Goal: Task Accomplishment & Management: Use online tool/utility

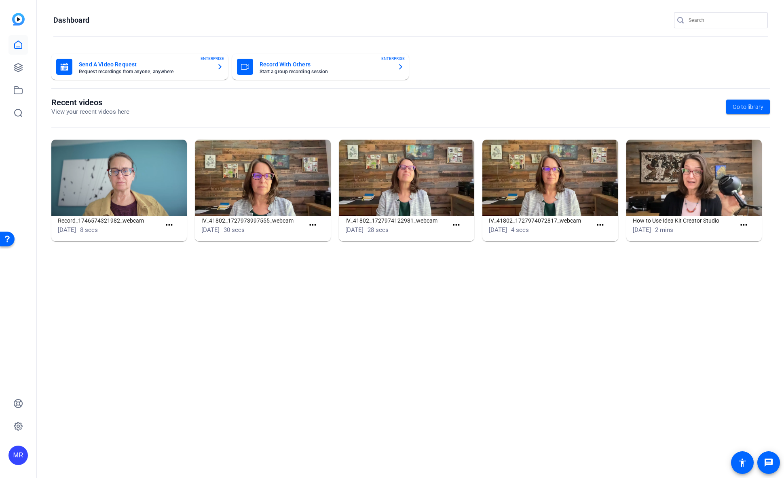
click at [716, 23] on input "Search" at bounding box center [725, 20] width 73 height 10
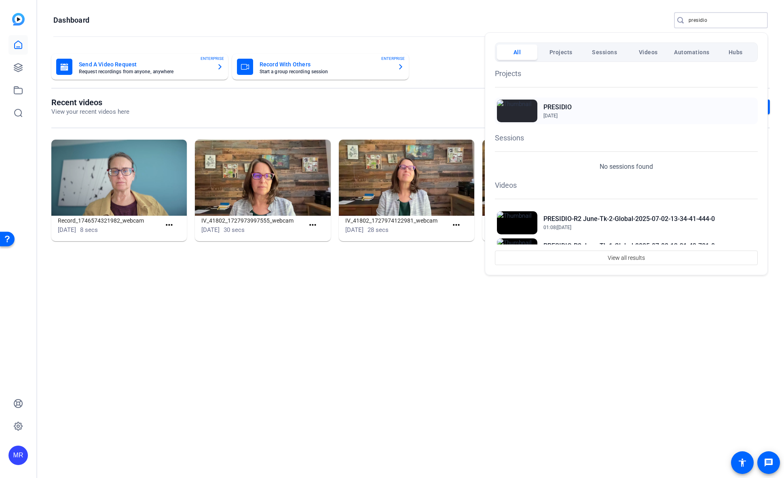
type input "presidio"
click at [548, 108] on h2 "PRESIDIO" at bounding box center [558, 107] width 28 height 10
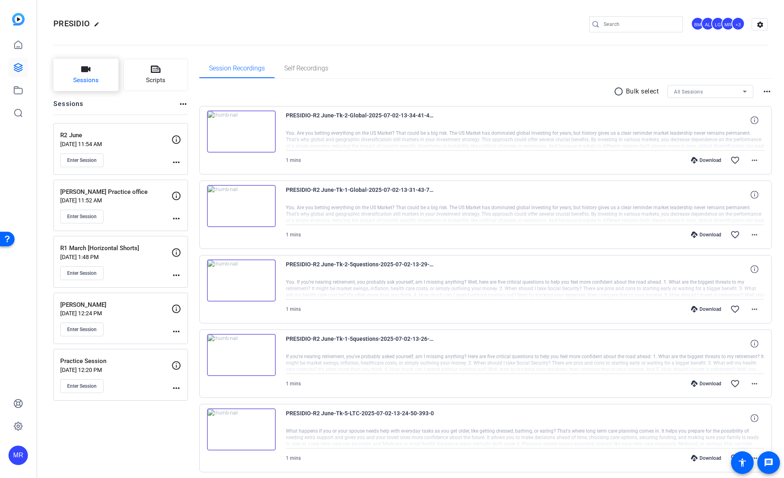
click at [88, 83] on span "Sessions" at bounding box center [85, 80] width 25 height 9
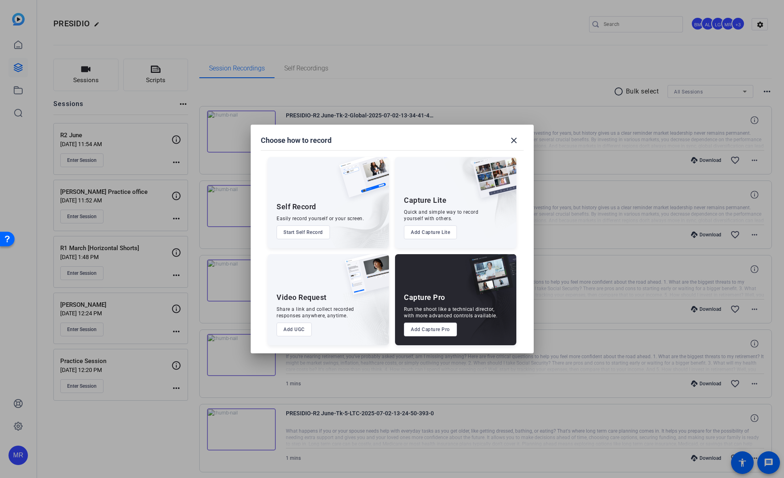
click at [435, 330] on button "Add Capture Pro" at bounding box center [430, 329] width 53 height 14
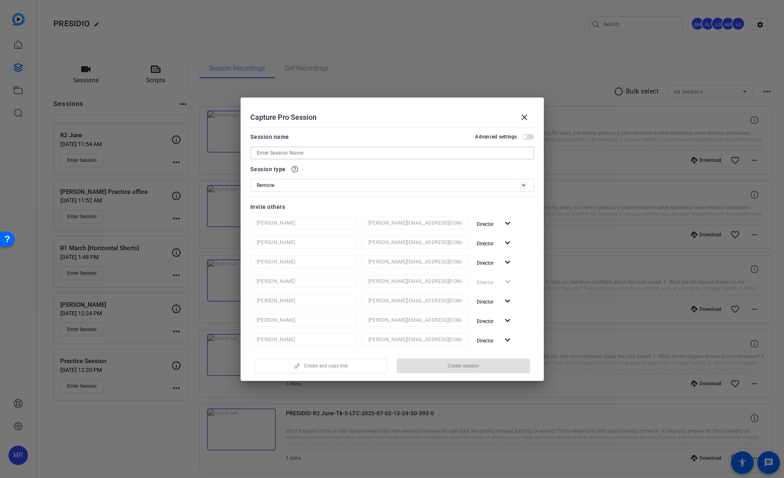
click at [289, 155] on input at bounding box center [392, 153] width 271 height 10
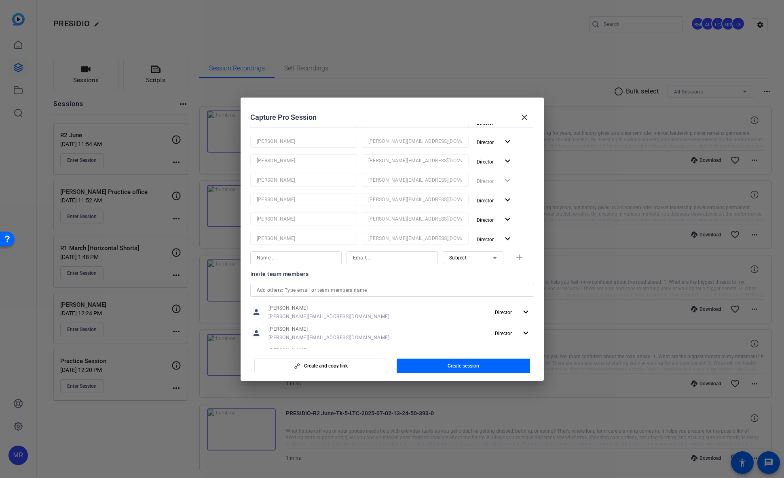
scroll to position [121, 0]
type input "R3 August"
click at [291, 267] on input "text" at bounding box center [392, 270] width 271 height 10
click at [288, 267] on input "text" at bounding box center [392, 270] width 271 height 10
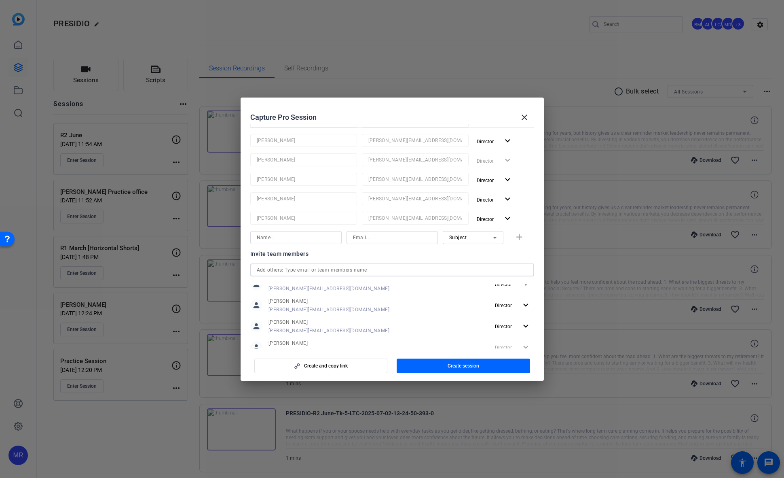
scroll to position [0, 0]
click at [313, 271] on input "text" at bounding box center [392, 270] width 271 height 10
click at [301, 240] on input at bounding box center [296, 238] width 78 height 10
click at [303, 273] on input "text" at bounding box center [392, 270] width 271 height 10
click at [305, 277] on input "text" at bounding box center [392, 278] width 271 height 10
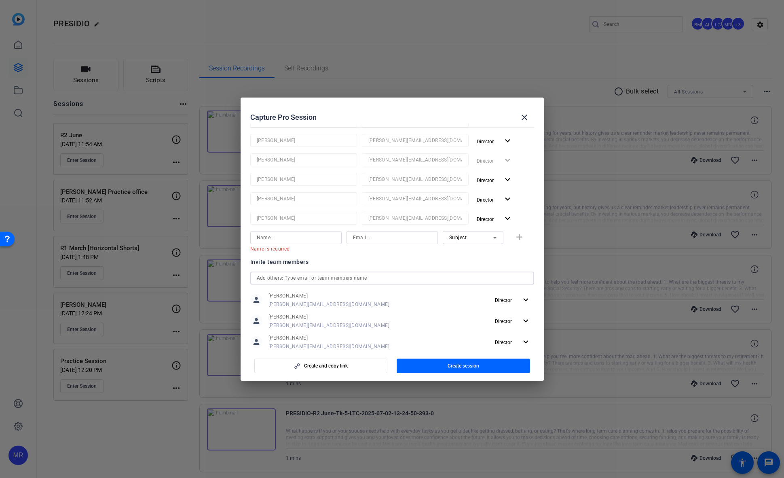
type input "s"
click at [441, 361] on span "button" at bounding box center [463, 365] width 133 height 19
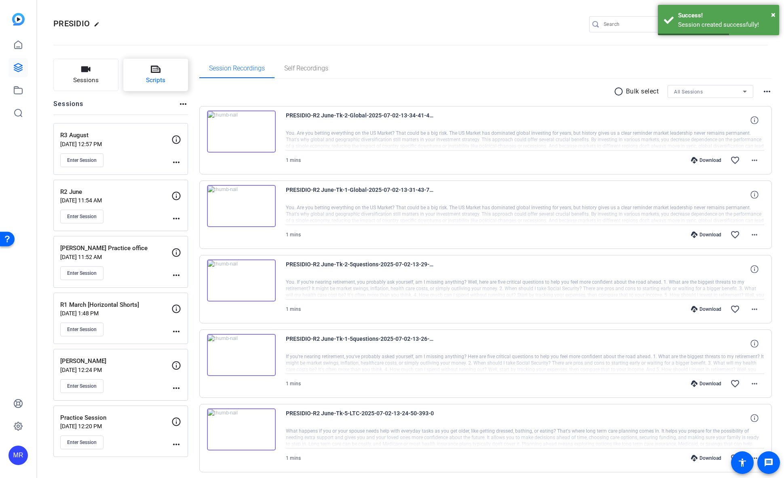
click at [153, 76] on span "Scripts" at bounding box center [155, 80] width 19 height 9
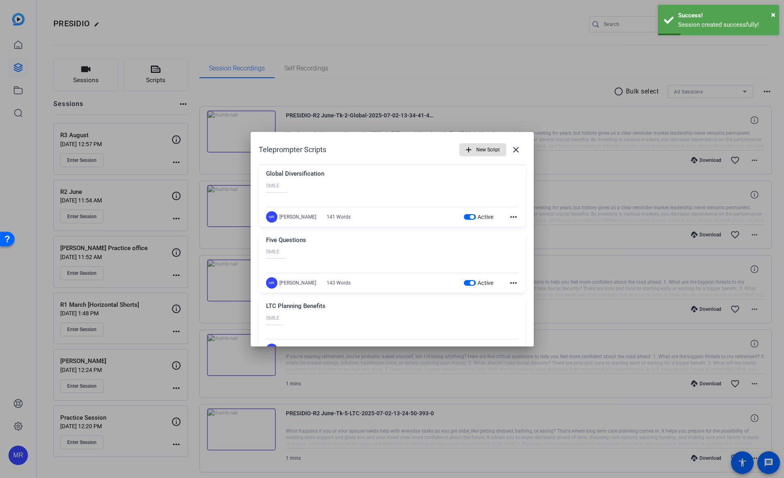
click at [470, 216] on span "button" at bounding box center [472, 217] width 4 height 4
click at [470, 281] on span "button" at bounding box center [472, 283] width 4 height 4
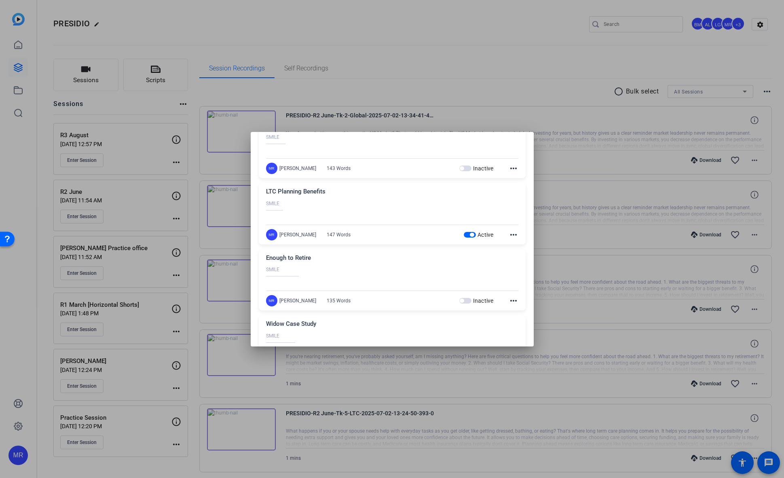
scroll to position [121, 0]
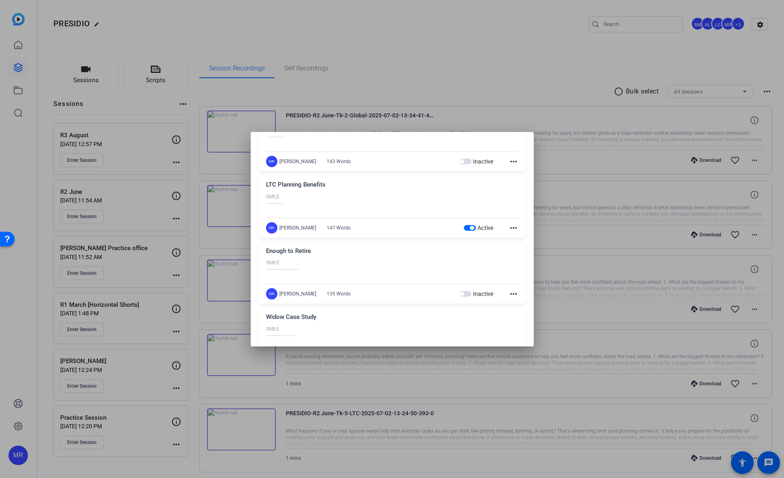
click at [470, 229] on span "button" at bounding box center [472, 228] width 4 height 4
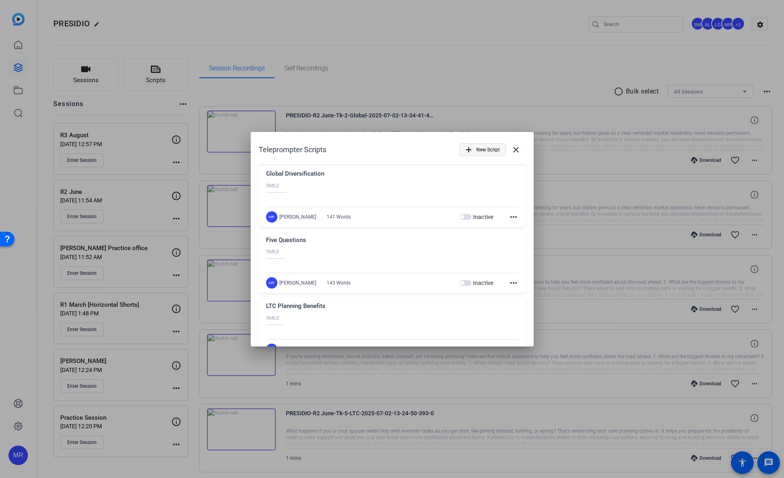
click at [487, 148] on span "New Script" at bounding box center [487, 149] width 23 height 15
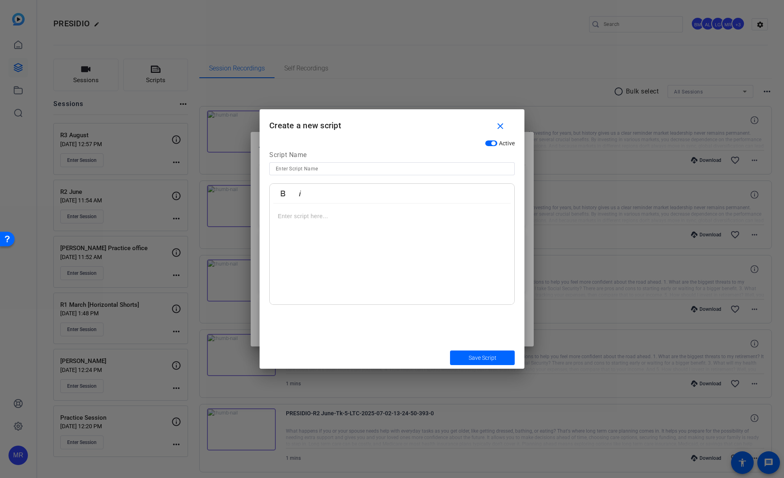
click at [316, 171] on input at bounding box center [392, 169] width 233 height 10
type input "DIY"
click at [312, 218] on p at bounding box center [392, 216] width 229 height 9
click at [330, 262] on p at bounding box center [392, 260] width 229 height 9
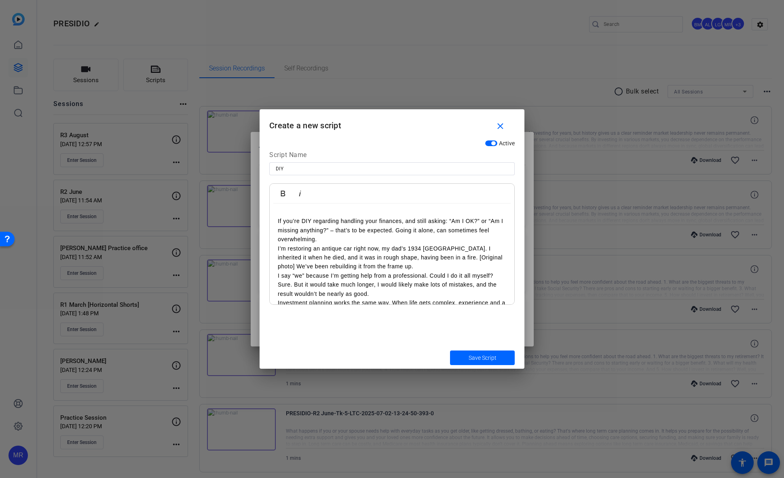
scroll to position [40, 0]
drag, startPoint x: 433, startPoint y: 257, endPoint x: 473, endPoint y: 257, distance: 39.6
click at [473, 257] on p "I’m restoring an antique car right now, my dad’s 1934 Plymouth. I inherited it …" at bounding box center [392, 256] width 229 height 27
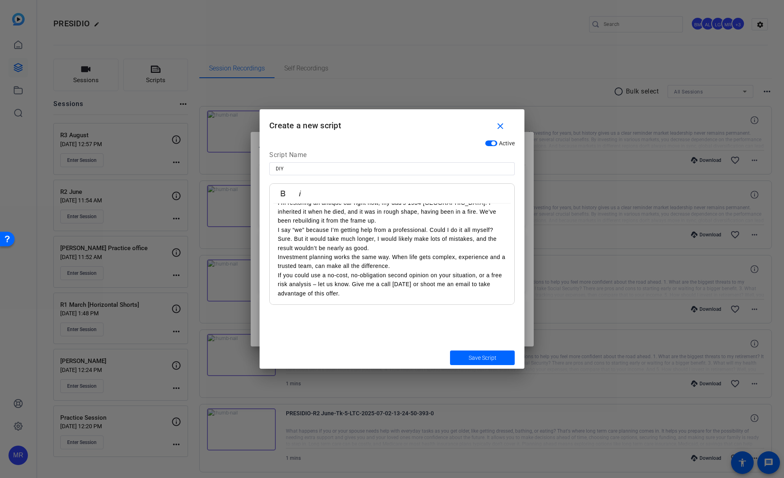
scroll to position [87, 0]
click at [498, 356] on span "submit" at bounding box center [482, 357] width 65 height 19
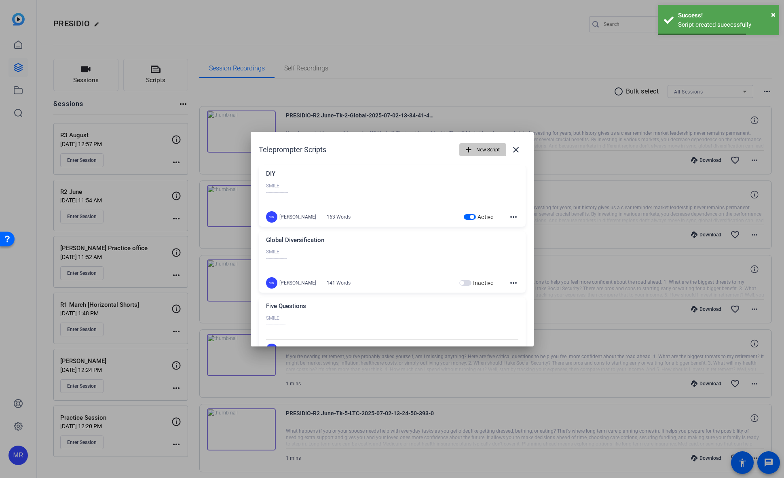
click at [498, 148] on span "button" at bounding box center [483, 149] width 46 height 19
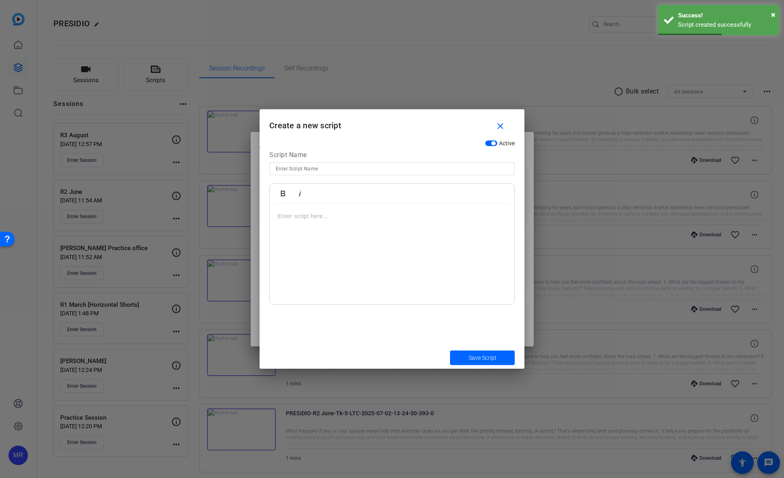
click at [449, 169] on input at bounding box center [392, 169] width 233 height 10
click at [312, 245] on div at bounding box center [392, 253] width 245 height 101
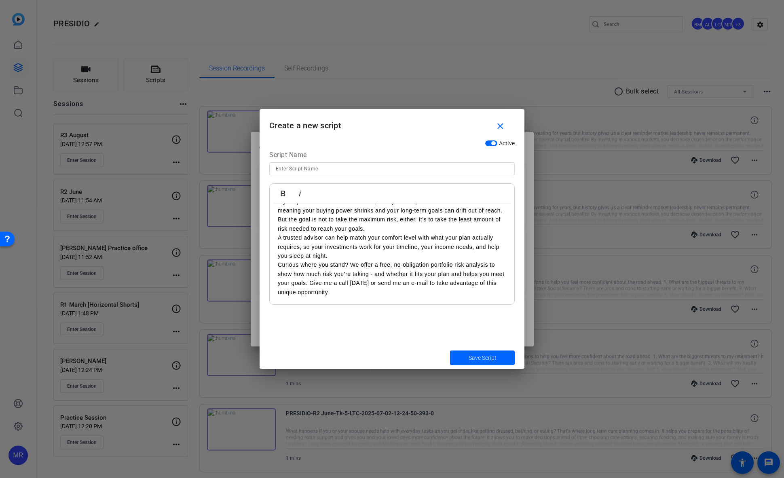
scroll to position [96, 0]
click at [296, 170] on input at bounding box center [392, 169] width 233 height 10
click at [290, 169] on input "Investyor Risk" at bounding box center [392, 169] width 233 height 10
type input "Investor Risk"
click at [485, 356] on span "Save Script" at bounding box center [483, 358] width 28 height 8
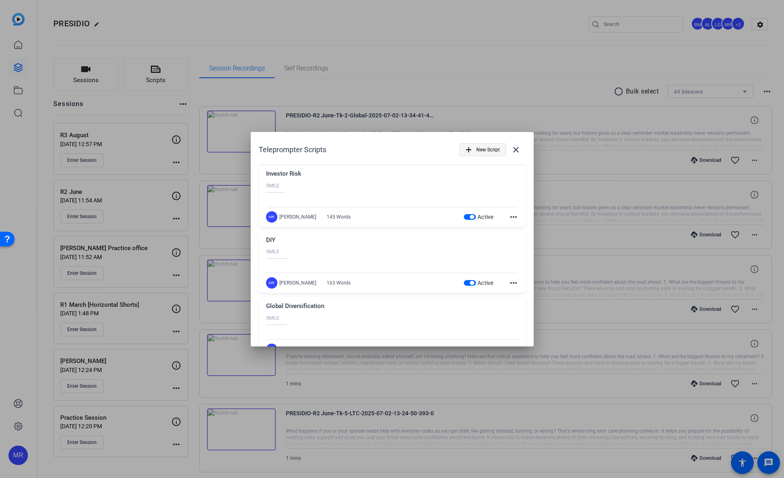
click at [492, 152] on span "New Script" at bounding box center [487, 149] width 23 height 15
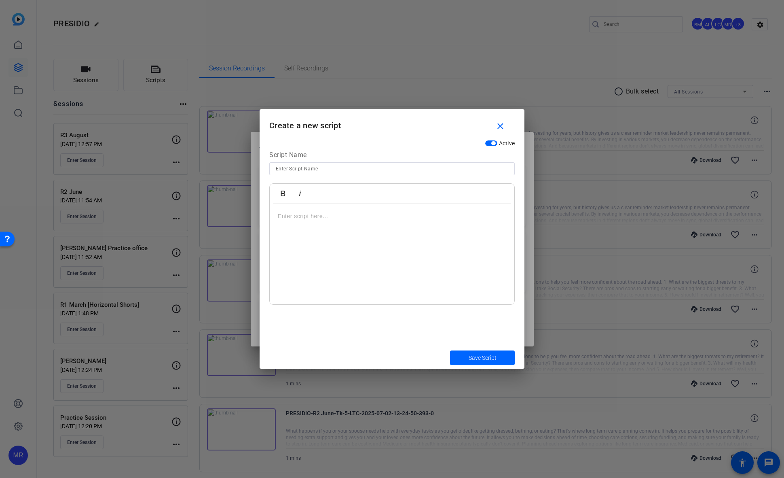
click at [332, 169] on input at bounding box center [392, 169] width 233 height 10
type input "Social Security"
click at [299, 220] on p at bounding box center [392, 216] width 229 height 9
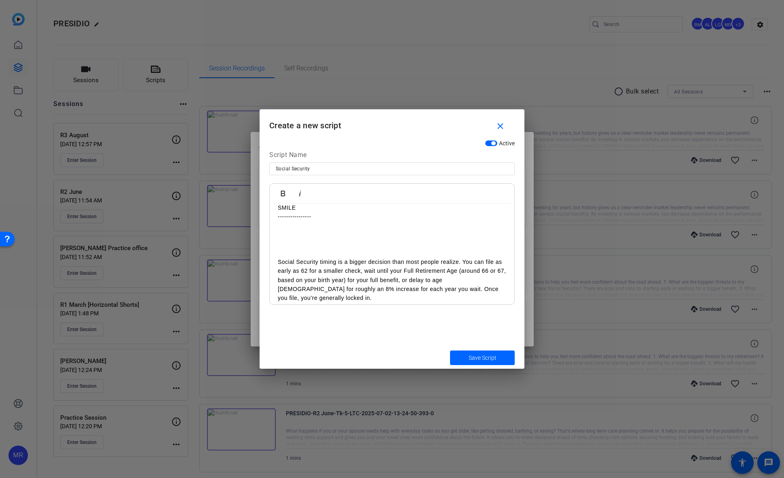
scroll to position [0, 0]
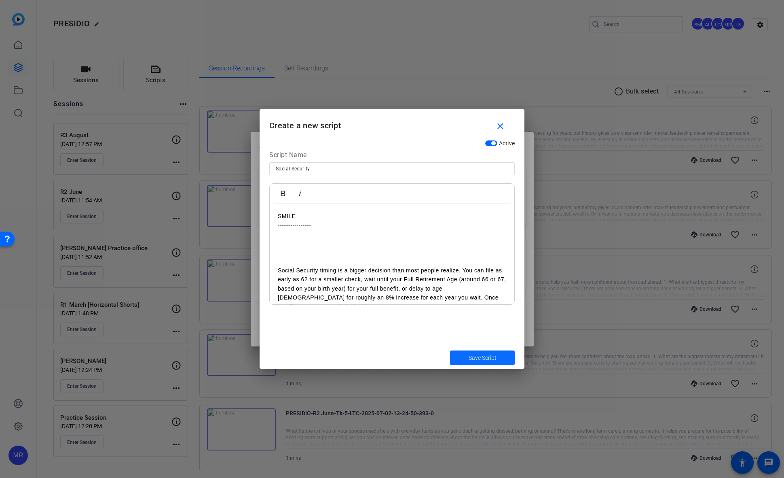
click at [495, 362] on span "submit" at bounding box center [482, 357] width 65 height 19
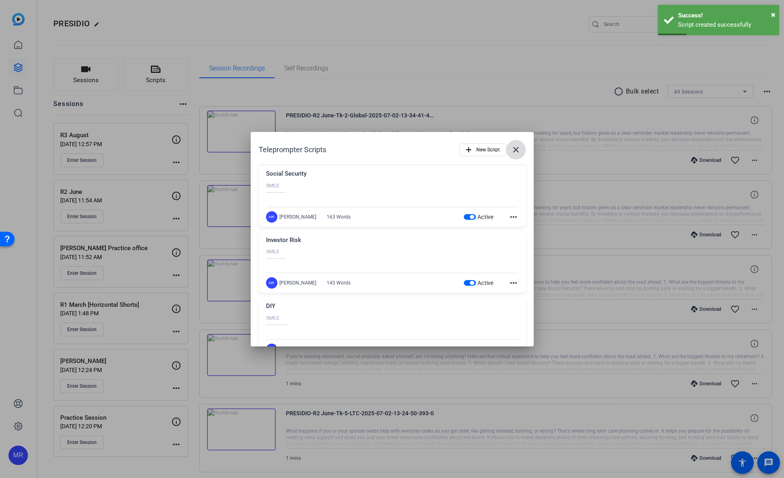
click at [511, 153] on mat-icon "close" at bounding box center [516, 150] width 10 height 10
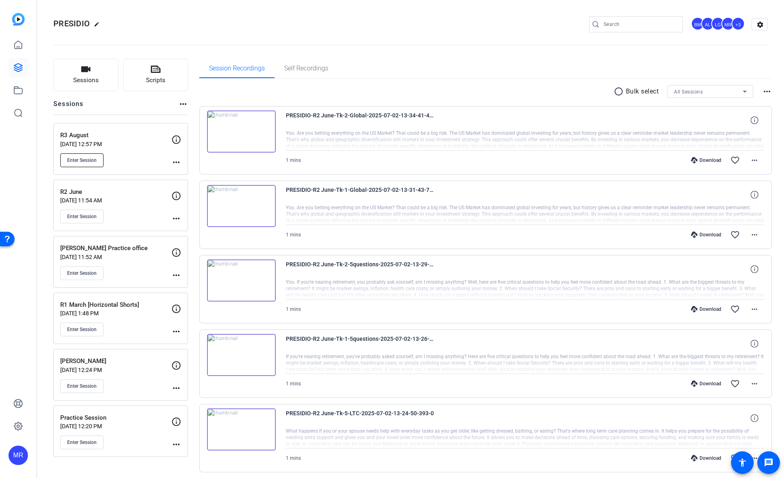
click at [94, 159] on span "Enter Session" at bounding box center [82, 160] width 30 height 6
click at [85, 161] on span "Enter Session" at bounding box center [82, 160] width 30 height 6
click at [106, 82] on button "Sessions" at bounding box center [85, 75] width 65 height 32
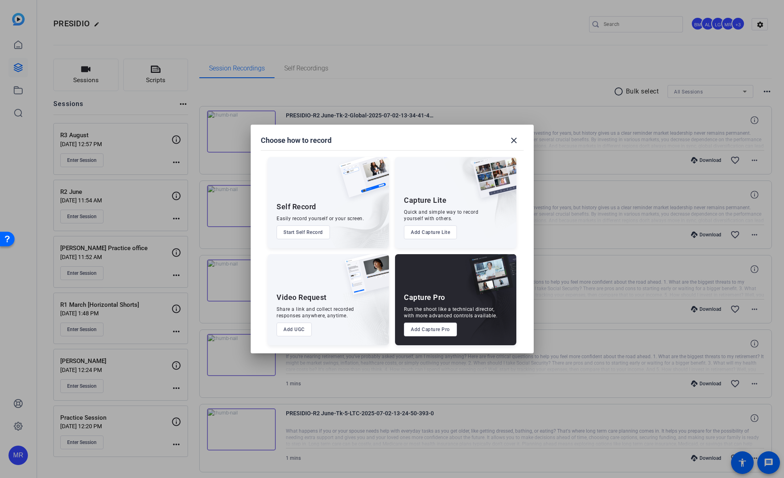
click at [435, 330] on button "Add Capture Pro" at bounding box center [430, 329] width 53 height 14
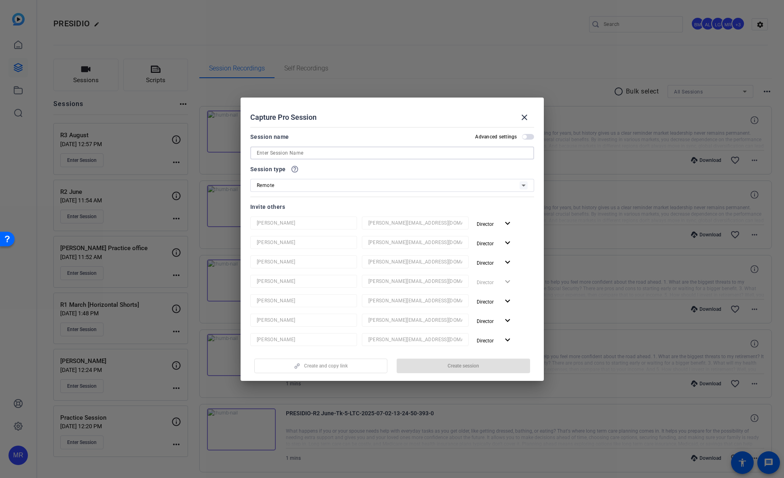
click at [330, 155] on input at bounding box center [392, 153] width 271 height 10
type input "R3 August 2"
click at [476, 365] on span "Create session" at bounding box center [464, 365] width 32 height 6
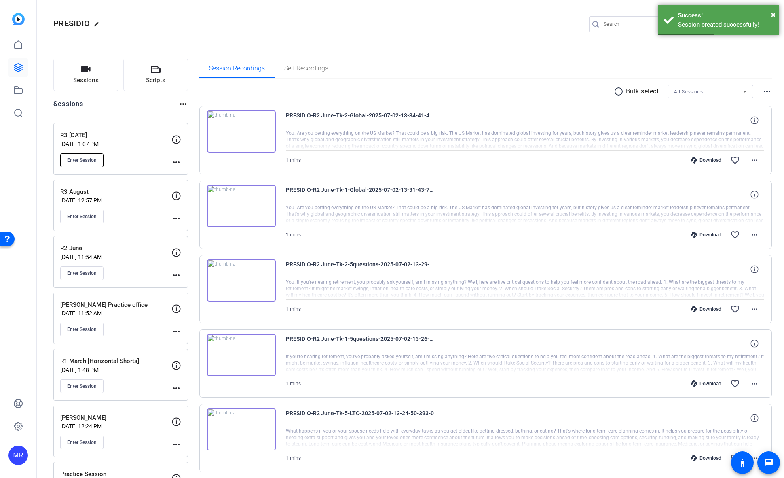
click at [90, 161] on span "Enter Session" at bounding box center [82, 160] width 30 height 6
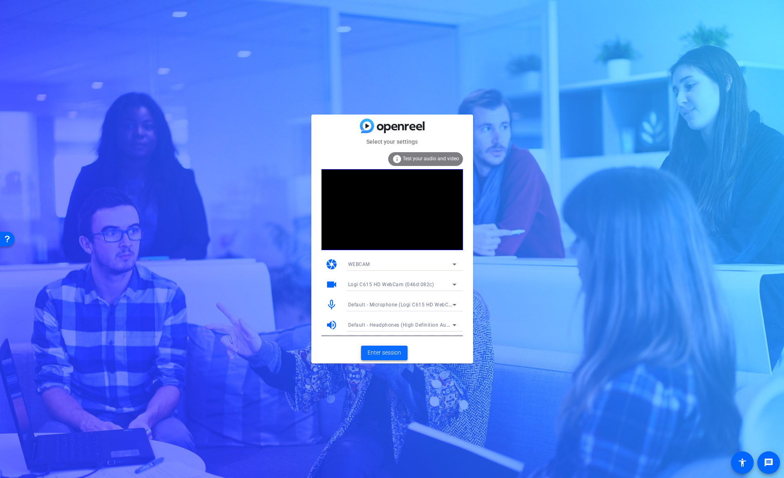
click at [392, 352] on span "Enter session" at bounding box center [385, 352] width 34 height 8
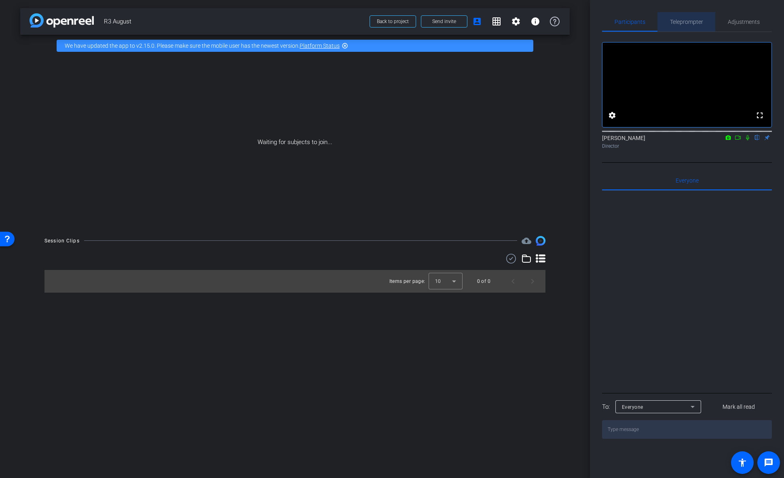
click at [684, 29] on span "Teleprompter" at bounding box center [686, 21] width 33 height 19
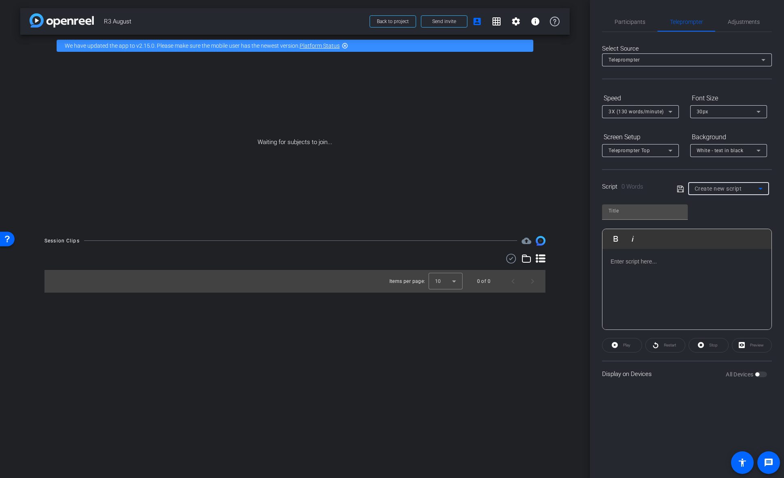
click at [724, 191] on span "Create new script" at bounding box center [718, 188] width 47 height 6
click at [726, 220] on mat-option "DIY" at bounding box center [728, 217] width 81 height 13
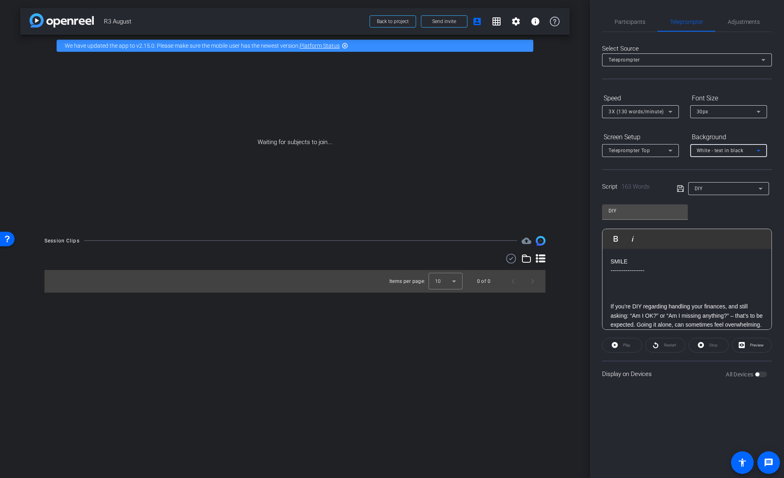
click at [726, 152] on span "White - text in black" at bounding box center [720, 151] width 47 height 6
click at [729, 184] on div "Black - text in white" at bounding box center [721, 182] width 48 height 10
click at [642, 154] on div "Teleprompter Top" at bounding box center [639, 150] width 60 height 10
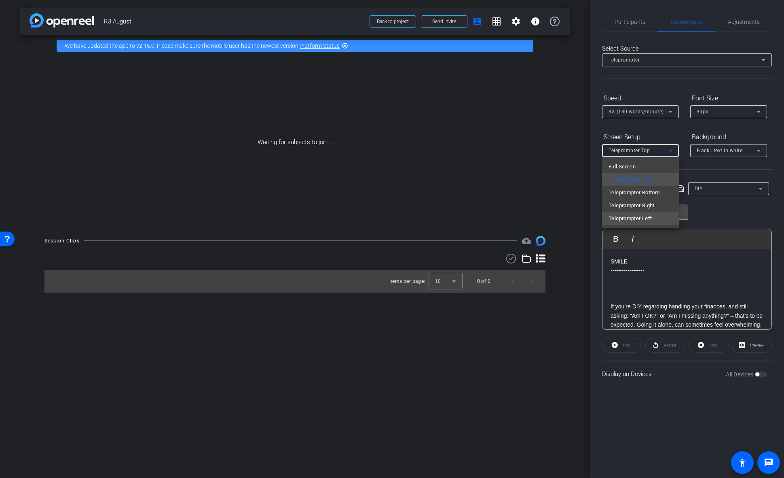
click at [646, 218] on span "Teleprompter Left" at bounding box center [630, 219] width 43 height 10
click at [648, 112] on span "3X (130 words/minute)" at bounding box center [636, 112] width 55 height 6
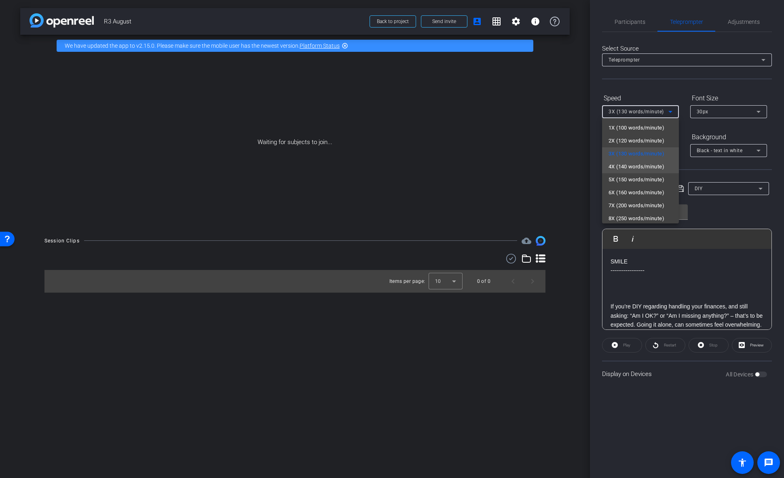
click at [631, 163] on span "4X (140 words/minute)" at bounding box center [637, 167] width 56 height 10
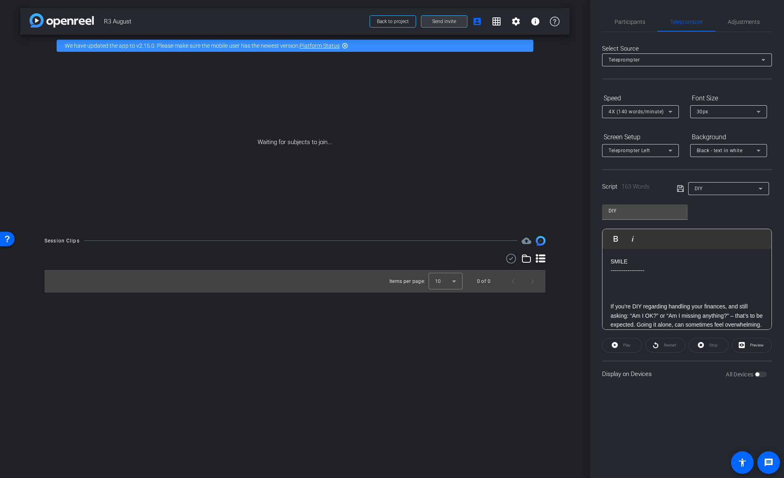
click at [444, 22] on span "Send invite" at bounding box center [444, 21] width 24 height 6
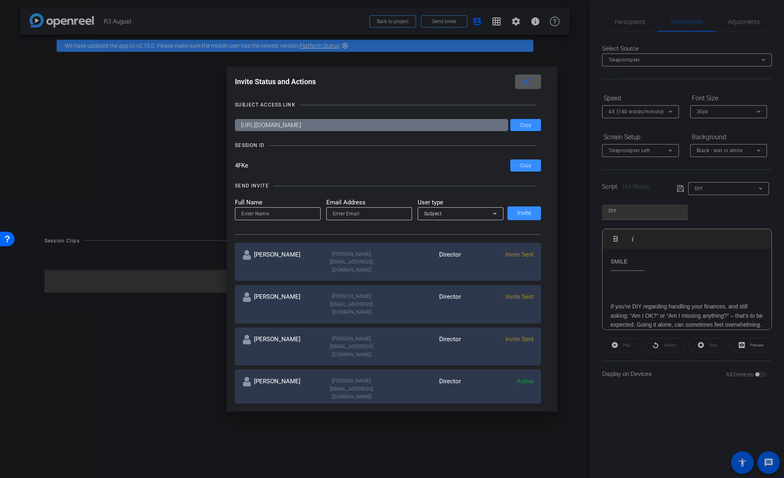
click at [529, 79] on mat-icon "close" at bounding box center [526, 82] width 10 height 10
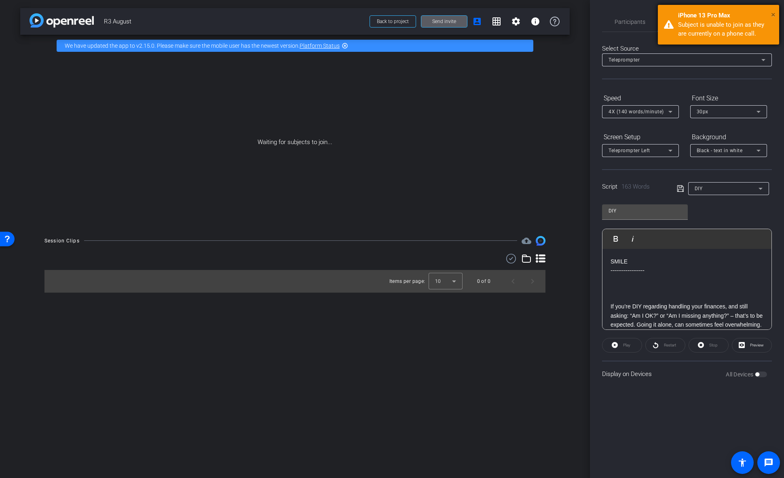
click at [775, 12] on span "×" at bounding box center [773, 15] width 4 height 10
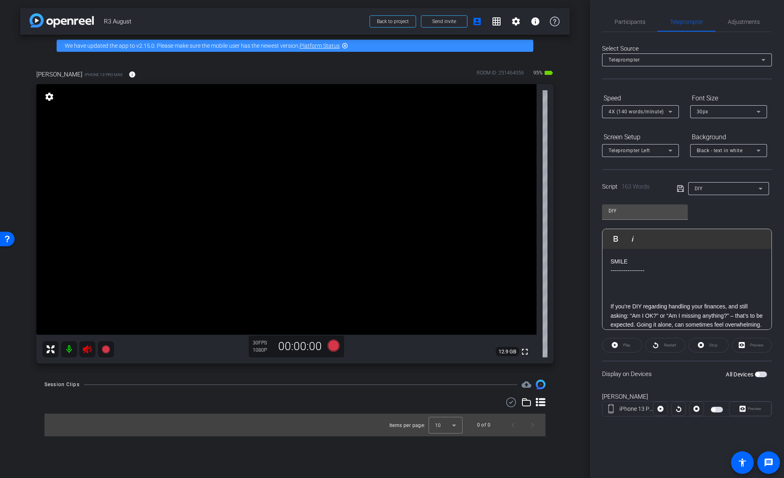
click at [90, 347] on icon at bounding box center [87, 349] width 8 height 8
click at [728, 189] on div "DIY" at bounding box center [727, 188] width 64 height 10
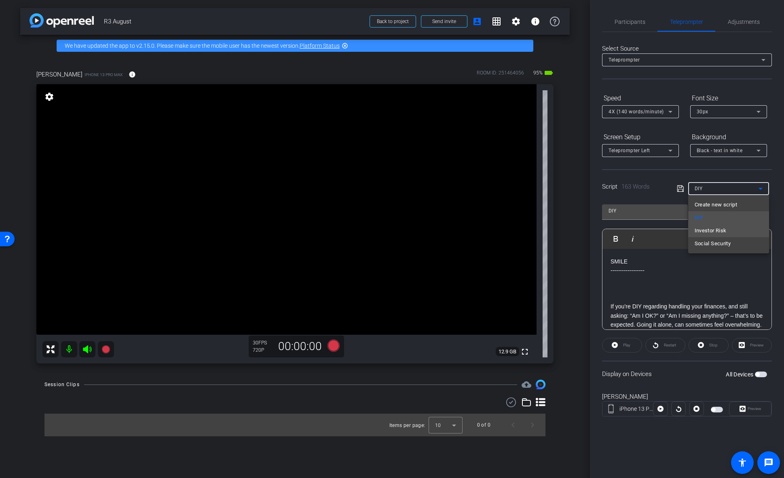
click at [719, 232] on span "Investor Risk" at bounding box center [711, 231] width 32 height 10
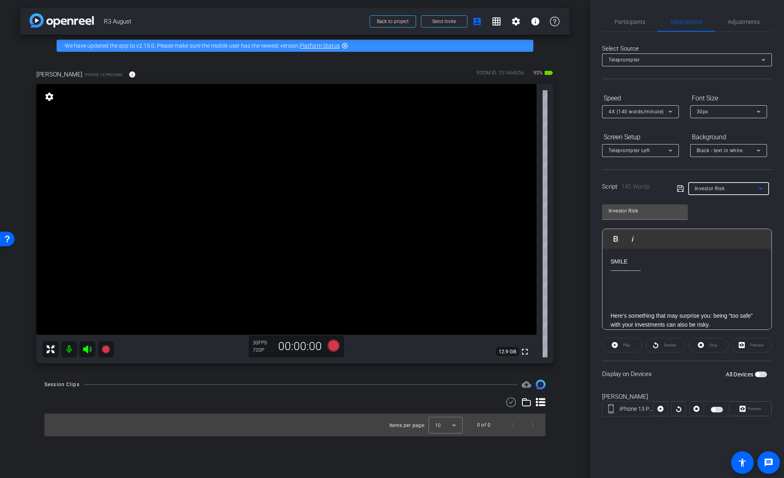
click at [724, 189] on span "Investor Risk" at bounding box center [710, 189] width 30 height 6
click at [718, 245] on span "Social Security" at bounding box center [713, 244] width 36 height 10
type input "Social Security"
click at [89, 349] on icon at bounding box center [88, 349] width 10 height 10
click at [745, 23] on span "Adjustments" at bounding box center [744, 22] width 32 height 6
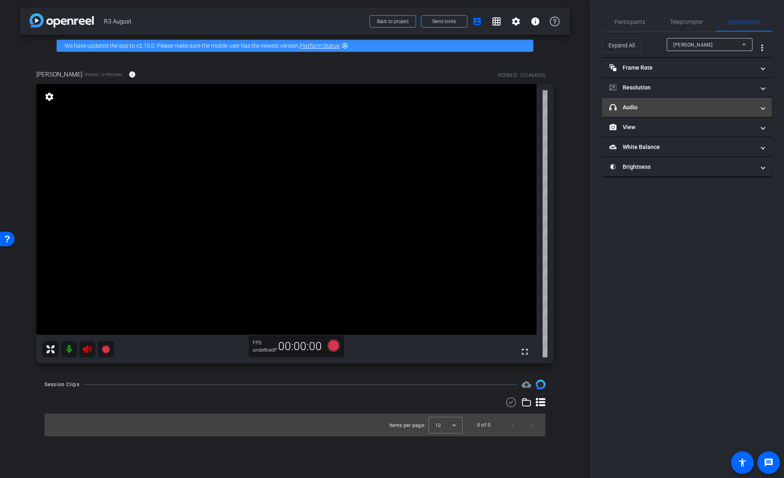
click at [644, 109] on mat-panel-title "headphone icon Audio" at bounding box center [683, 107] width 146 height 8
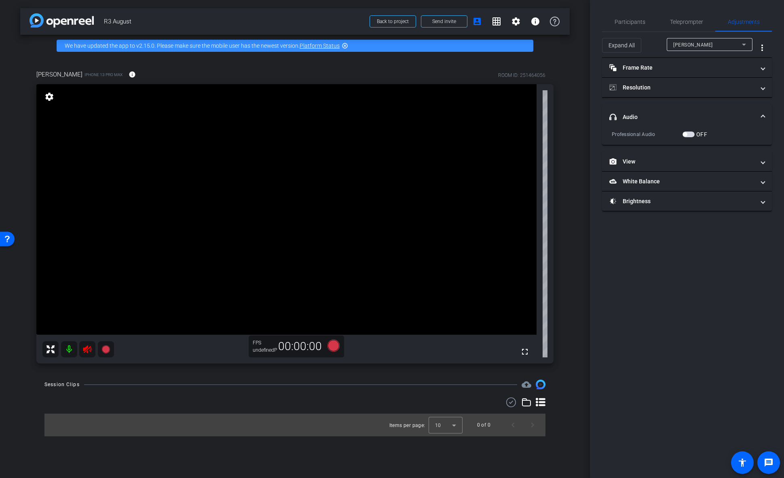
click at [764, 115] on span at bounding box center [763, 117] width 3 height 8
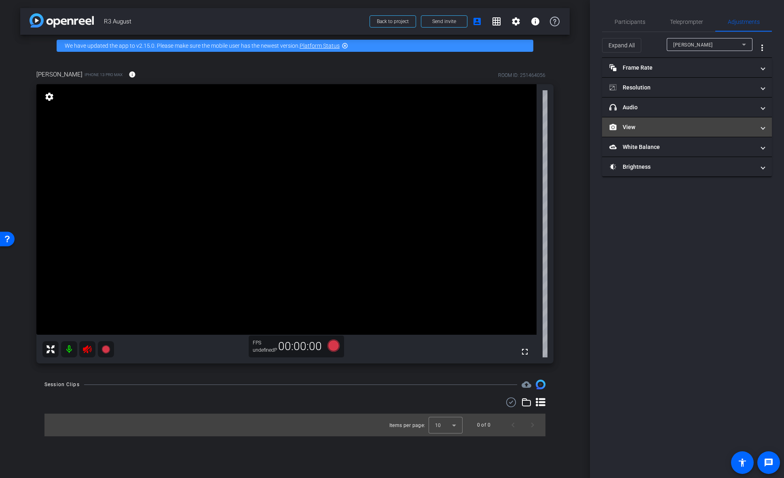
click at [767, 129] on mat-expansion-panel-header "View" at bounding box center [687, 126] width 170 height 19
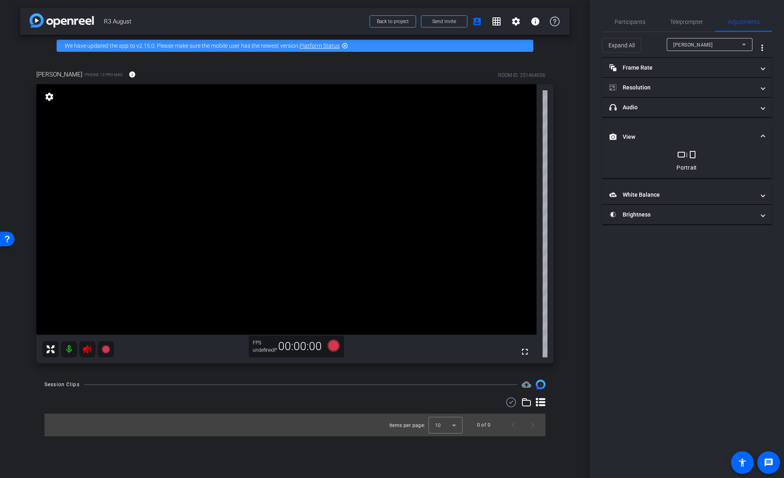
click at [763, 131] on mat-expansion-panel-header "View" at bounding box center [687, 137] width 170 height 26
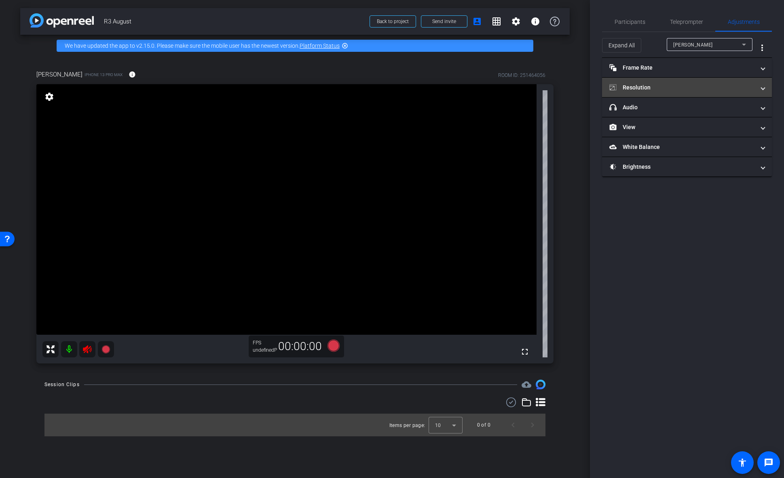
click at [761, 89] on span "Resolution" at bounding box center [686, 87] width 152 height 8
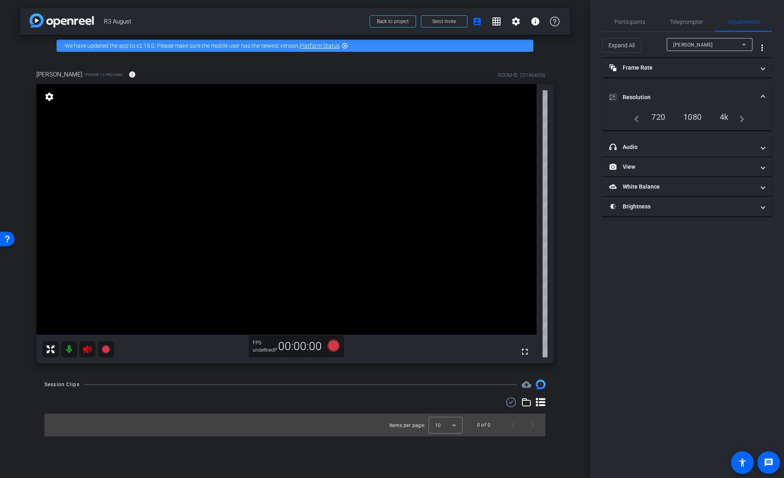
click at [761, 93] on span "Resolution" at bounding box center [686, 97] width 152 height 8
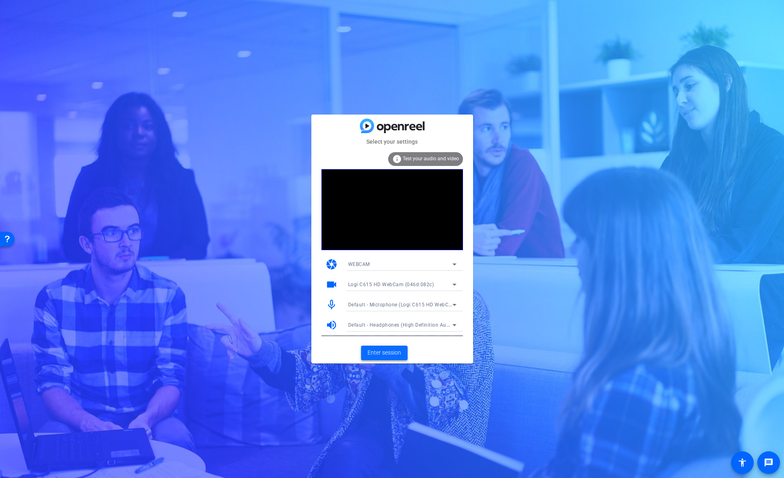
click at [387, 351] on span "Enter session" at bounding box center [385, 352] width 34 height 8
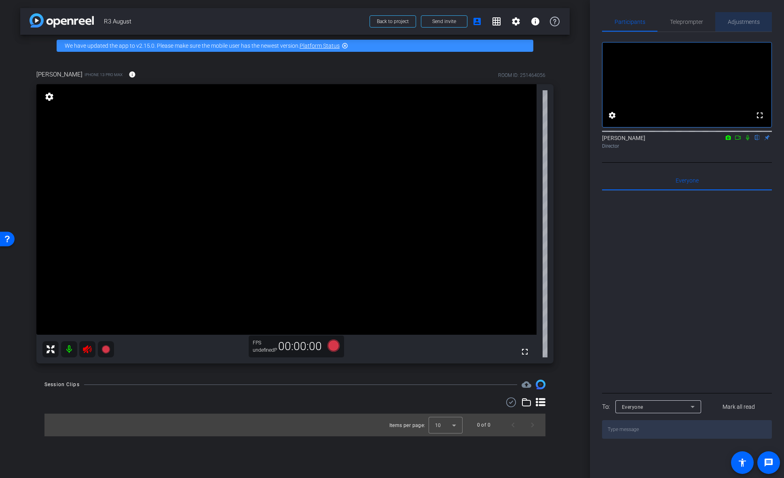
click at [739, 24] on span "Adjustments" at bounding box center [744, 22] width 32 height 6
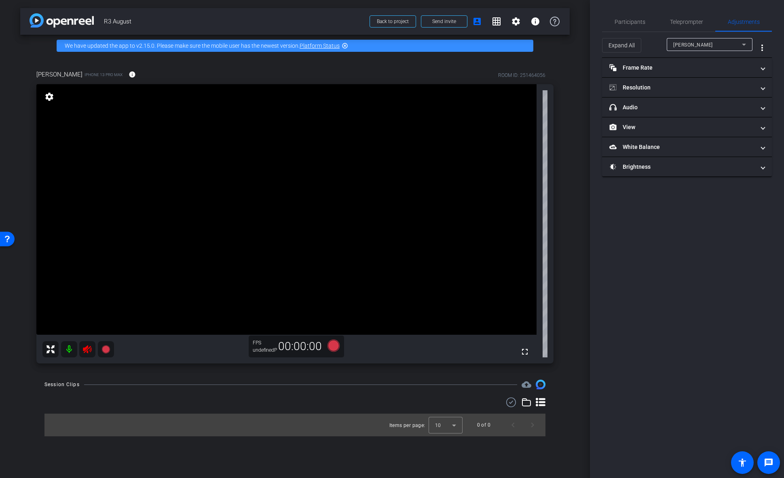
click at [89, 352] on icon at bounding box center [88, 349] width 10 height 10
click at [87, 352] on div at bounding box center [78, 349] width 72 height 16
click at [758, 107] on span "headphone icon Audio" at bounding box center [686, 107] width 152 height 8
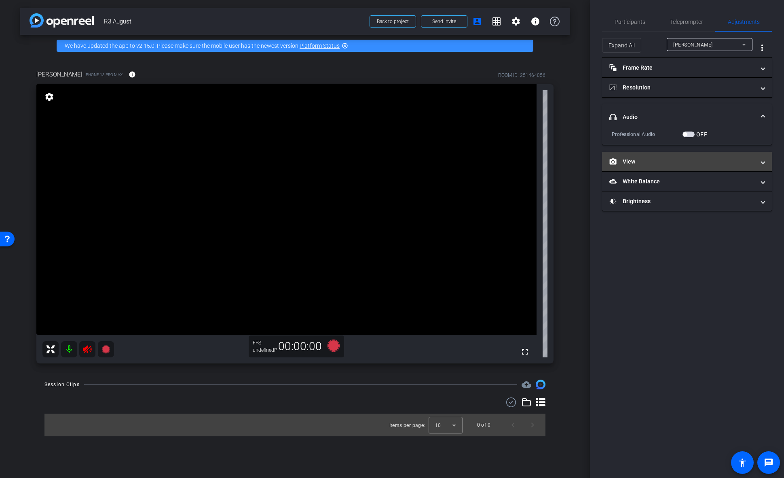
click at [768, 159] on mat-expansion-panel-header "View" at bounding box center [687, 161] width 170 height 19
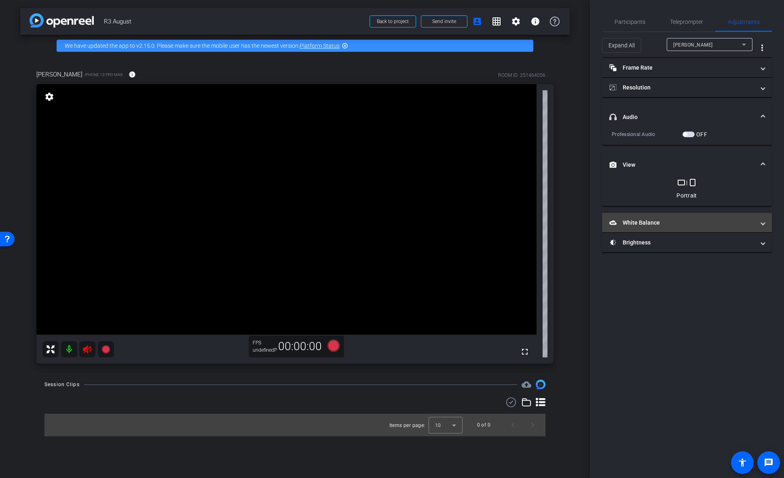
click at [765, 221] on mat-expansion-panel-header "White Balance White Balance" at bounding box center [687, 222] width 170 height 19
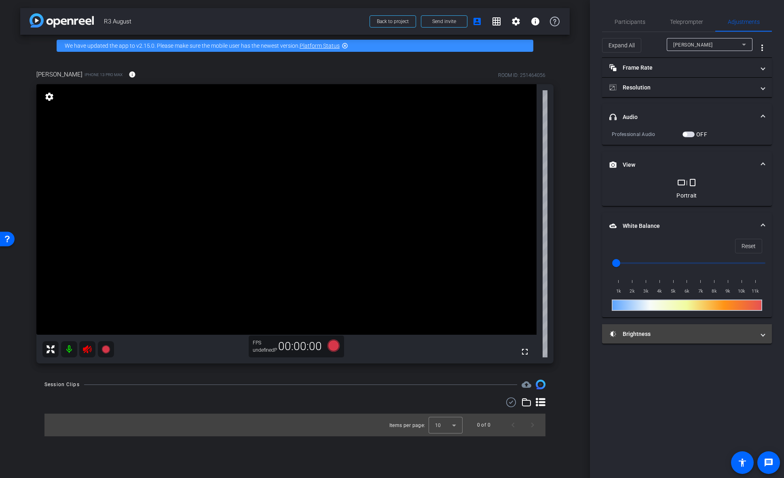
click at [762, 333] on span at bounding box center [763, 334] width 3 height 8
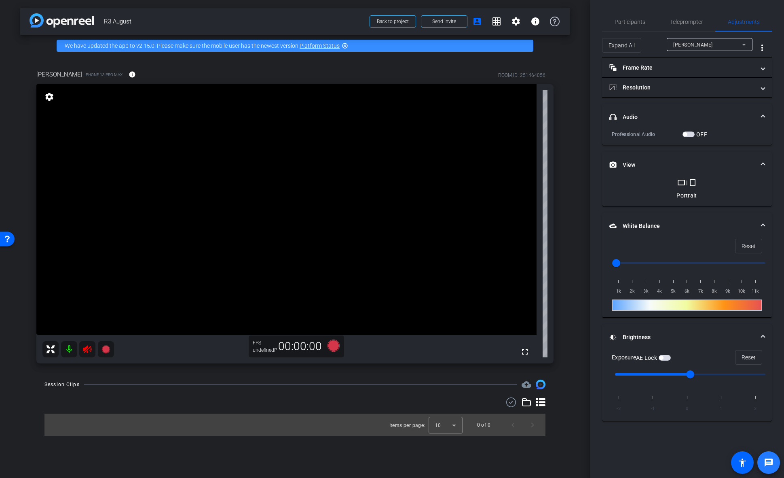
click at [768, 464] on mat-icon "message" at bounding box center [769, 462] width 10 height 10
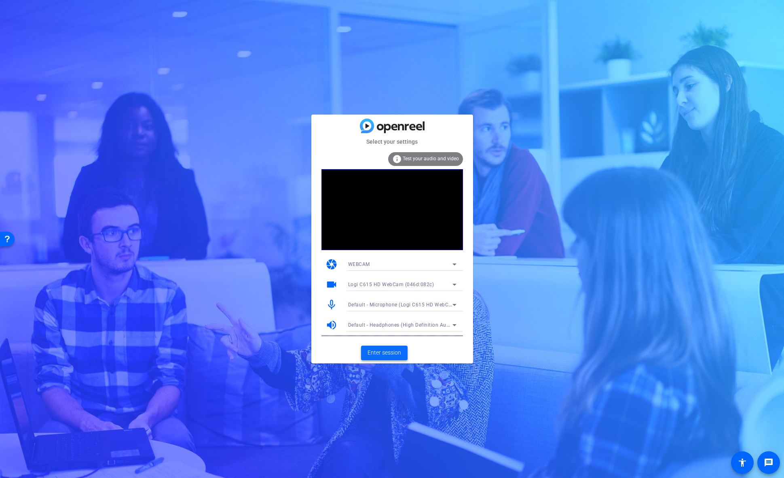
click at [382, 354] on span "Enter session" at bounding box center [385, 352] width 34 height 8
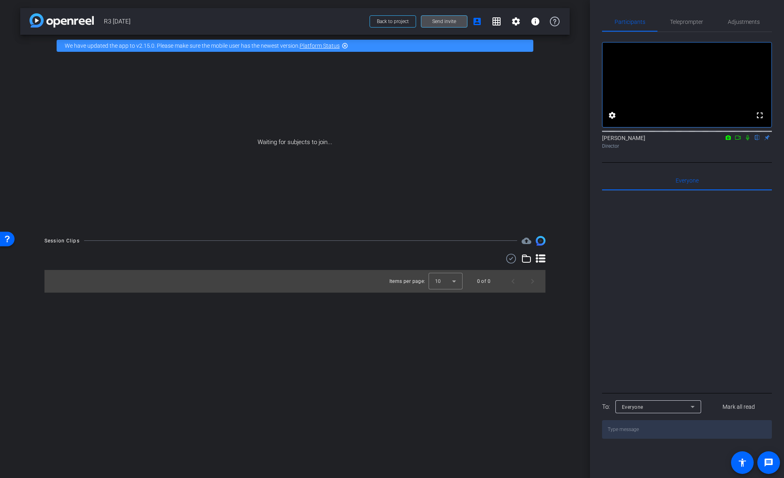
click at [436, 19] on span "Send invite" at bounding box center [444, 21] width 24 height 6
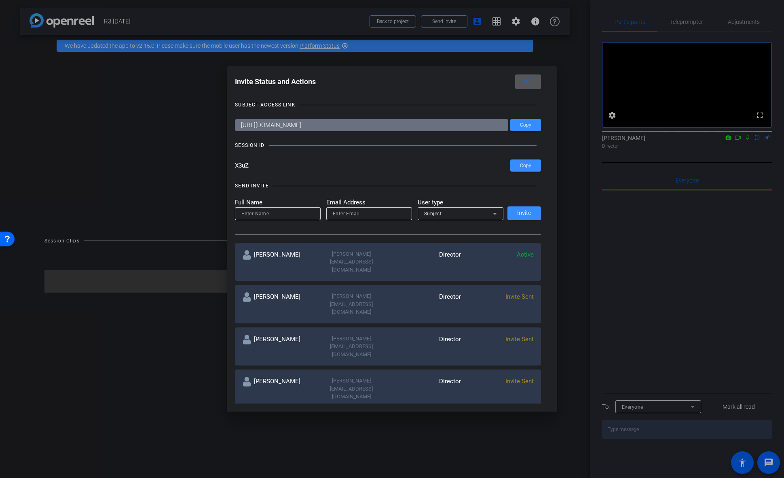
click at [531, 81] on mat-icon "close" at bounding box center [526, 82] width 10 height 10
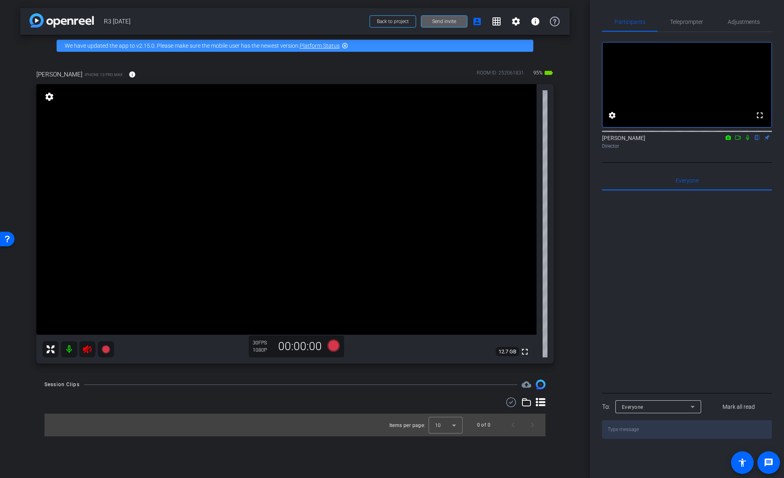
click at [87, 350] on icon at bounding box center [88, 349] width 10 height 10
click at [752, 23] on span "Adjustments" at bounding box center [744, 22] width 32 height 6
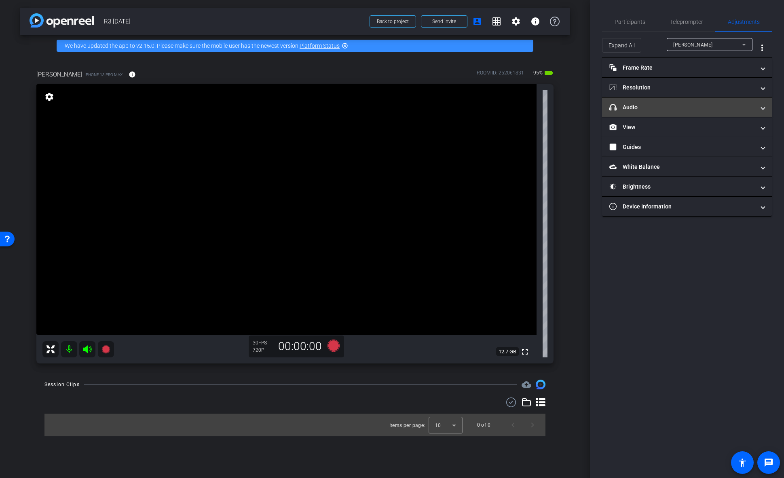
click at [659, 104] on mat-panel-title "headphone icon Audio" at bounding box center [683, 107] width 146 height 8
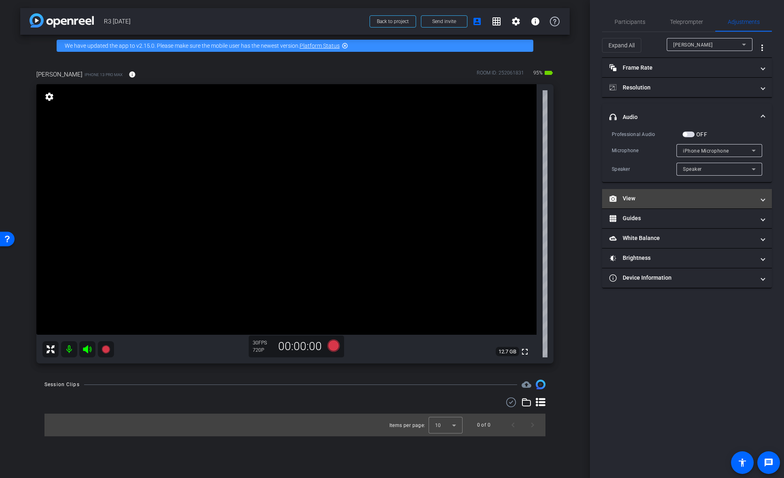
click at [669, 198] on mat-panel-title "View" at bounding box center [683, 198] width 146 height 8
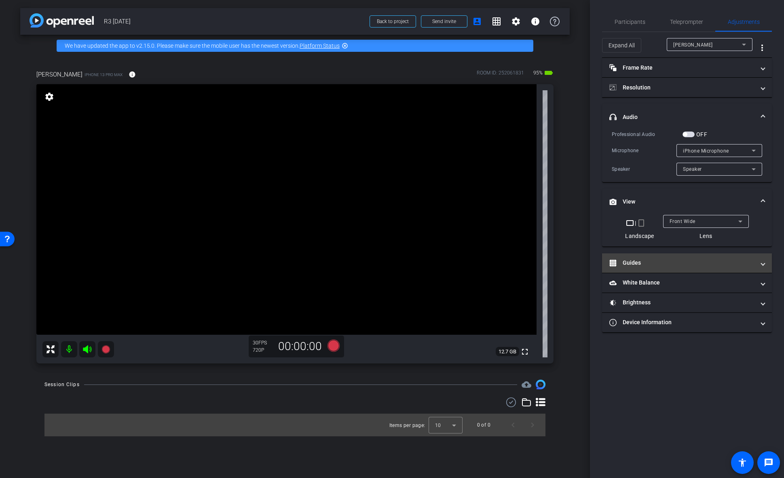
click at [689, 270] on mat-expansion-panel-header "Guides" at bounding box center [687, 262] width 170 height 19
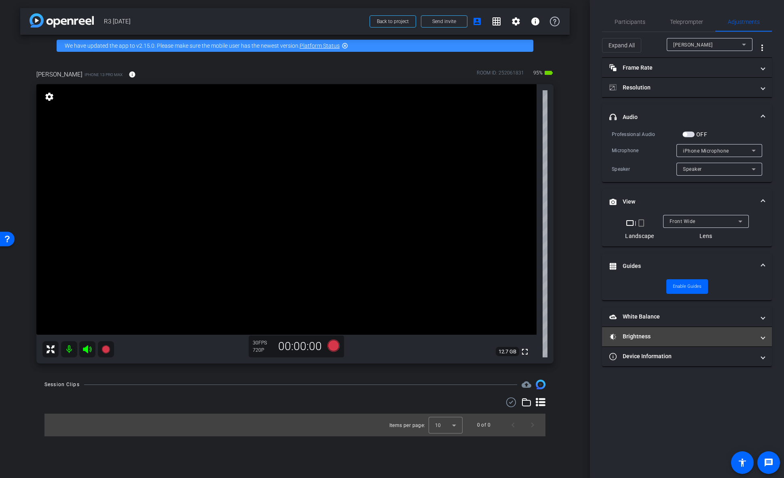
click at [689, 327] on mat-expansion-panel-header "Brightness" at bounding box center [687, 336] width 170 height 19
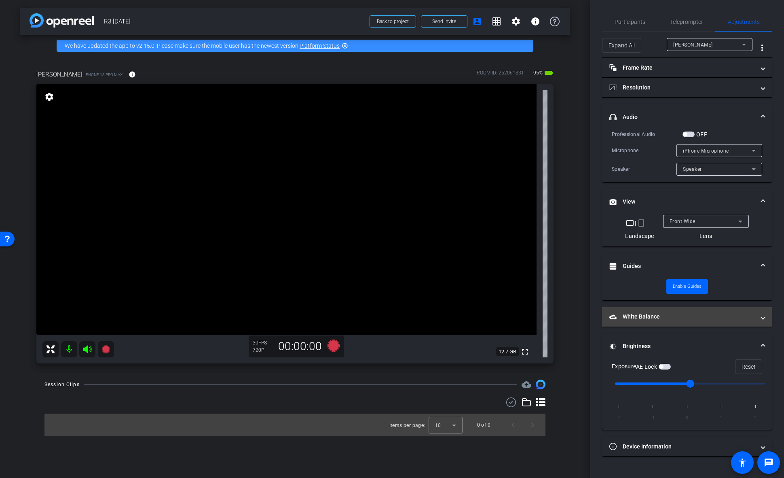
click at [687, 317] on mat-panel-title "White Balance White Balance" at bounding box center [683, 316] width 146 height 8
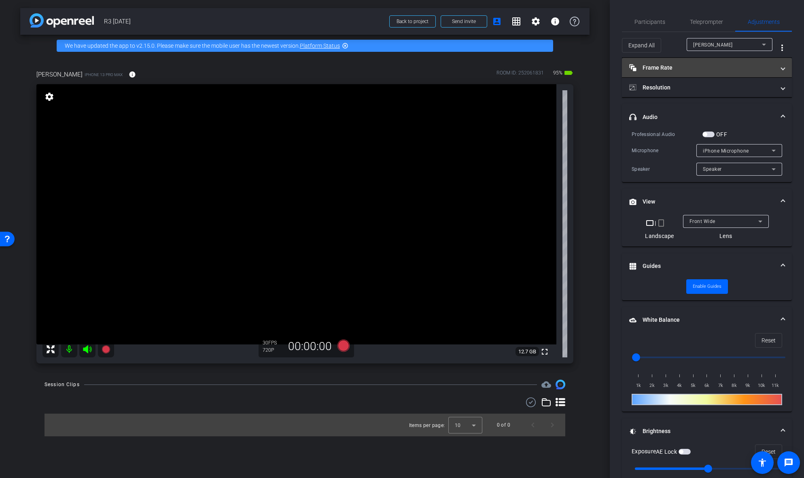
click at [694, 67] on mat-panel-title "Frame Rate Frame Rate" at bounding box center [702, 68] width 146 height 8
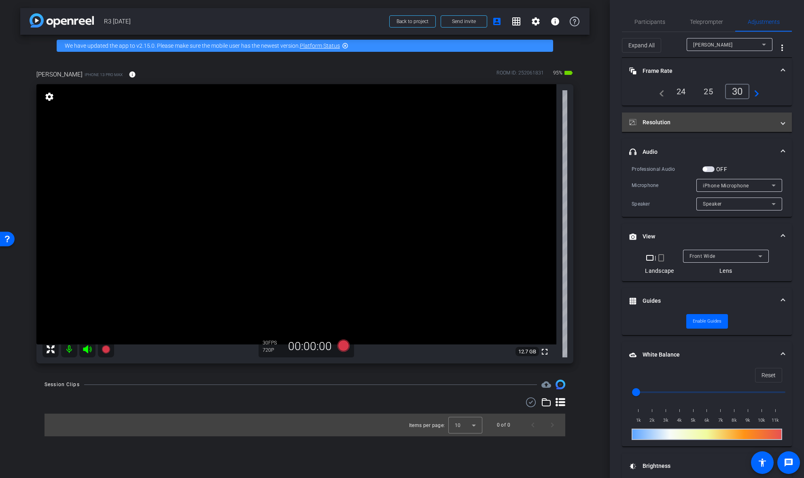
click at [724, 123] on mat-panel-title "Resolution" at bounding box center [702, 122] width 146 height 8
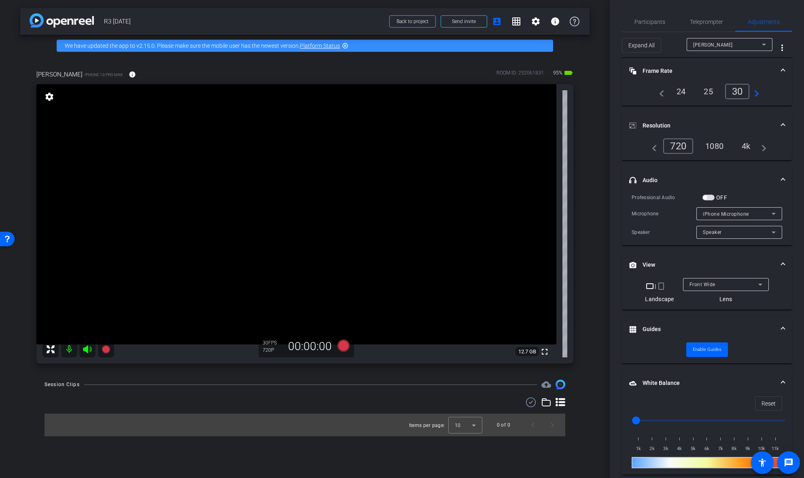
click at [746, 144] on div "4k" at bounding box center [745, 146] width 21 height 14
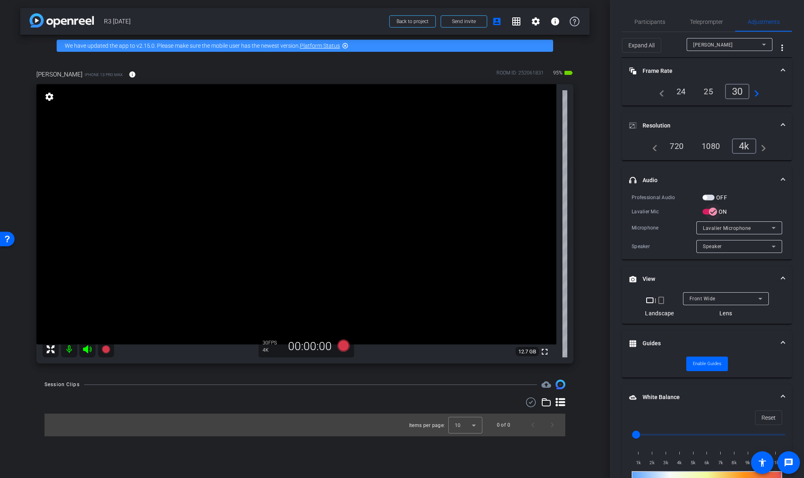
click at [713, 212] on icon "button" at bounding box center [712, 212] width 5 height 1
click at [708, 212] on icon "button" at bounding box center [706, 212] width 5 height 1
click at [344, 344] on icon at bounding box center [343, 345] width 12 height 12
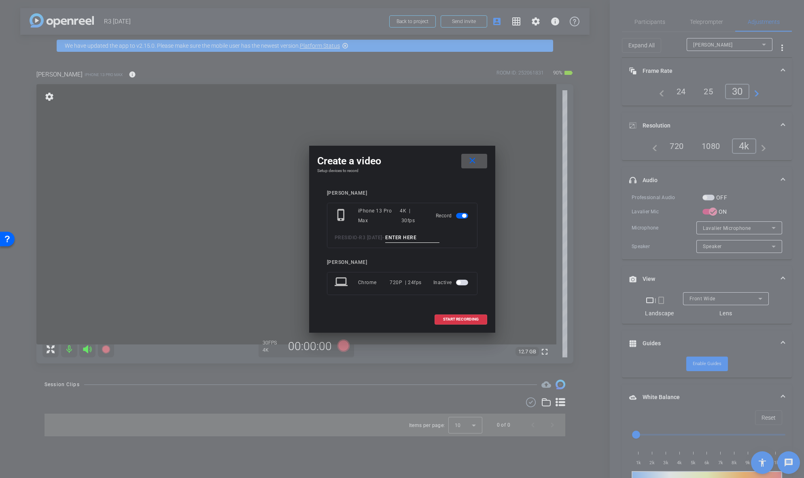
click at [424, 239] on input at bounding box center [412, 238] width 54 height 10
type input "Mic Test"
click at [452, 317] on span "START RECORDING" at bounding box center [461, 319] width 36 height 4
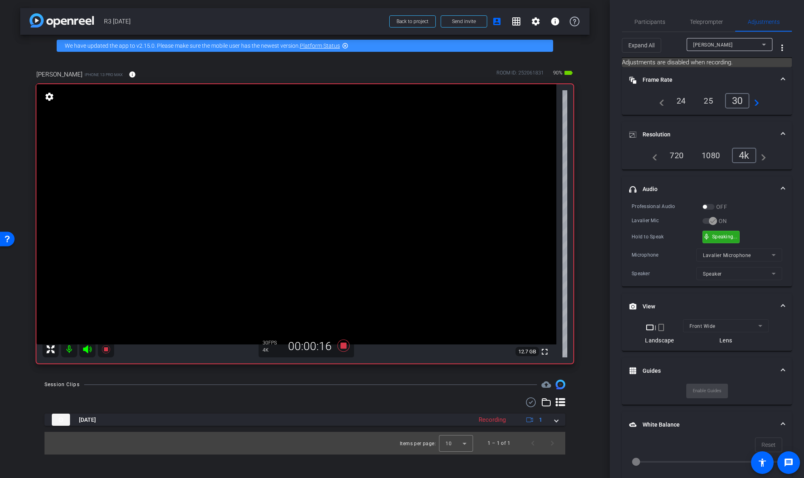
click at [711, 233] on div "mic_none Speaking..." at bounding box center [721, 237] width 36 height 12
click at [344, 345] on icon at bounding box center [343, 345] width 12 height 12
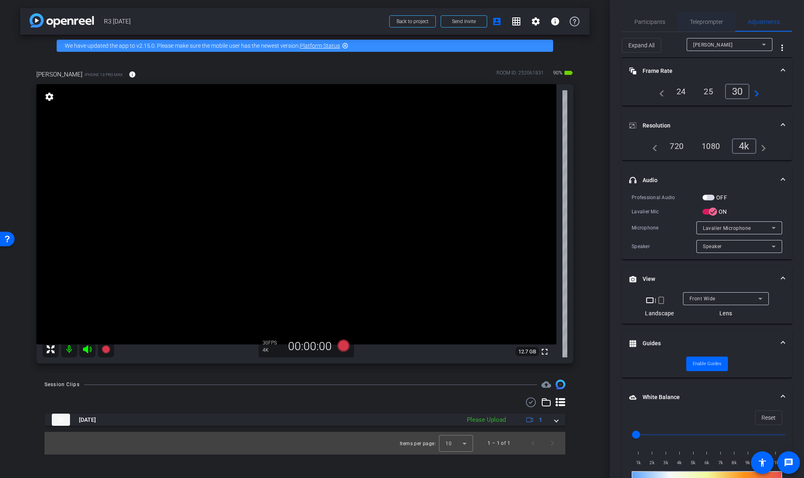
click at [697, 21] on span "Teleprompter" at bounding box center [706, 22] width 33 height 6
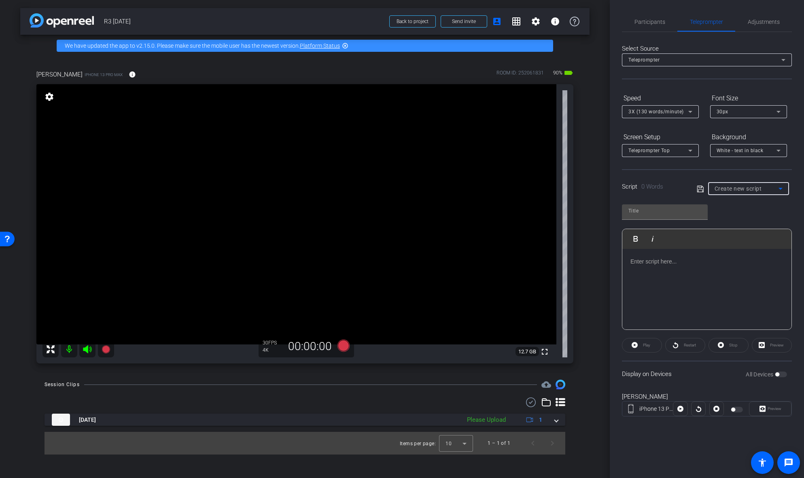
click at [738, 192] on div "Create new script" at bounding box center [746, 189] width 64 height 10
click at [736, 231] on span "Investor Risk" at bounding box center [730, 231] width 32 height 10
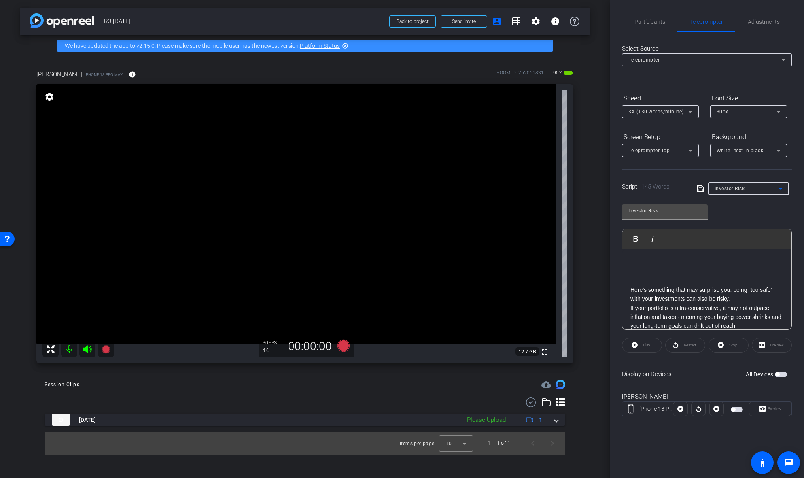
scroll to position [40, 0]
click at [745, 193] on div "Investor Risk" at bounding box center [746, 188] width 64 height 10
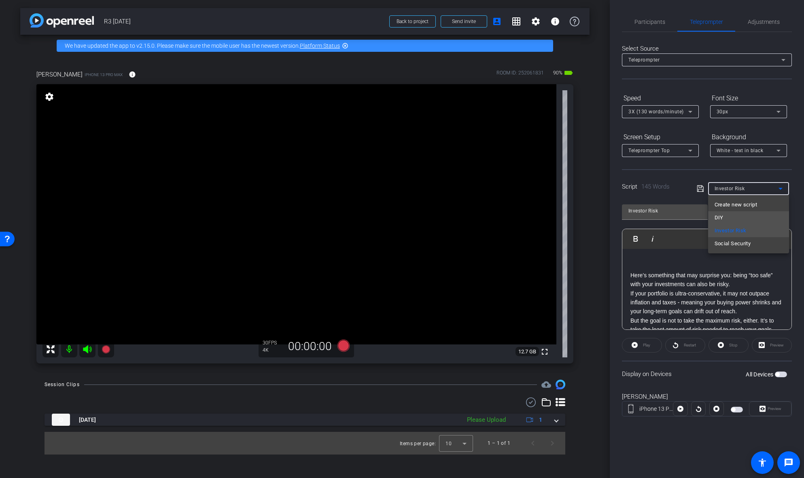
click at [739, 218] on mat-option "DIY" at bounding box center [748, 217] width 81 height 13
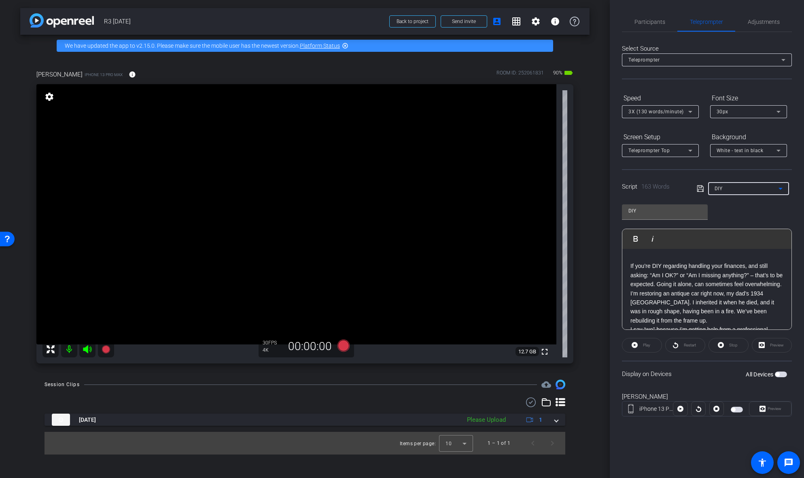
scroll to position [81, 0]
click at [741, 189] on div "DIY" at bounding box center [746, 188] width 64 height 10
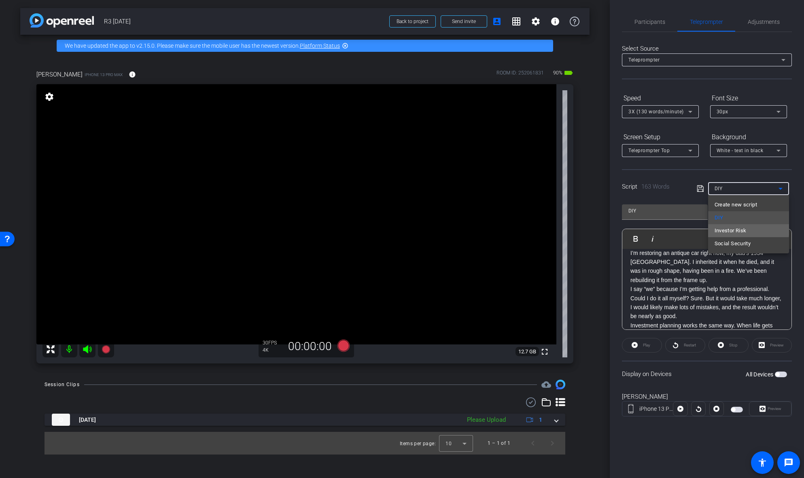
click at [742, 229] on span "Investor Risk" at bounding box center [730, 231] width 32 height 10
type input "Investor Risk"
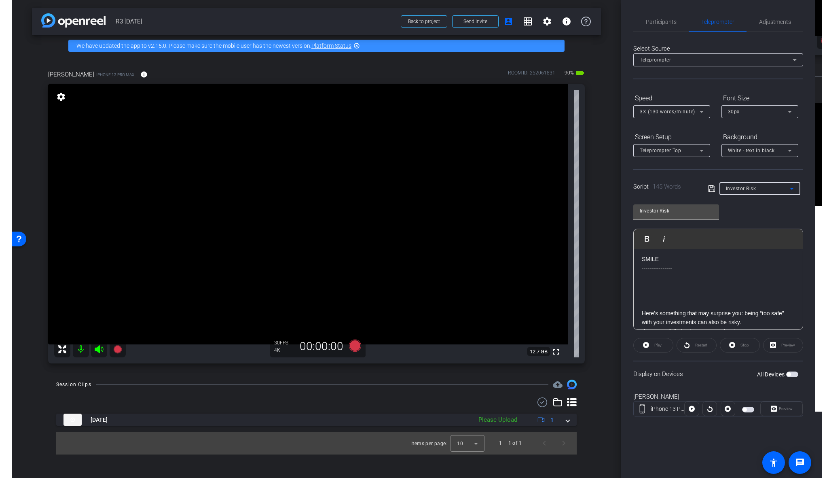
scroll to position [0, 0]
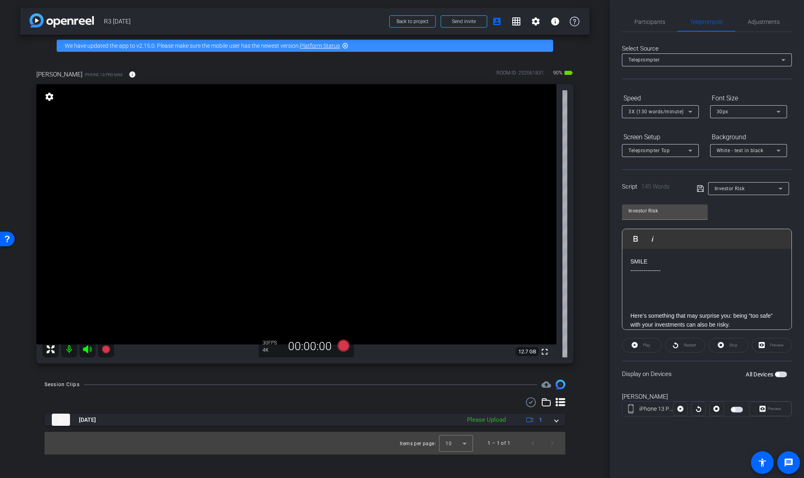
click at [703, 298] on p at bounding box center [706, 297] width 153 height 9
click at [715, 379] on div "Display on Devices All Devices" at bounding box center [707, 373] width 170 height 26
click at [778, 373] on span "button" at bounding box center [777, 374] width 4 height 4
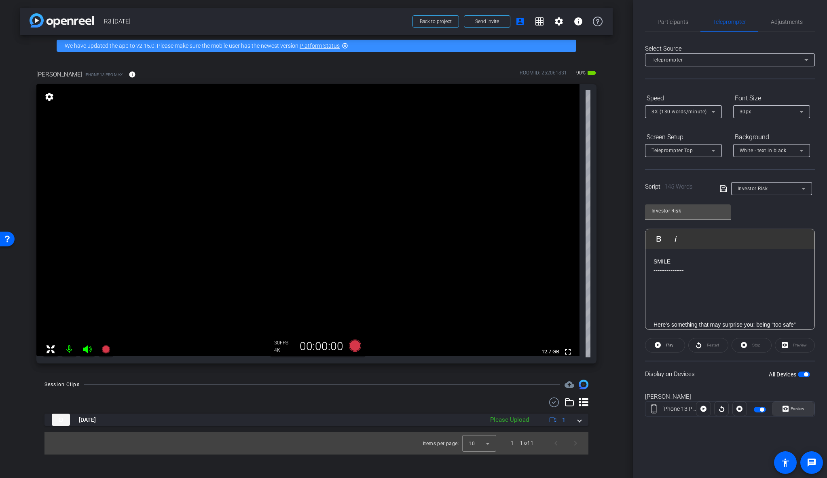
click at [784, 408] on icon at bounding box center [786, 409] width 6 height 6
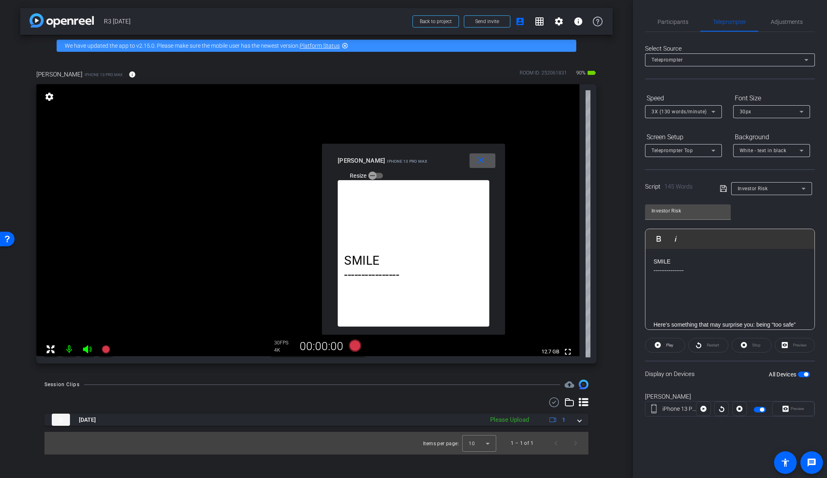
click at [784, 150] on div "White - text in black" at bounding box center [770, 150] width 60 height 10
click at [780, 182] on div "Black - text in white" at bounding box center [764, 182] width 48 height 10
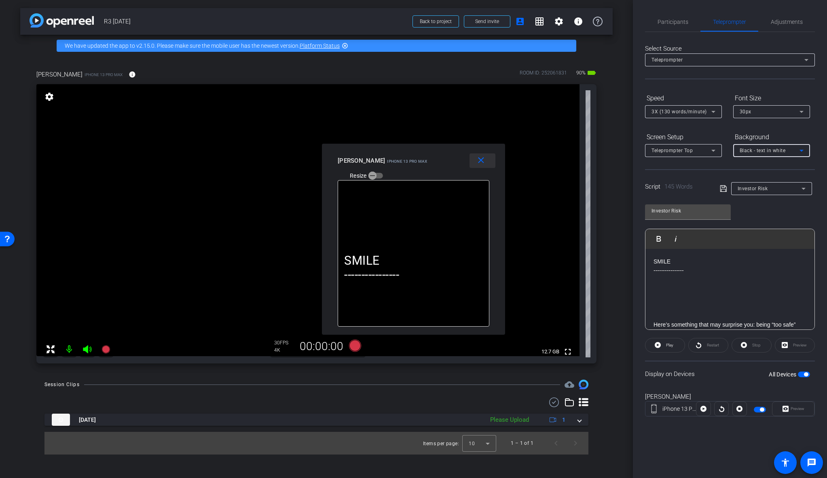
click at [483, 160] on mat-icon "close" at bounding box center [481, 160] width 10 height 10
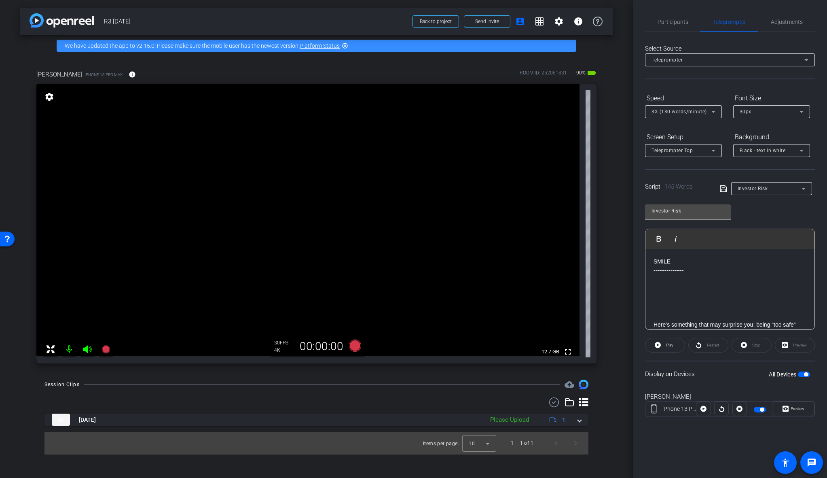
click at [784, 374] on span "button" at bounding box center [806, 374] width 4 height 4
click at [684, 113] on span "3X (130 words/minute)" at bounding box center [679, 112] width 55 height 6
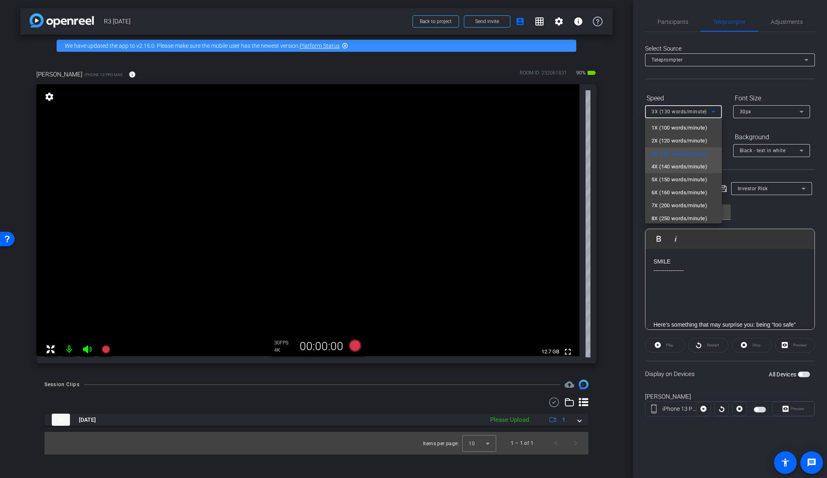
click at [689, 162] on span "4X (140 words/minute)" at bounding box center [680, 167] width 56 height 10
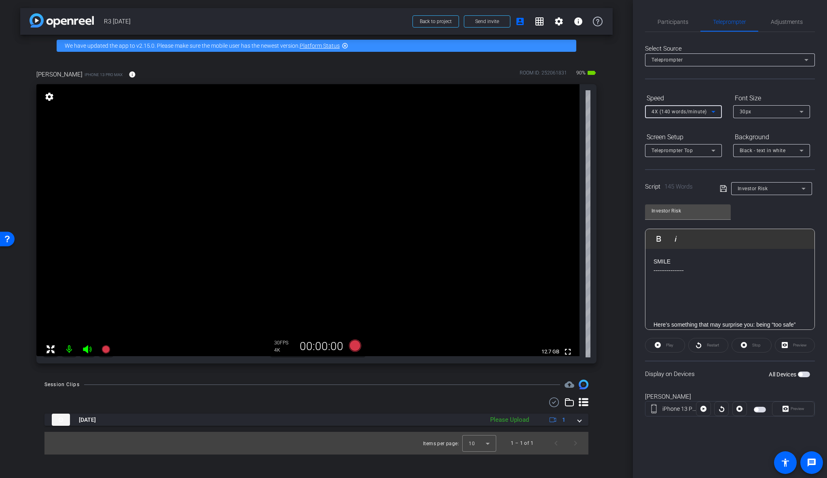
click at [702, 148] on div "Teleprompter Top" at bounding box center [682, 150] width 60 height 10
click at [692, 218] on span "Teleprompter Left" at bounding box center [673, 219] width 43 height 10
click at [784, 203] on div "Investor Risk Play Play from this location Play Selected Play and display the s…" at bounding box center [730, 263] width 170 height 131
click at [768, 188] on span "Investor Risk" at bounding box center [753, 189] width 30 height 6
click at [762, 230] on span "Investor Risk" at bounding box center [754, 231] width 32 height 10
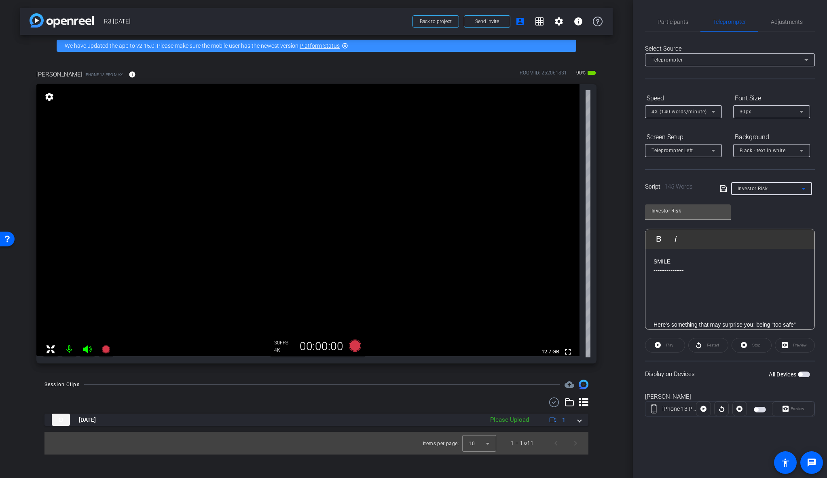
click at [784, 375] on span "button" at bounding box center [800, 374] width 4 height 4
click at [356, 347] on icon at bounding box center [355, 345] width 12 height 12
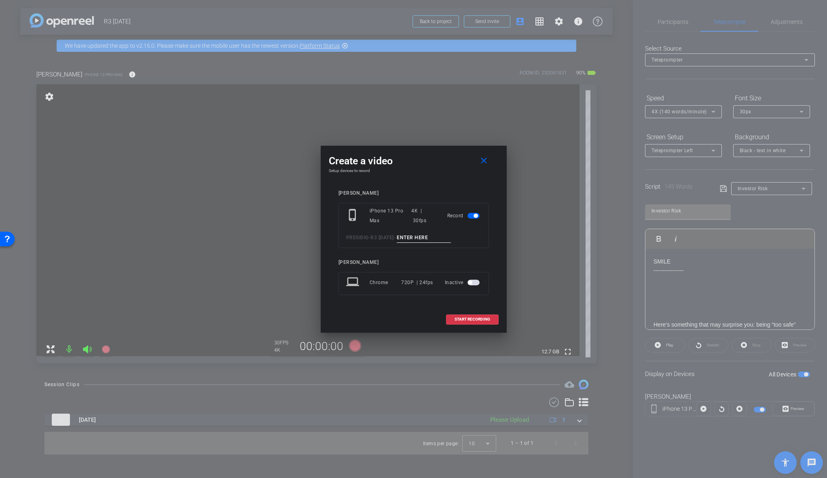
click at [430, 238] on input at bounding box center [424, 238] width 54 height 10
click at [427, 237] on input "IR_1" at bounding box center [424, 238] width 54 height 10
type input "IR_1"
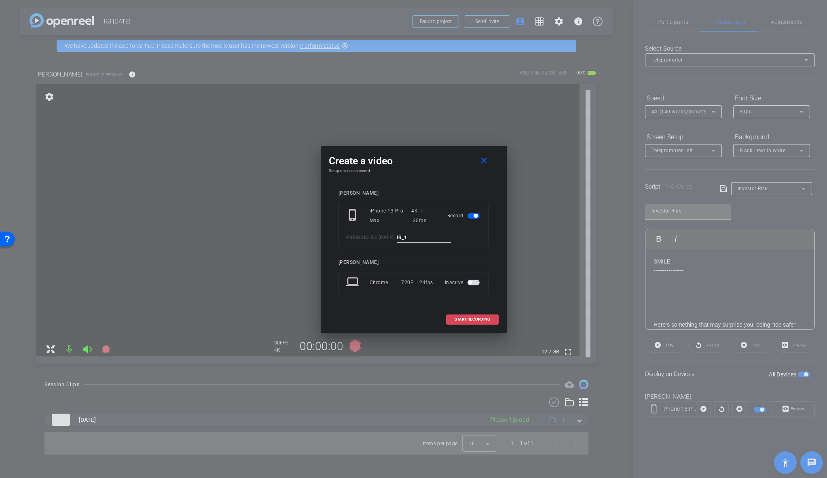
click at [472, 319] on span "START RECORDING" at bounding box center [473, 319] width 36 height 4
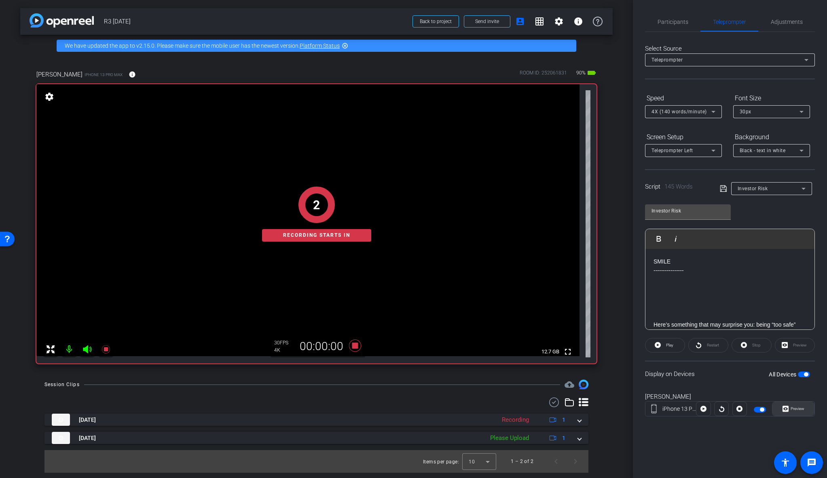
click at [784, 410] on span "Preview" at bounding box center [798, 408] width 14 height 4
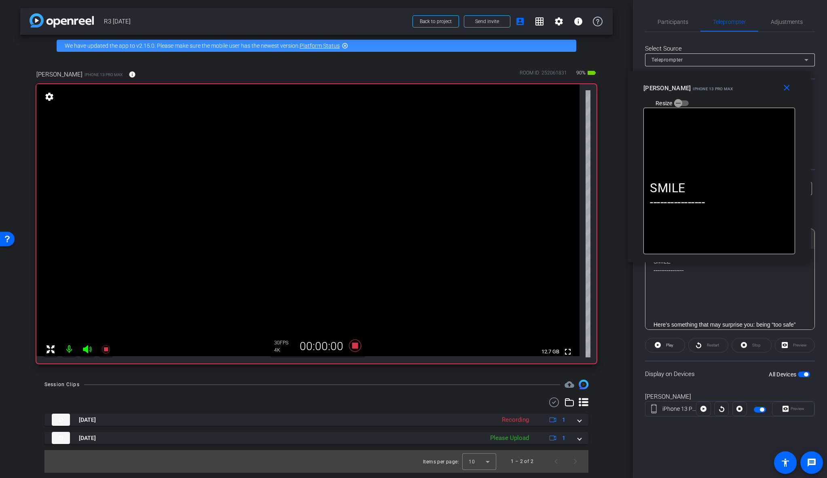
drag, startPoint x: 456, startPoint y: 156, endPoint x: 756, endPoint y: 83, distance: 308.5
click at [756, 83] on div "Eric iPhone 13 Pro Max Resize" at bounding box center [723, 95] width 158 height 29
click at [663, 342] on span at bounding box center [665, 344] width 39 height 19
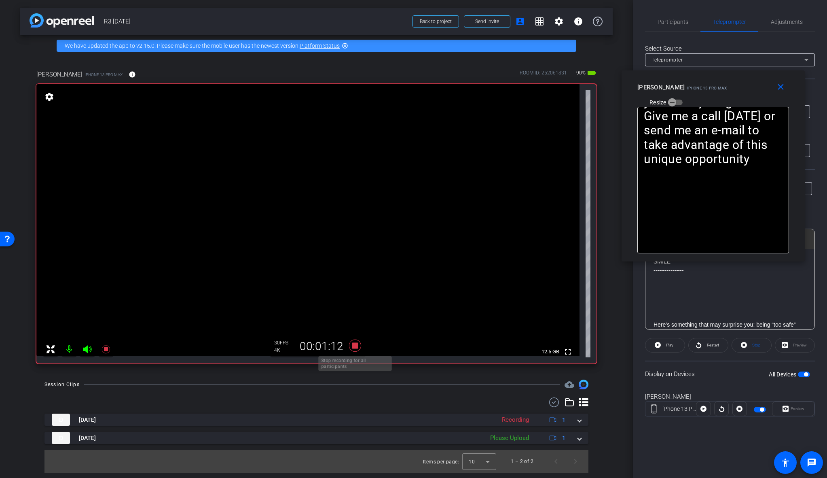
click at [356, 346] on icon at bounding box center [355, 345] width 12 height 12
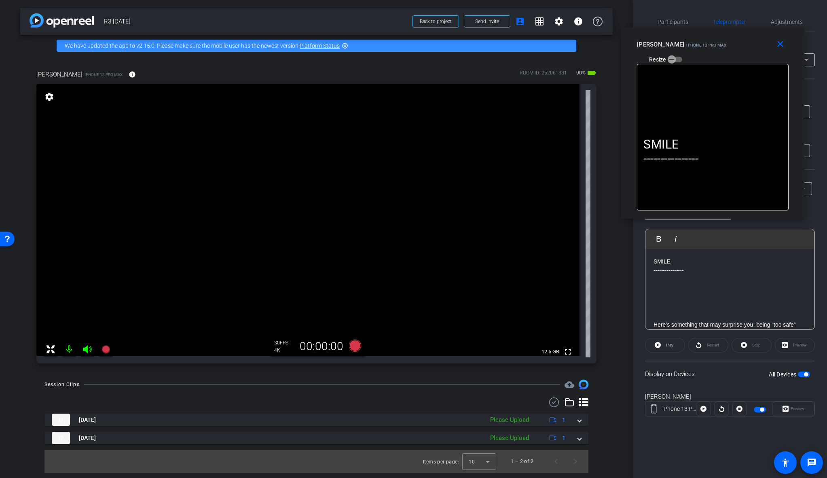
drag, startPoint x: 760, startPoint y: 92, endPoint x: 760, endPoint y: 47, distance: 45.3
click at [760, 47] on div "Eric iPhone 13 Pro Max Resize" at bounding box center [716, 51] width 158 height 29
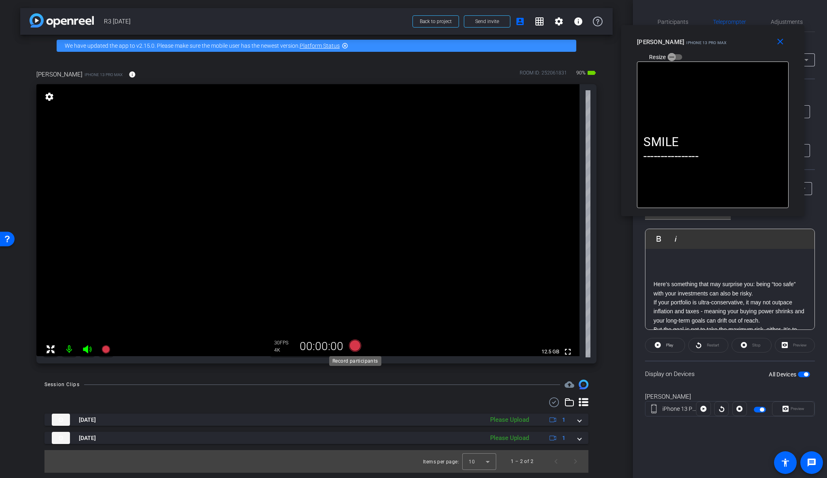
click at [352, 345] on icon at bounding box center [355, 345] width 12 height 12
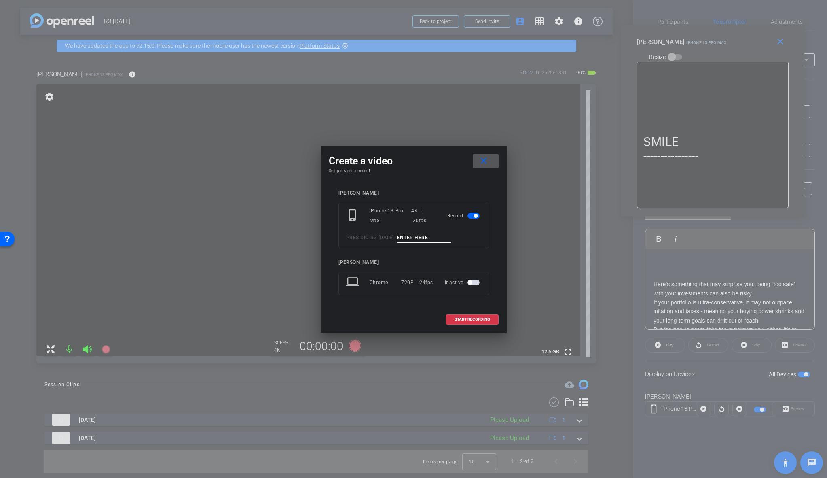
click at [432, 239] on input at bounding box center [424, 238] width 54 height 10
paste input "IR_1"
type input "IR_2"
click at [482, 320] on span "START RECORDING" at bounding box center [473, 319] width 36 height 4
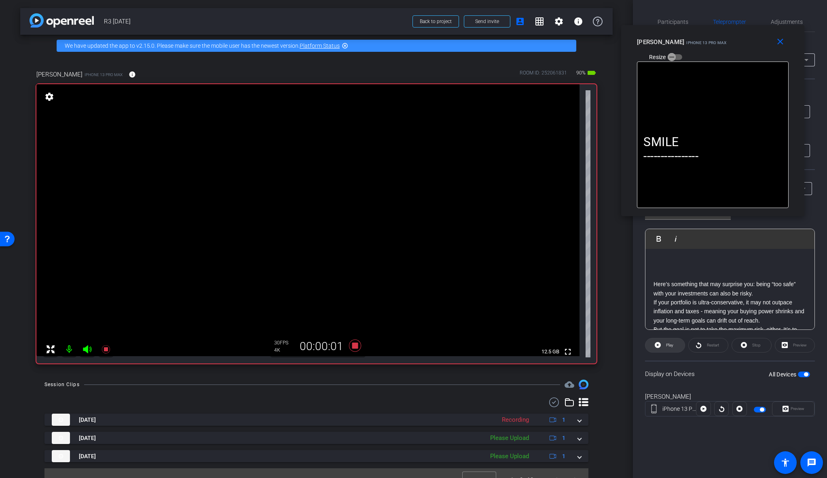
click at [671, 346] on span "Play" at bounding box center [669, 345] width 7 height 4
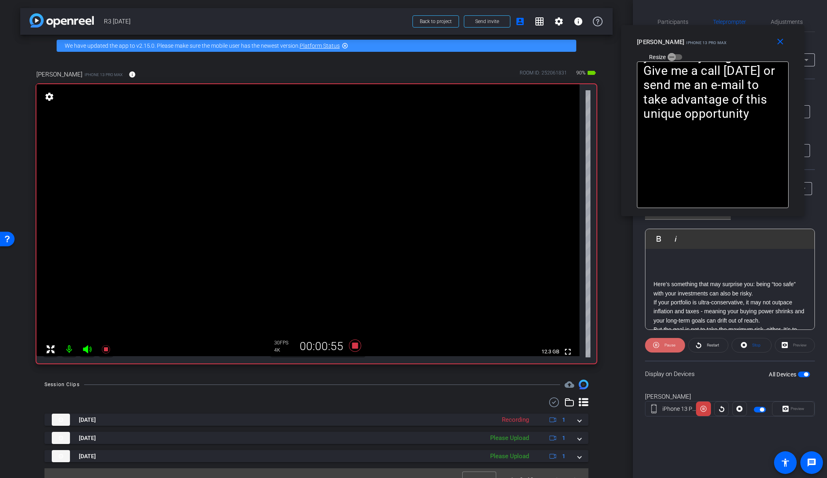
click at [669, 344] on span "Pause" at bounding box center [670, 345] width 11 height 4
click at [669, 344] on span "Play" at bounding box center [669, 345] width 7 height 4
click at [351, 345] on icon at bounding box center [355, 345] width 12 height 12
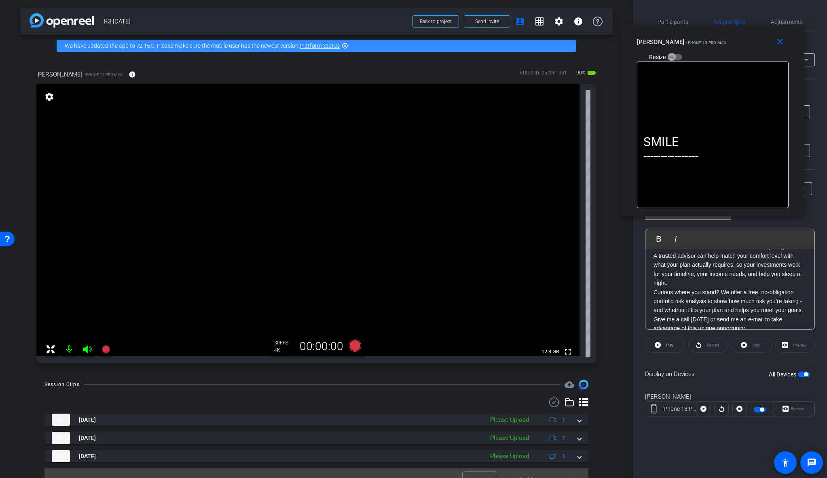
scroll to position [143, 0]
click at [779, 41] on mat-icon "close" at bounding box center [780, 42] width 10 height 10
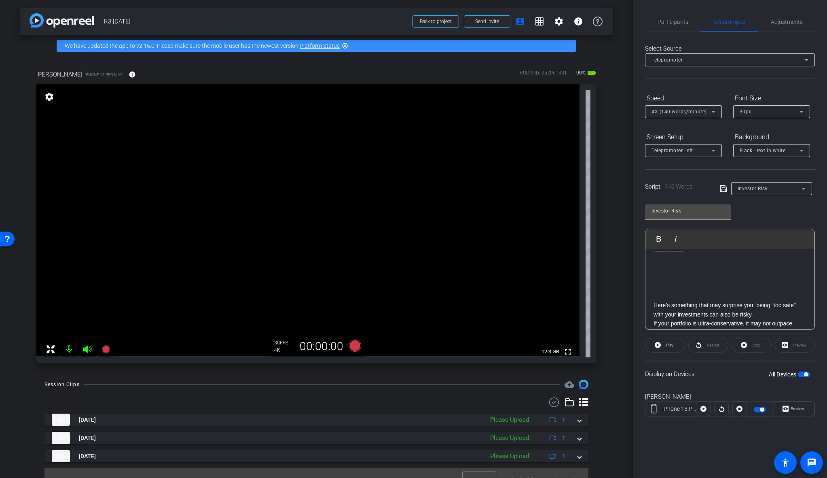
scroll to position [0, 0]
click at [762, 189] on span "Investor Risk" at bounding box center [753, 189] width 30 height 6
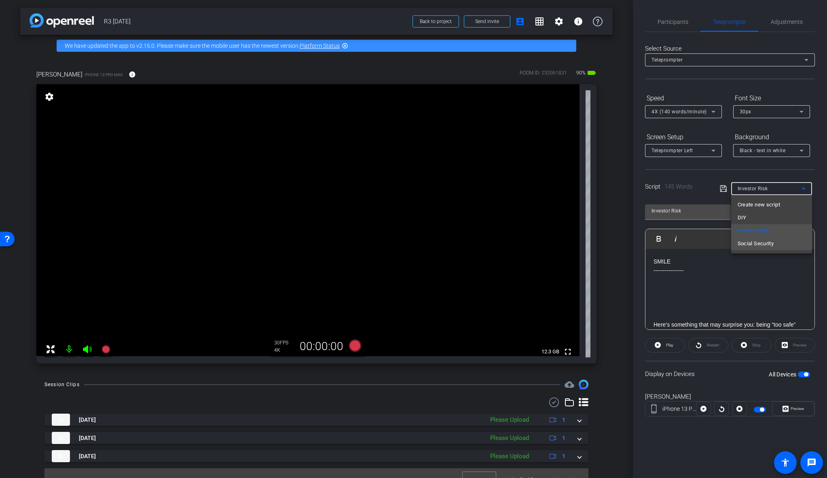
click at [763, 243] on span "Social Security" at bounding box center [756, 244] width 36 height 10
type input "Social Security"
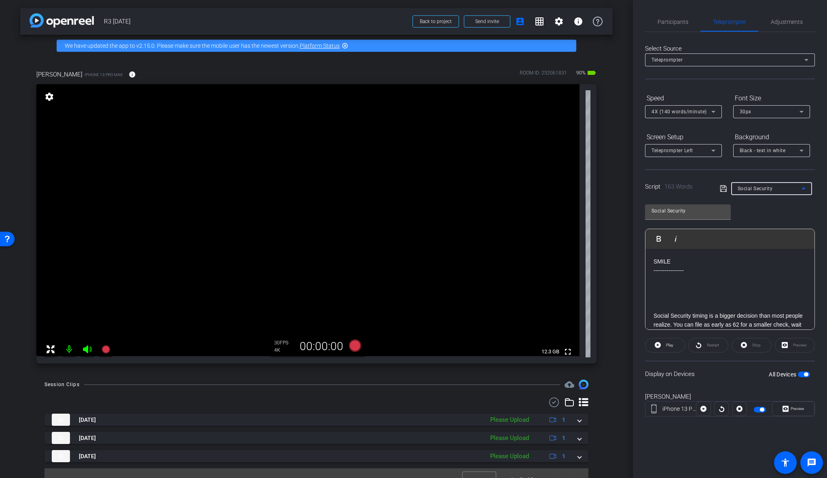
click at [704, 293] on p at bounding box center [730, 297] width 153 height 9
click at [784, 375] on span "button" at bounding box center [806, 374] width 4 height 4
click at [784, 375] on span "button" at bounding box center [804, 374] width 12 height 6
click at [354, 351] on icon at bounding box center [354, 345] width 19 height 15
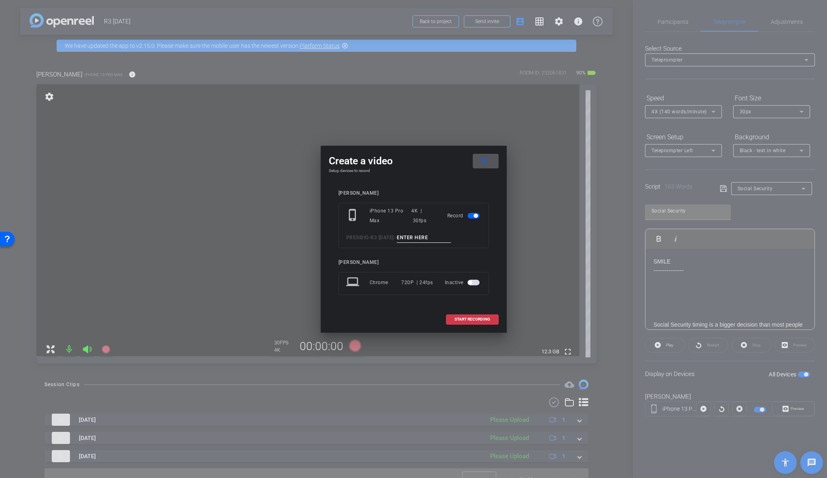
click at [436, 236] on input at bounding box center [424, 238] width 54 height 10
click at [432, 237] on input "SS_1" at bounding box center [424, 238] width 54 height 10
type input "SS_1"
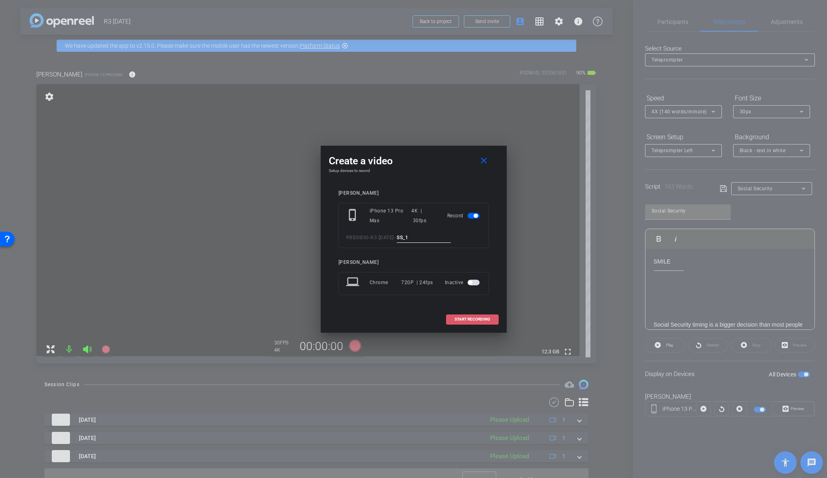
click at [464, 315] on span at bounding box center [473, 318] width 52 height 19
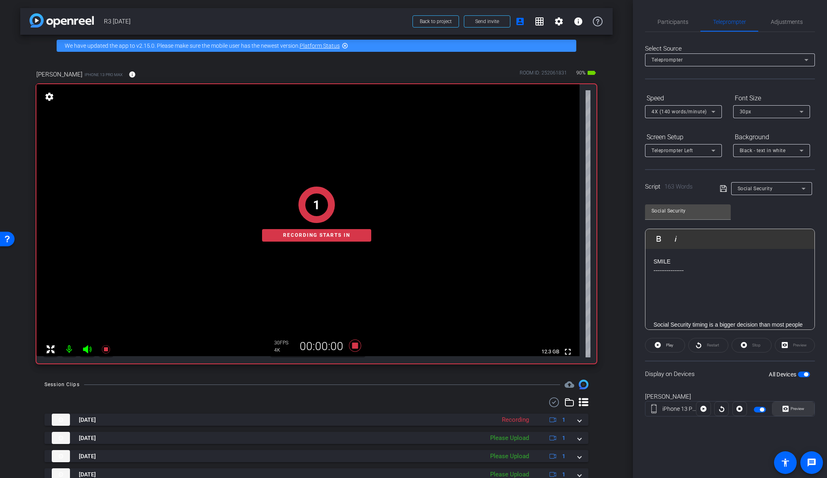
click at [784, 407] on span "Preview" at bounding box center [798, 408] width 14 height 4
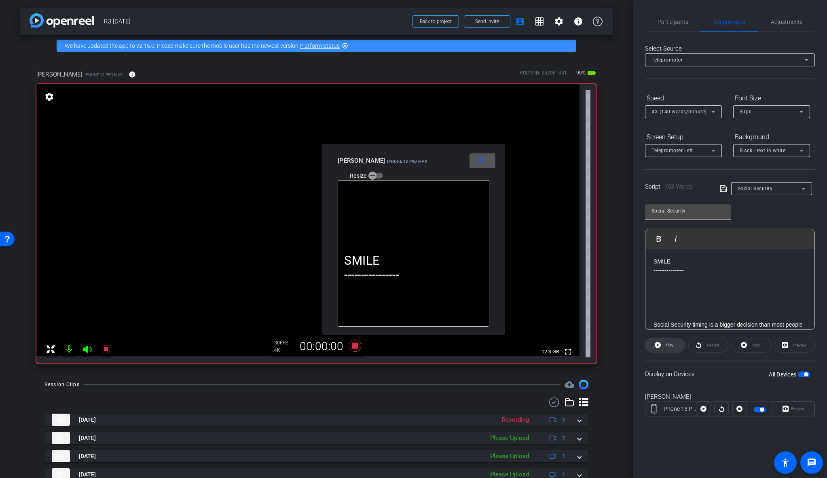
click at [664, 347] on span "Play" at bounding box center [668, 344] width 9 height 11
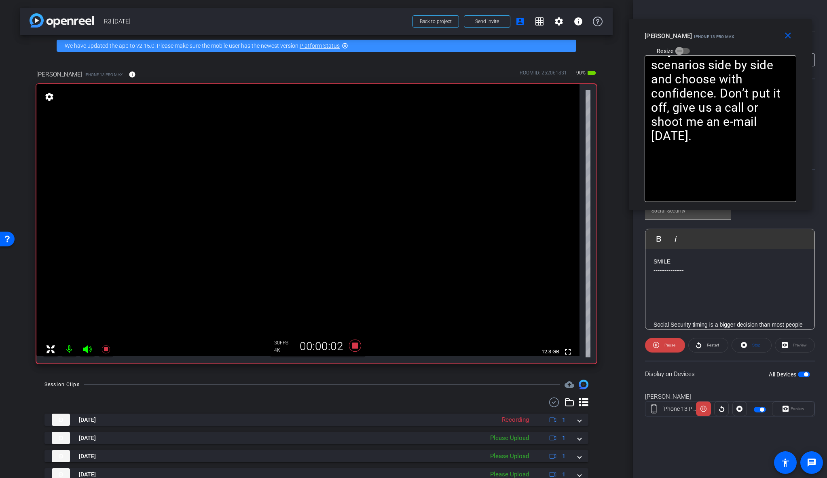
drag, startPoint x: 398, startPoint y: 157, endPoint x: 705, endPoint y: 32, distance: 331.3
click at [705, 32] on div "Eric iPhone 13 Pro Max Resize" at bounding box center [724, 43] width 158 height 29
click at [672, 343] on span "Pause" at bounding box center [670, 345] width 11 height 4
click at [672, 343] on span "Play" at bounding box center [669, 345] width 7 height 4
click at [352, 343] on icon at bounding box center [355, 345] width 12 height 12
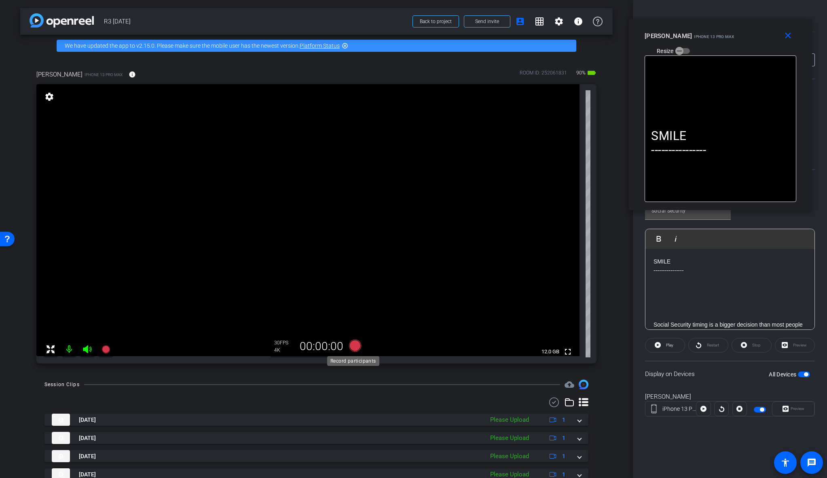
click at [355, 341] on icon at bounding box center [355, 345] width 12 height 12
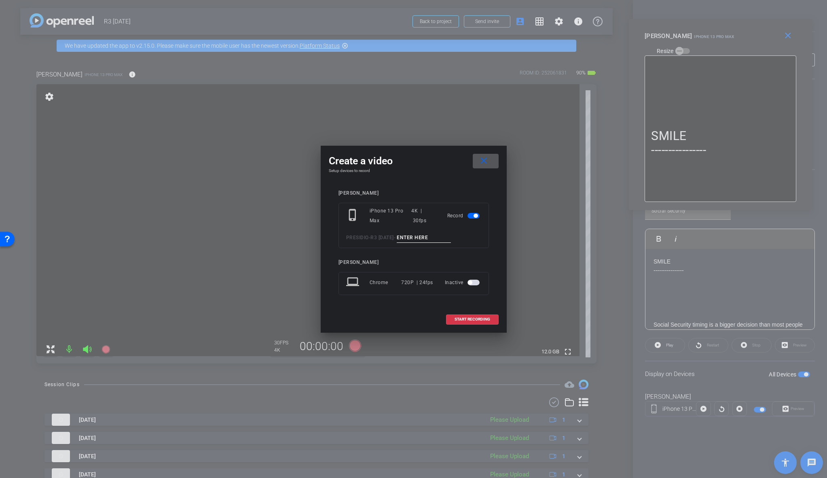
click at [423, 237] on input at bounding box center [424, 238] width 54 height 10
paste input "SS_1"
type input "SS_2"
click at [469, 320] on span "START RECORDING" at bounding box center [473, 319] width 36 height 4
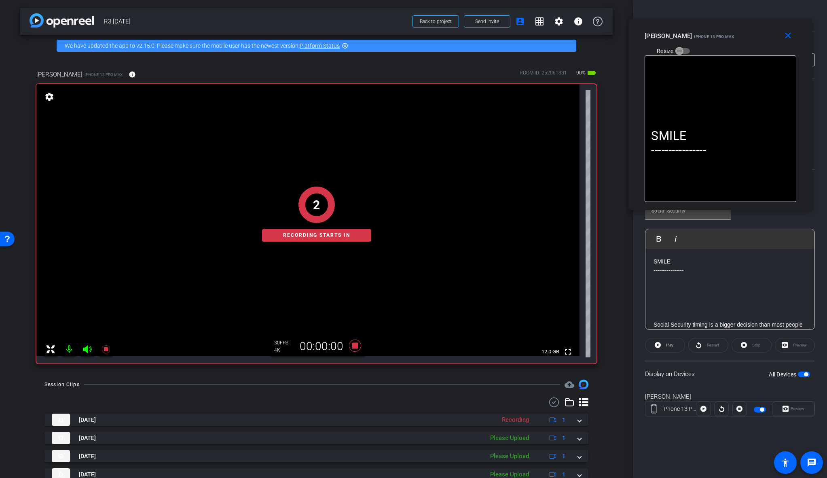
click at [784, 408] on div "Preview" at bounding box center [793, 408] width 42 height 15
click at [658, 341] on icon at bounding box center [658, 345] width 6 height 10
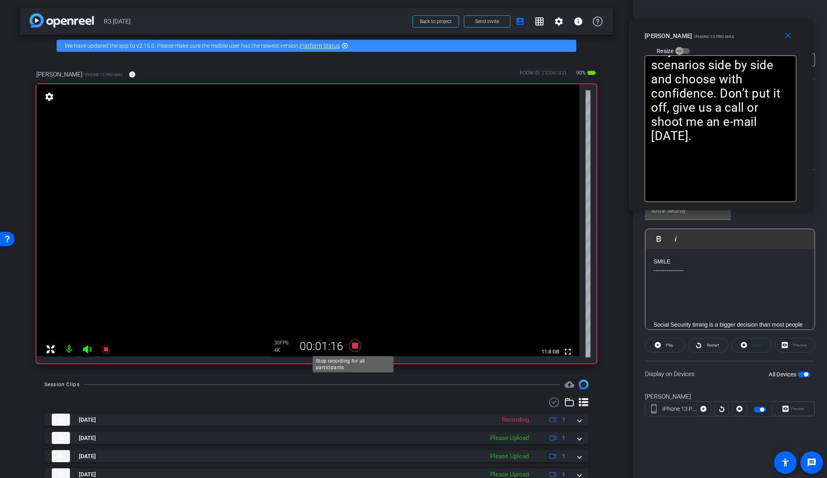
click at [355, 344] on icon at bounding box center [355, 345] width 12 height 12
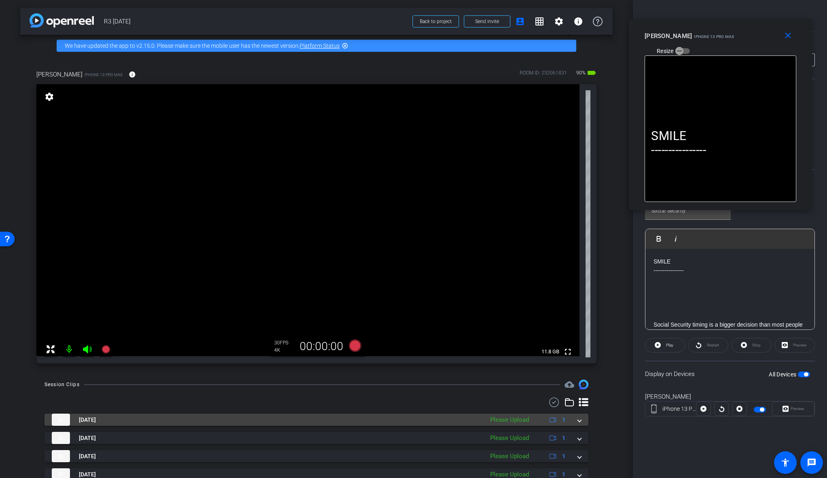
click at [577, 418] on mat-expansion-panel-header "Sep 30, 2025 Please Upload 1" at bounding box center [316, 419] width 544 height 12
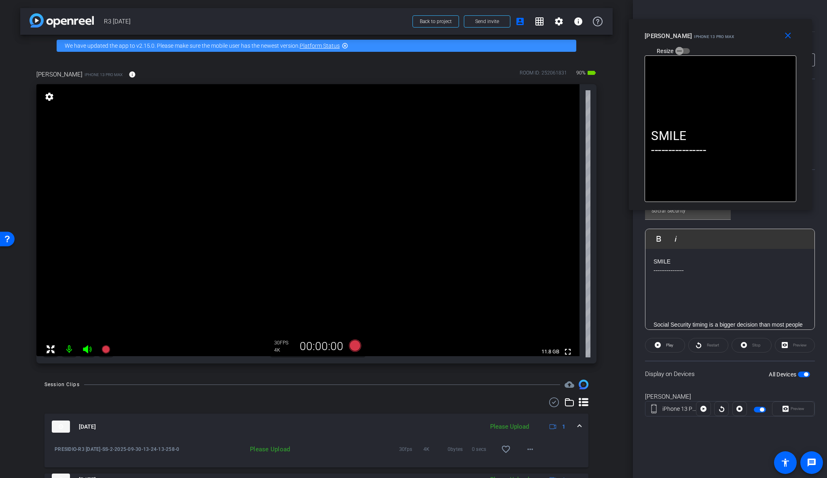
click at [617, 419] on div "arrow_back R3 August 2 Back to project Send invite account_box grid_on settings…" at bounding box center [316, 239] width 633 height 478
click at [573, 424] on div "Sep 30, 2025 Please Upload 1" at bounding box center [315, 426] width 526 height 12
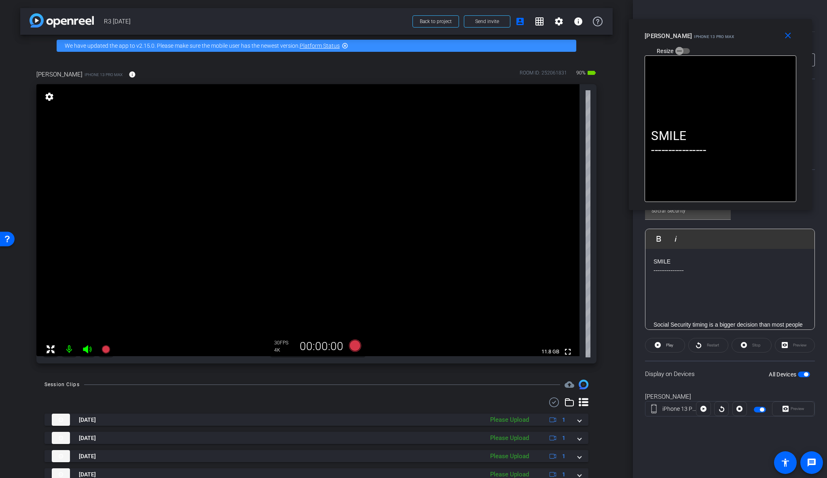
click at [548, 403] on icon at bounding box center [554, 402] width 12 height 10
click at [548, 403] on span at bounding box center [546, 402] width 28 height 19
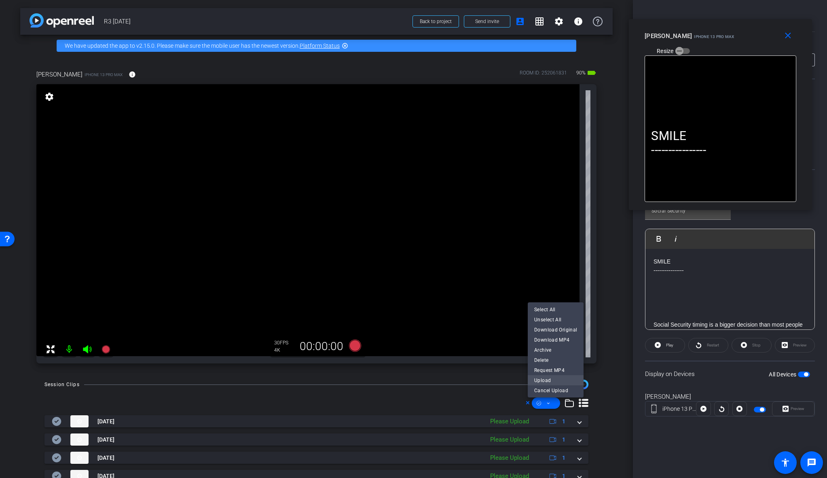
click at [552, 380] on span "Upload" at bounding box center [555, 380] width 43 height 10
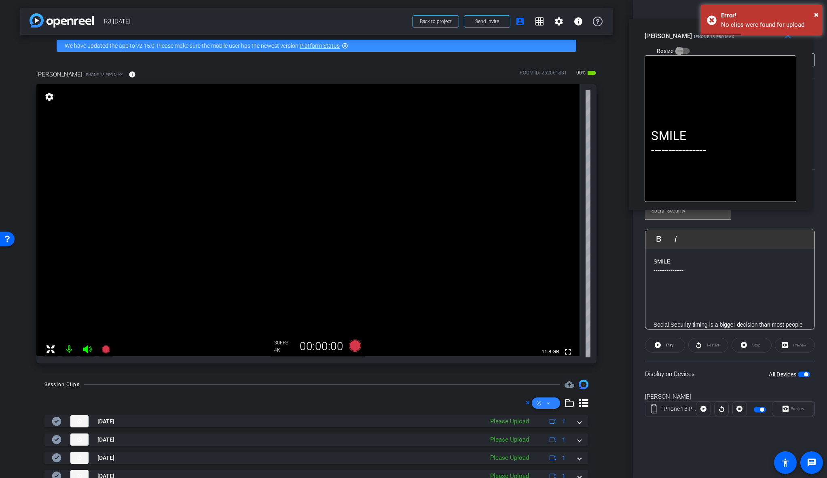
click at [540, 402] on span at bounding box center [546, 402] width 28 height 19
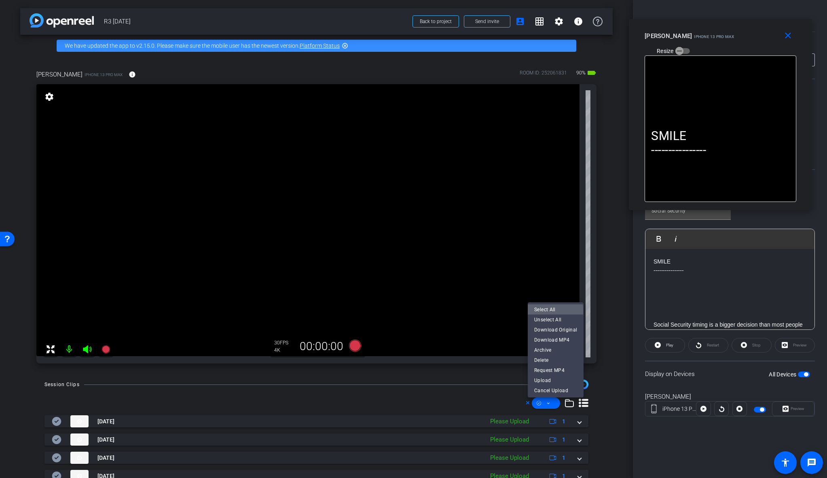
click at [550, 311] on span "Select All" at bounding box center [555, 310] width 43 height 10
click at [547, 383] on span "Upload" at bounding box center [555, 380] width 43 height 10
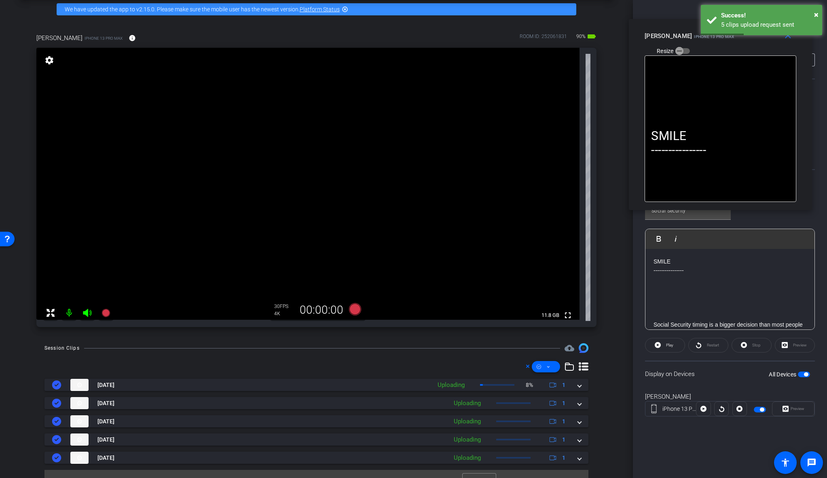
scroll to position [51, 0]
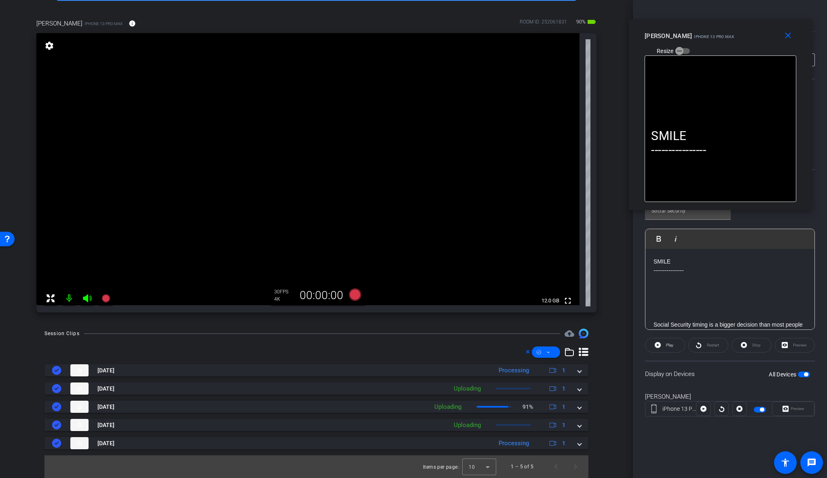
click at [291, 187] on video at bounding box center [307, 169] width 543 height 272
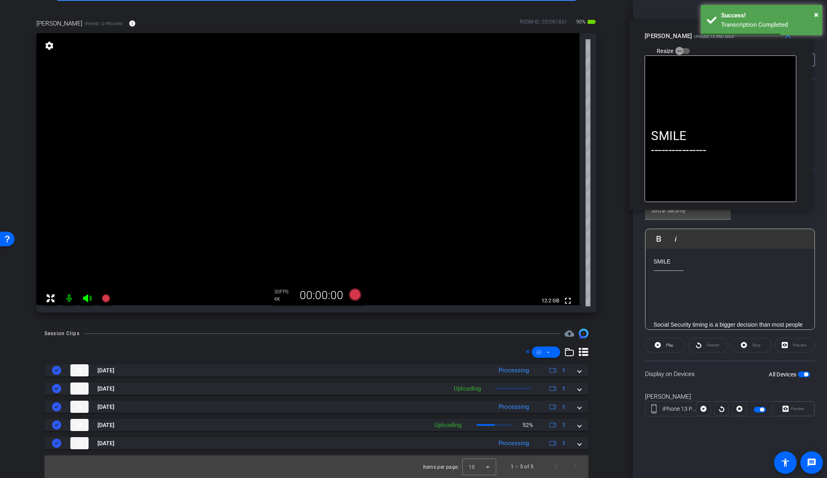
click at [153, 286] on video at bounding box center [307, 169] width 543 height 272
click at [148, 296] on video at bounding box center [307, 169] width 543 height 272
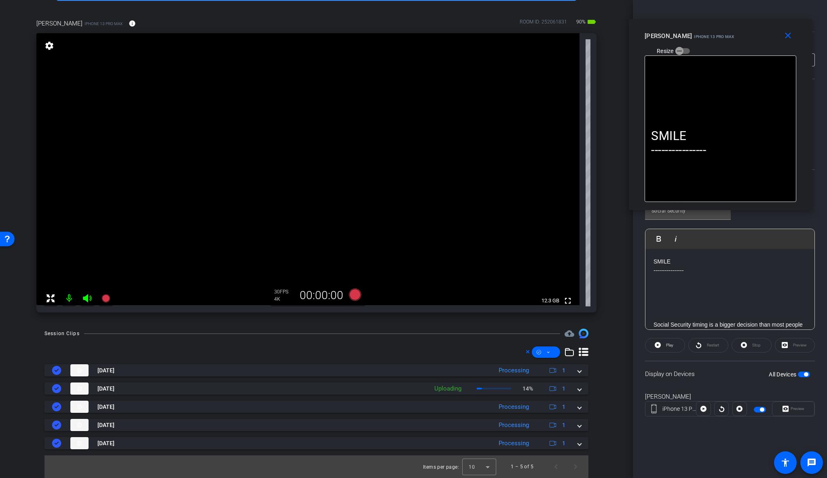
click at [179, 257] on video at bounding box center [307, 169] width 543 height 272
click at [152, 219] on video at bounding box center [307, 169] width 543 height 272
click at [205, 256] on video at bounding box center [307, 169] width 543 height 272
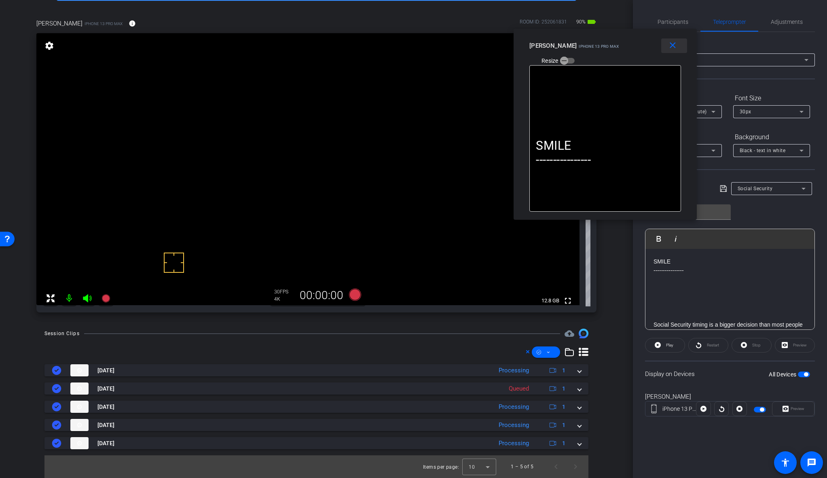
drag, startPoint x: 773, startPoint y: 37, endPoint x: 675, endPoint y: 38, distance: 97.9
click at [652, 44] on div "Eric iPhone 13 Pro Max Resize" at bounding box center [608, 52] width 158 height 29
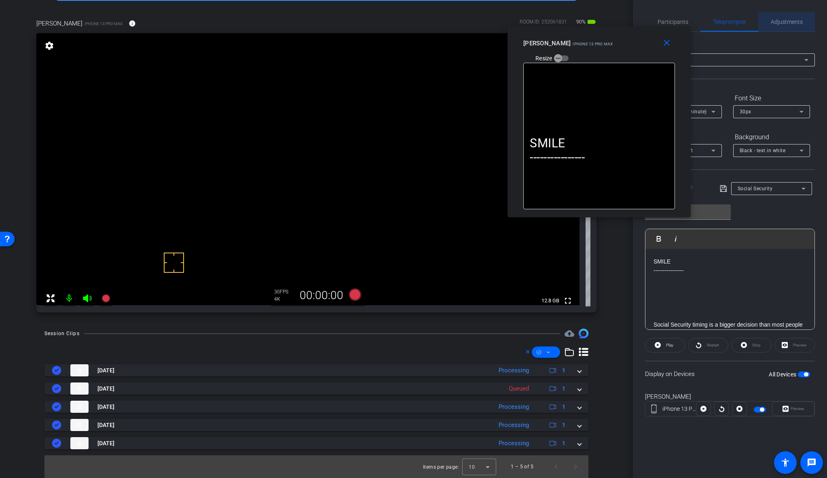
click at [784, 19] on span "Adjustments" at bounding box center [787, 22] width 32 height 6
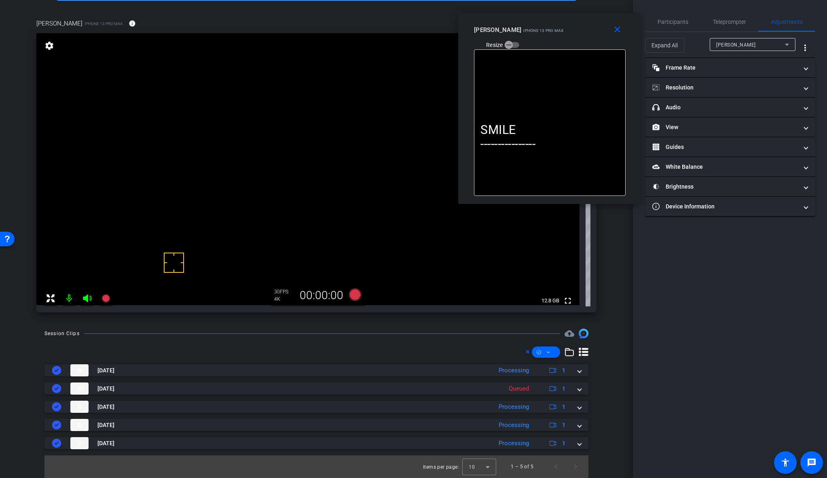
drag, startPoint x: 644, startPoint y: 45, endPoint x: 589, endPoint y: 27, distance: 57.6
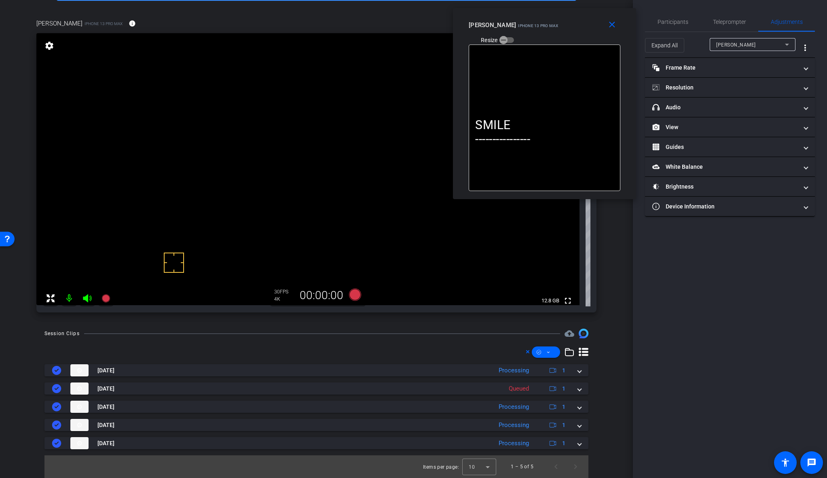
click at [589, 27] on div "Eric iPhone 13 Pro Max Resize" at bounding box center [548, 32] width 158 height 29
click at [691, 173] on mat-expansion-panel-header "White Balance White Balance" at bounding box center [730, 166] width 170 height 19
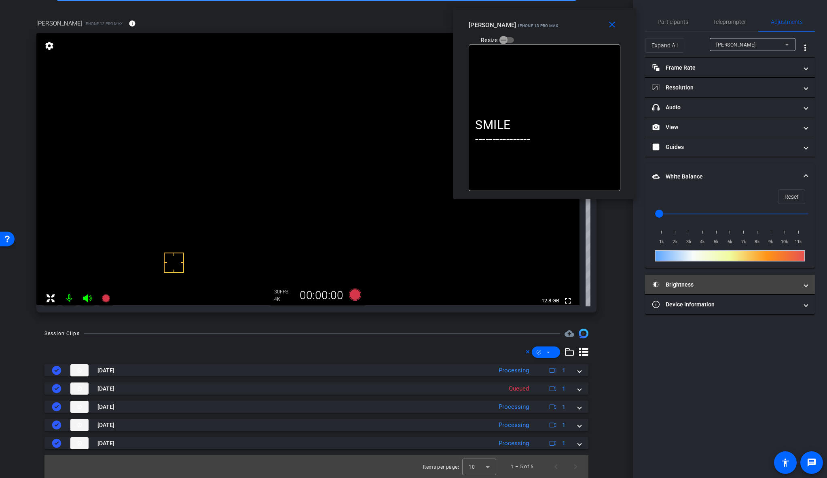
click at [676, 286] on mat-panel-title "Brightness" at bounding box center [725, 284] width 146 height 8
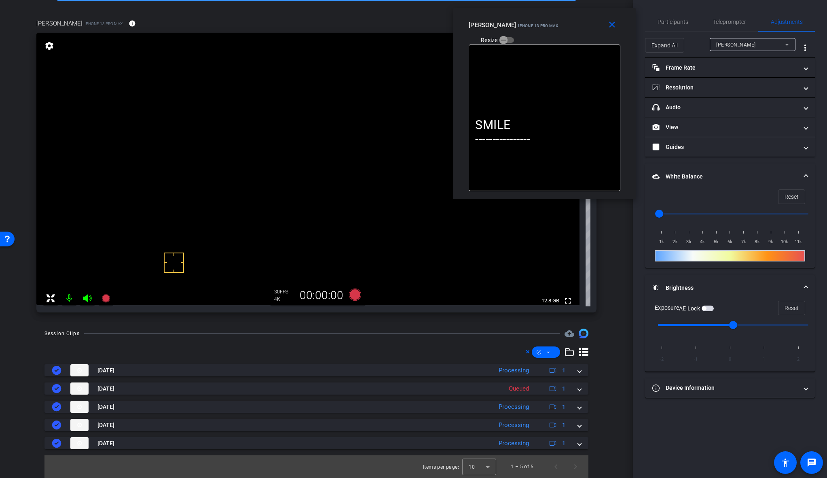
click at [708, 306] on span "button" at bounding box center [708, 308] width 12 height 6
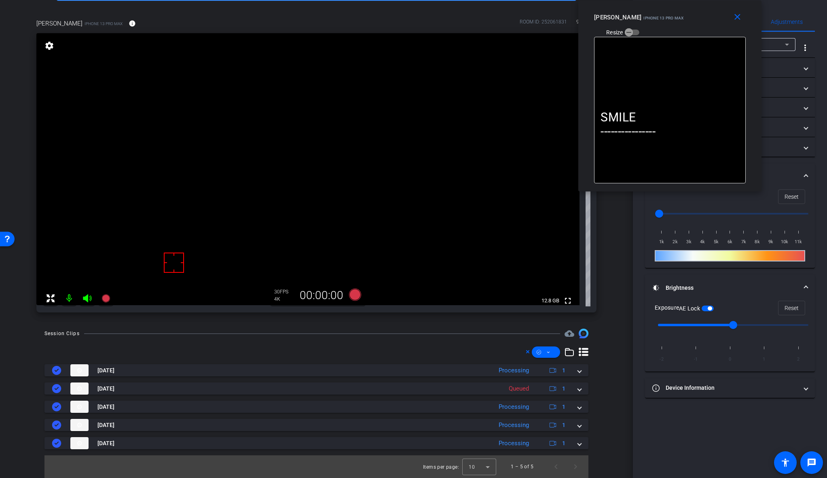
drag, startPoint x: 587, startPoint y: 23, endPoint x: 713, endPoint y: 9, distance: 126.1
click at [713, 9] on div "close Eric iPhone 13 Pro Max Resize" at bounding box center [669, 18] width 183 height 36
drag, startPoint x: 174, startPoint y: 260, endPoint x: 170, endPoint y: 256, distance: 5.1
click at [170, 256] on div at bounding box center [174, 262] width 20 height 20
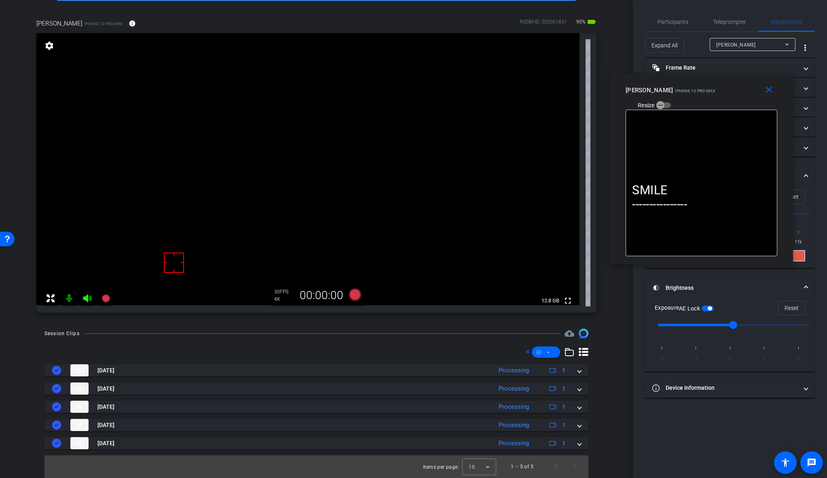
drag, startPoint x: 711, startPoint y: 16, endPoint x: 742, endPoint y: 89, distance: 79.3
click at [742, 89] on div "Eric iPhone 13 Pro Max Resize" at bounding box center [705, 97] width 158 height 29
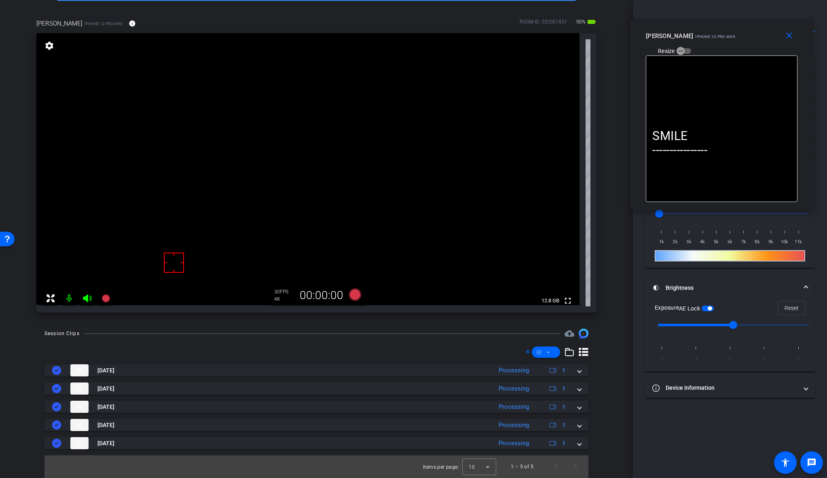
drag, startPoint x: 745, startPoint y: 97, endPoint x: 765, endPoint y: 42, distance: 57.8
click at [765, 42] on div "Eric iPhone 13 Pro Max Resize" at bounding box center [725, 43] width 158 height 29
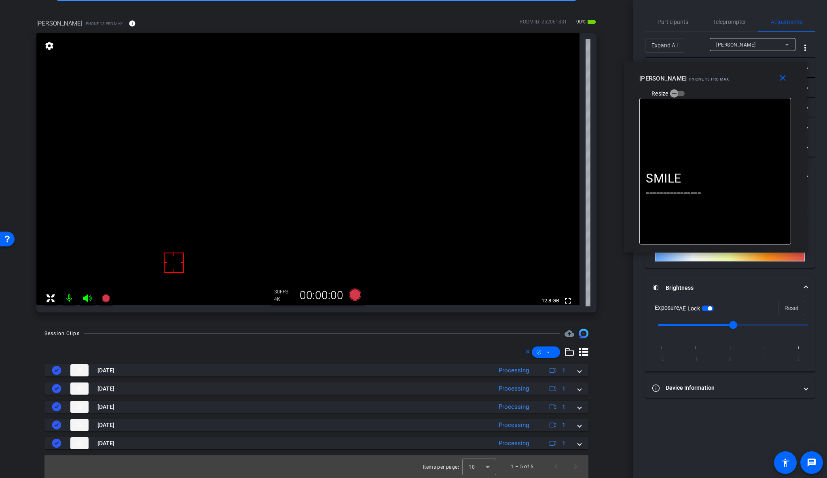
drag, startPoint x: 763, startPoint y: 33, endPoint x: 753, endPoint y: 81, distance: 49.6
click at [753, 81] on div "Eric iPhone 13 Pro Max Resize" at bounding box center [718, 85] width 158 height 29
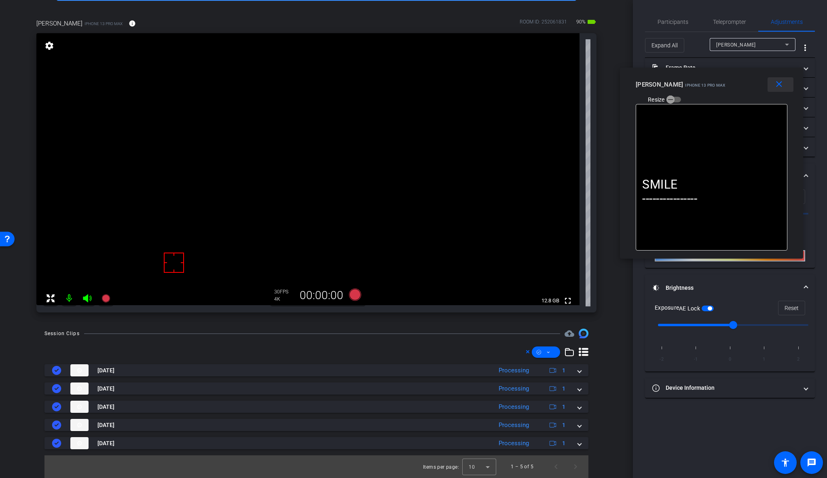
click at [777, 87] on mat-icon "close" at bounding box center [779, 84] width 10 height 10
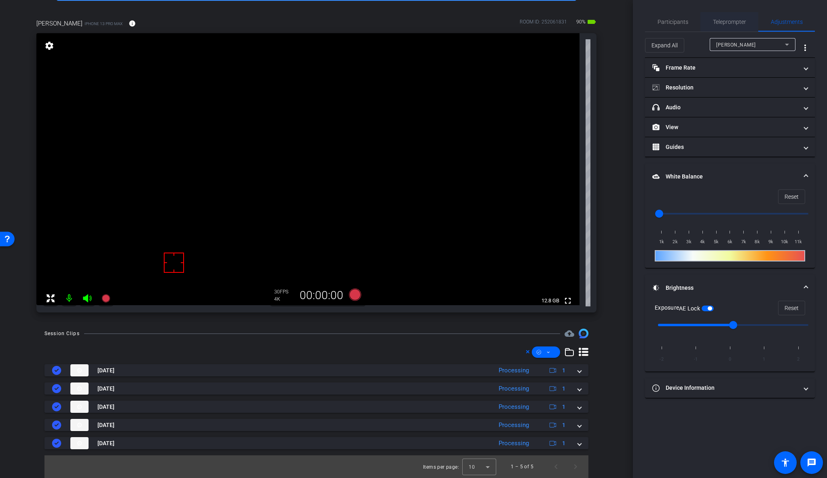
click at [720, 27] on span "Teleprompter" at bounding box center [729, 21] width 33 height 19
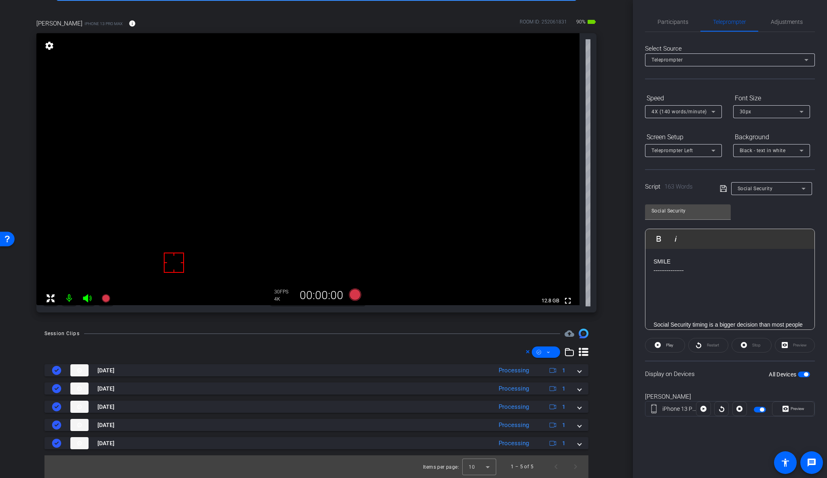
click at [748, 187] on span "Social Security" at bounding box center [755, 189] width 35 height 6
click at [757, 218] on mat-option "DIY" at bounding box center [771, 217] width 81 height 13
type input "DIY"
click at [703, 289] on p at bounding box center [730, 288] width 153 height 9
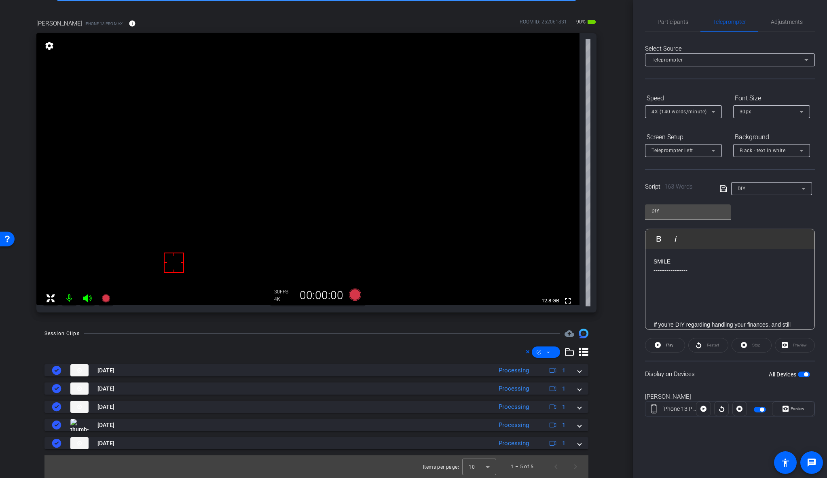
click at [666, 286] on p at bounding box center [730, 288] width 153 height 9
click at [355, 290] on icon at bounding box center [355, 294] width 12 height 12
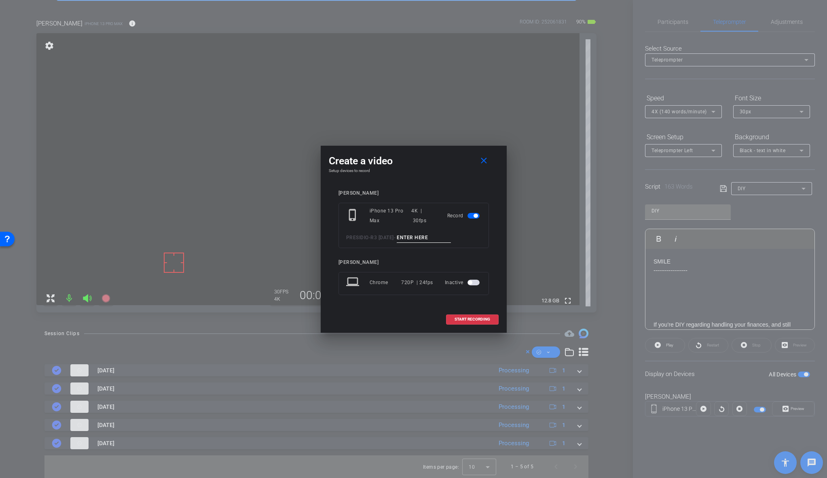
click at [415, 234] on input at bounding box center [424, 238] width 54 height 10
click at [420, 238] on input "DIY_1" at bounding box center [424, 238] width 54 height 10
type input "DIY_1"
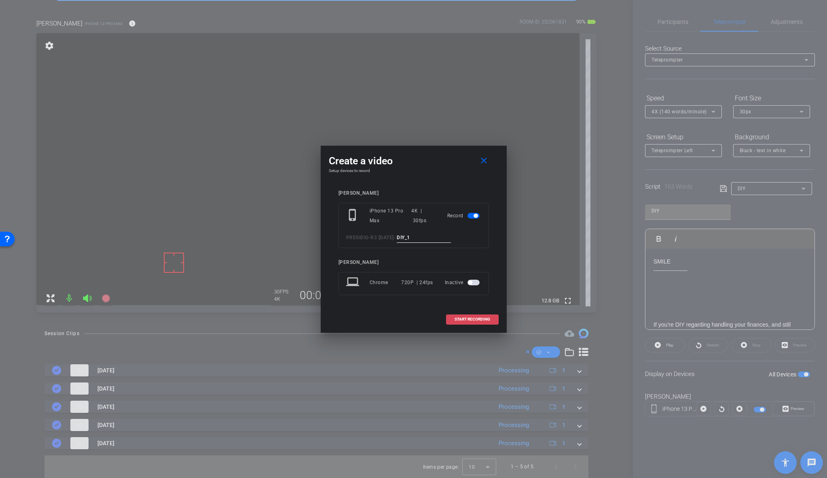
click at [484, 322] on span at bounding box center [473, 318] width 52 height 19
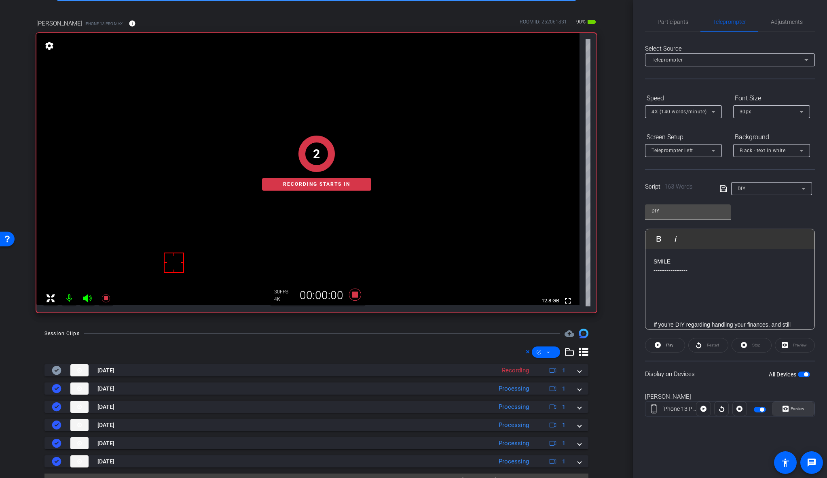
click at [784, 408] on span "Preview" at bounding box center [798, 408] width 14 height 4
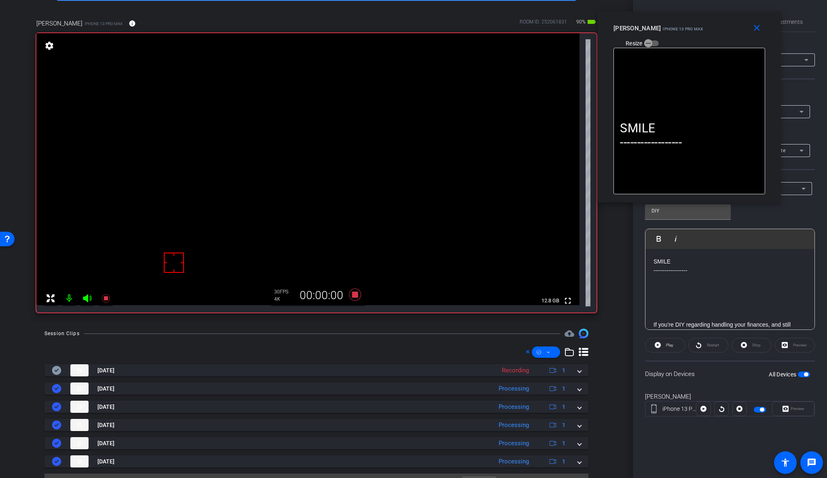
drag, startPoint x: 451, startPoint y: 171, endPoint x: 727, endPoint y: 38, distance: 305.9
click at [727, 38] on div "close Eric iPhone 13 Pro Max Resize" at bounding box center [689, 29] width 183 height 36
click at [662, 345] on span at bounding box center [665, 344] width 39 height 19
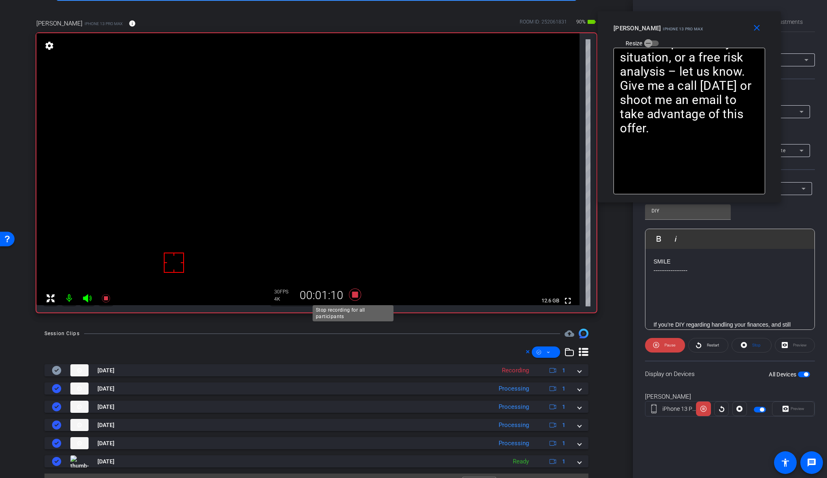
click at [352, 295] on icon at bounding box center [355, 294] width 12 height 12
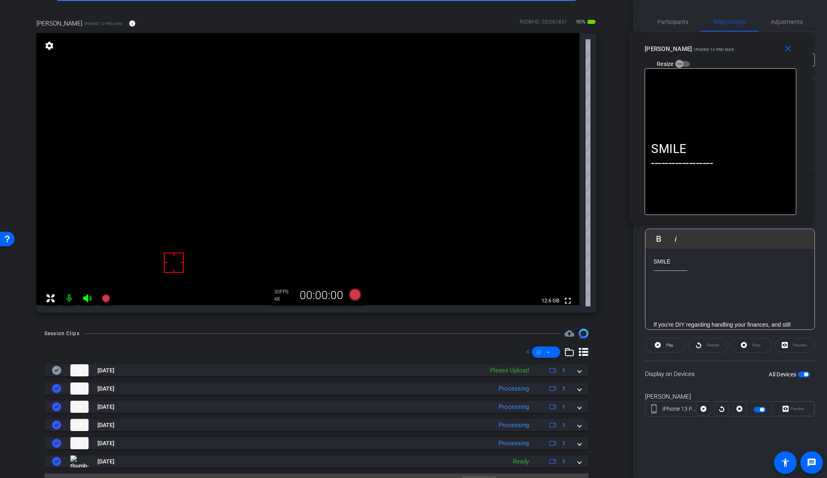
drag, startPoint x: 735, startPoint y: 25, endPoint x: 766, endPoint y: 46, distance: 37.4
click at [766, 46] on div "Eric iPhone 13 Pro Max Resize" at bounding box center [724, 56] width 158 height 29
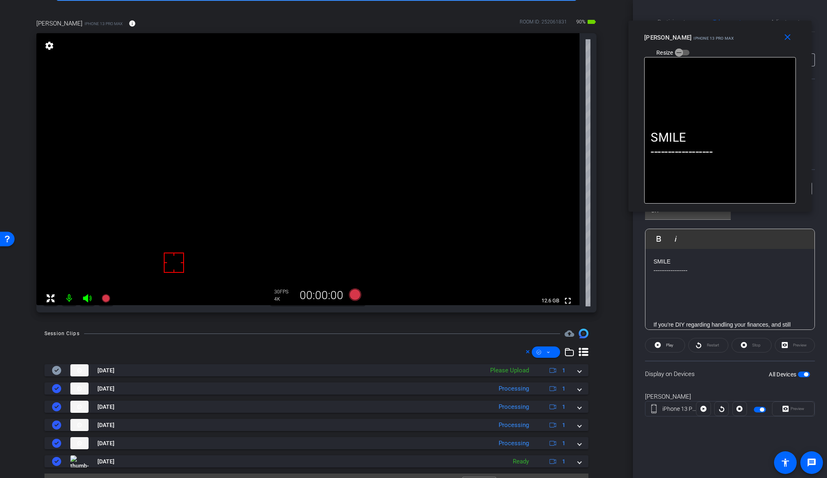
drag, startPoint x: 768, startPoint y: 47, endPoint x: 767, endPoint y: 36, distance: 11.3
click at [767, 36] on div "Eric iPhone 13 Pro Max Resize" at bounding box center [723, 44] width 158 height 29
click at [352, 293] on icon at bounding box center [355, 294] width 12 height 12
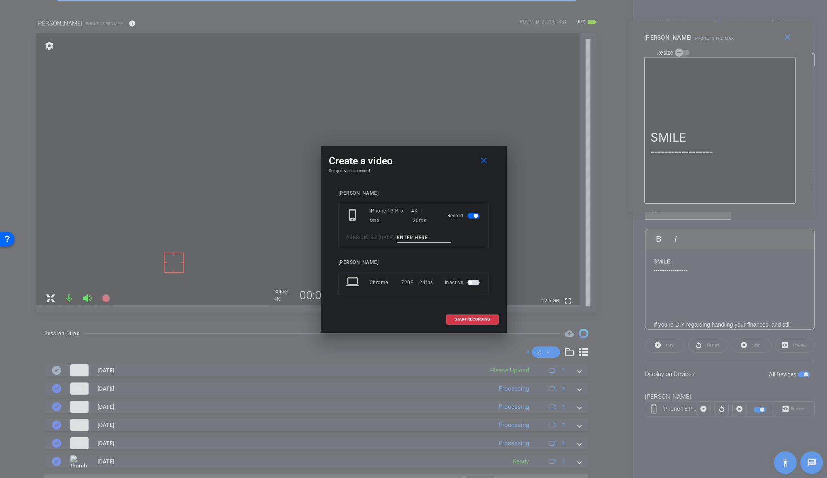
click at [420, 236] on input at bounding box center [424, 238] width 54 height 10
paste input "DIY_1"
type input "DIY_2"
click at [476, 319] on span "START RECORDING" at bounding box center [473, 319] width 36 height 4
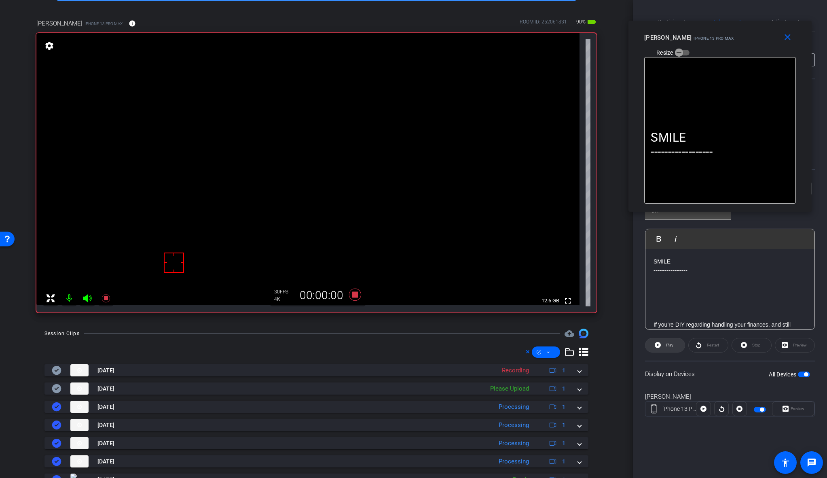
click at [669, 348] on span "Play" at bounding box center [668, 344] width 9 height 11
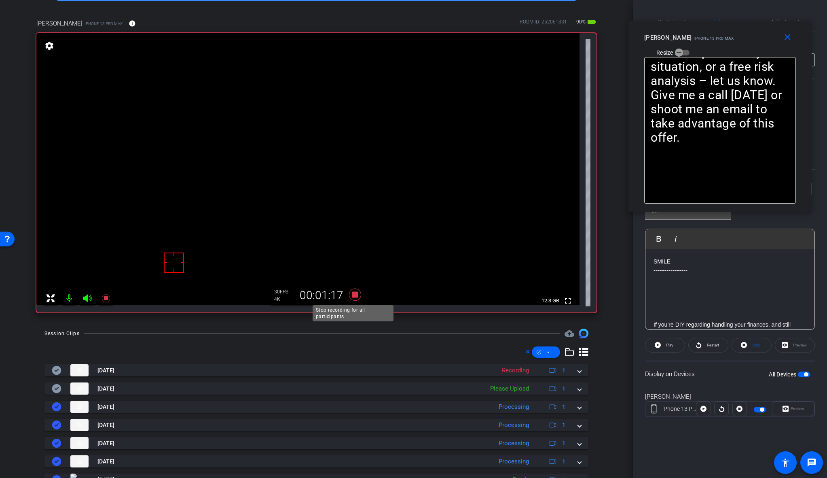
click at [352, 295] on icon at bounding box center [355, 294] width 12 height 12
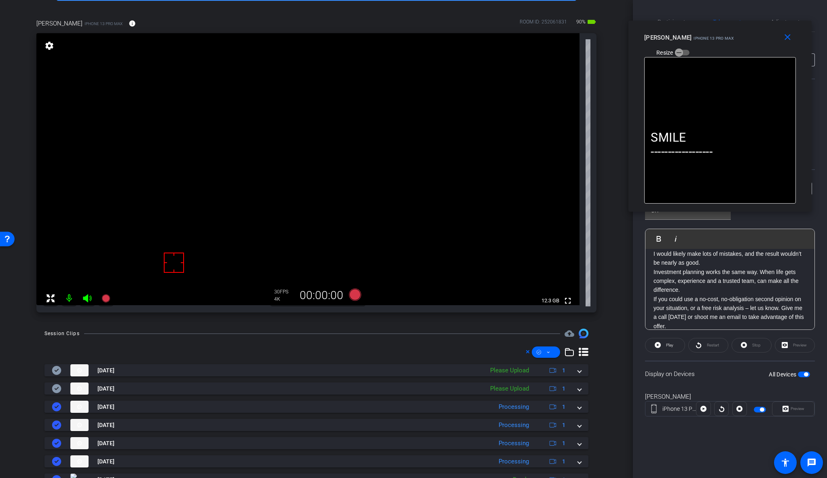
scroll to position [171, 0]
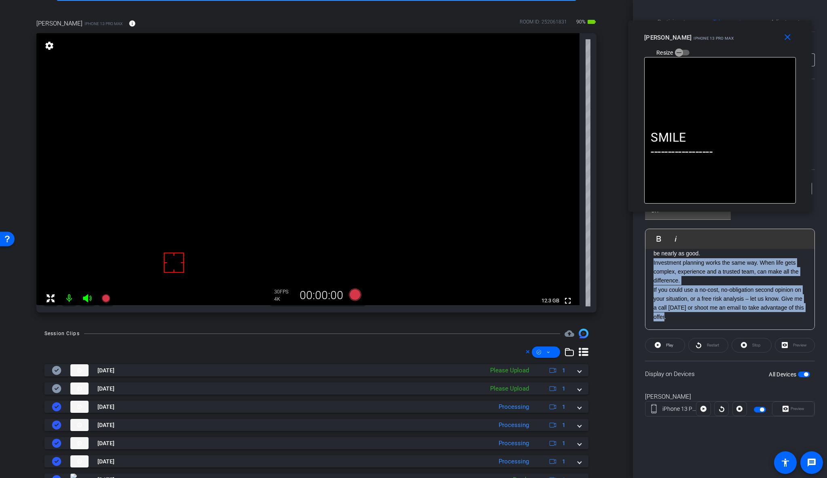
drag, startPoint x: 682, startPoint y: 319, endPoint x: 654, endPoint y: 266, distance: 60.6
click at [654, 266] on div "SMILE ------------------ If you’re DIY regarding handling your finances, and st…" at bounding box center [730, 208] width 169 height 243
click at [352, 296] on icon at bounding box center [355, 294] width 12 height 12
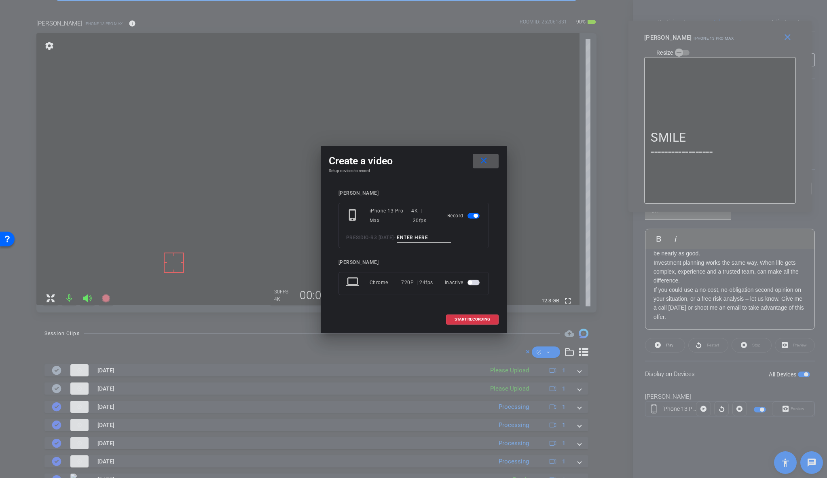
click at [427, 237] on input at bounding box center [424, 238] width 54 height 10
paste input "DIY_1"
type input "DIY_3"
click at [471, 318] on span "START RECORDING" at bounding box center [473, 319] width 36 height 4
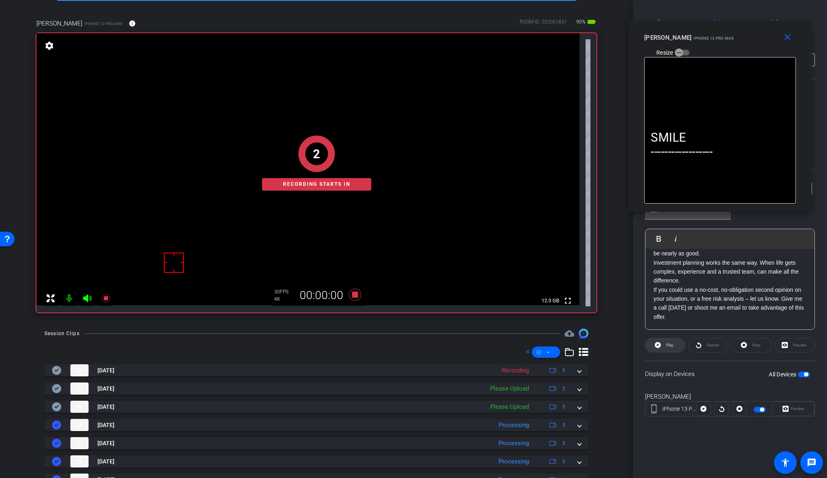
click at [660, 346] on icon at bounding box center [658, 345] width 6 height 6
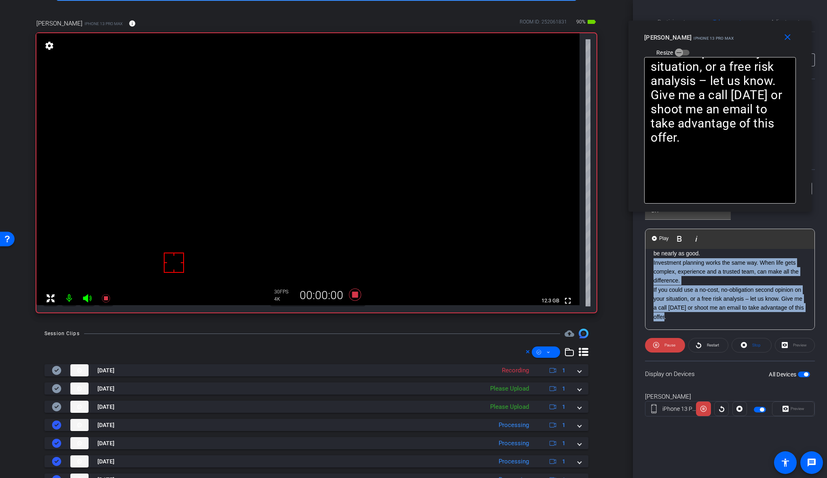
drag, startPoint x: 684, startPoint y: 320, endPoint x: 652, endPoint y: 264, distance: 63.8
click at [652, 264] on div "SMILE ------------------ If you’re DIY regarding handling your finances, and st…" at bounding box center [730, 208] width 169 height 243
click at [689, 237] on span "Play Selected" at bounding box center [694, 238] width 33 height 7
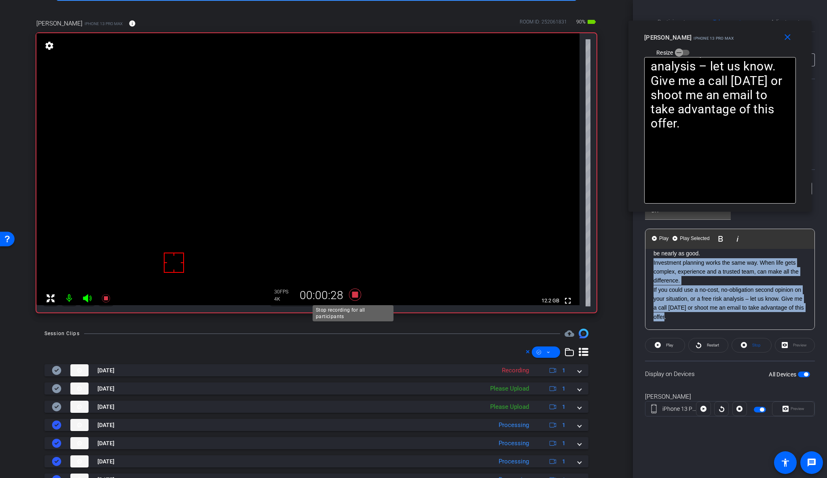
click at [357, 296] on icon at bounding box center [354, 294] width 19 height 15
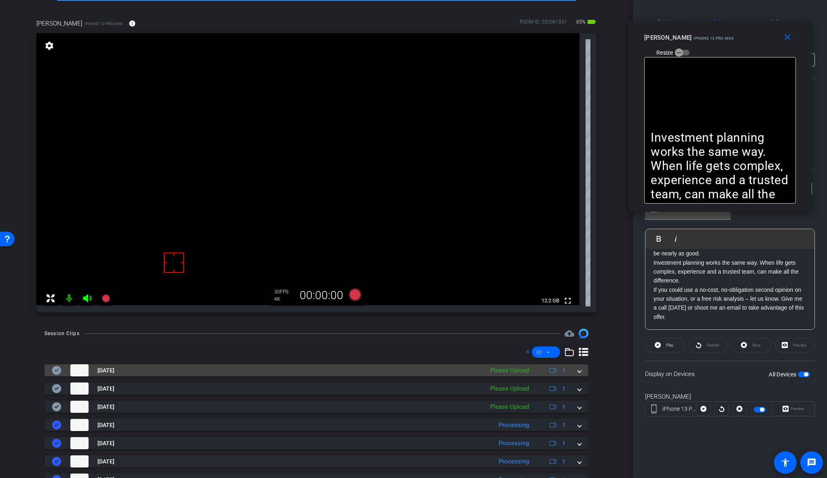
click at [578, 369] on span at bounding box center [579, 370] width 3 height 8
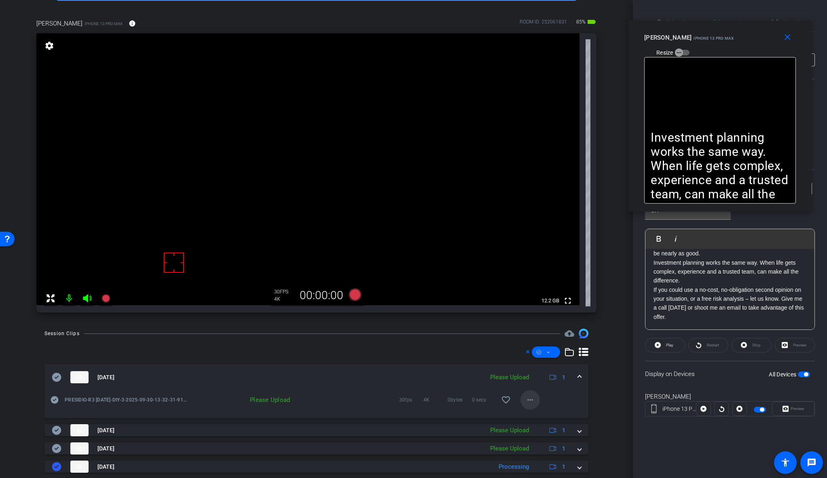
click at [525, 403] on mat-icon "more_horiz" at bounding box center [530, 400] width 10 height 10
click at [533, 419] on span "Upload" at bounding box center [539, 417] width 32 height 10
click at [578, 430] on span at bounding box center [579, 430] width 3 height 8
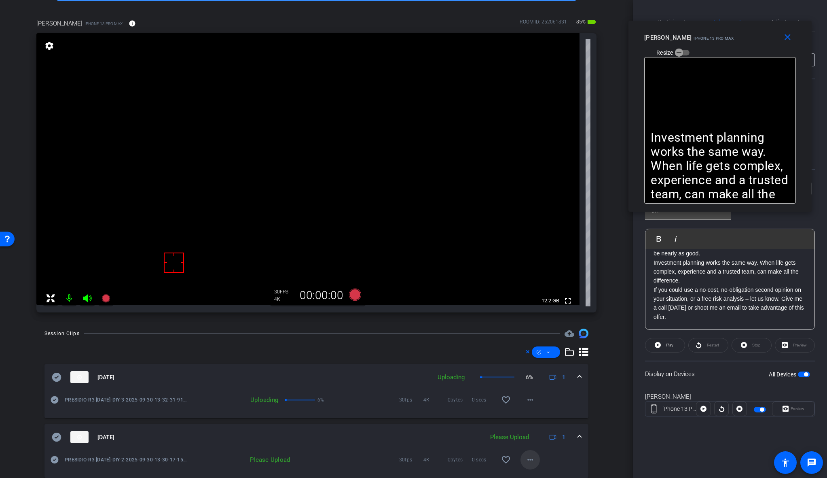
click at [535, 461] on span at bounding box center [530, 459] width 19 height 19
click at [534, 421] on span "Upload" at bounding box center [539, 423] width 32 height 10
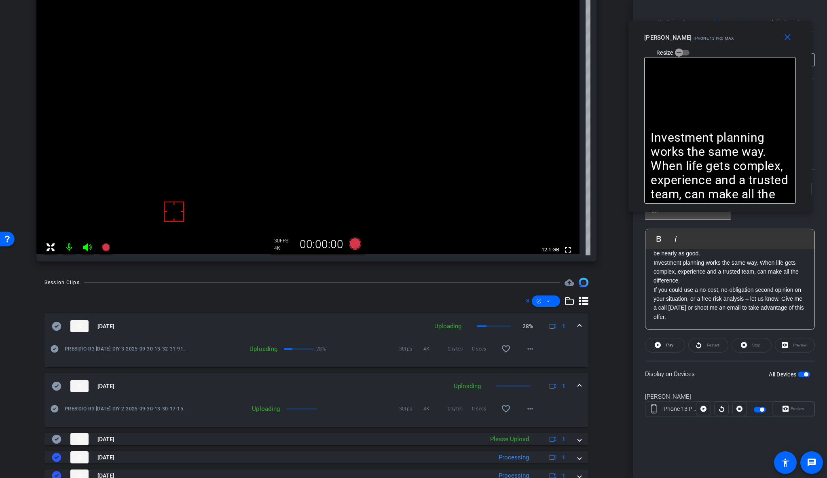
scroll to position [132, 0]
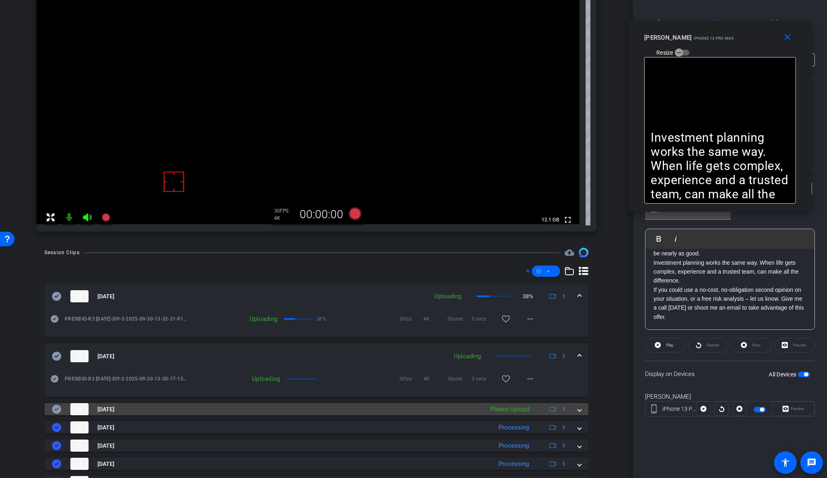
click at [578, 408] on span at bounding box center [579, 409] width 3 height 8
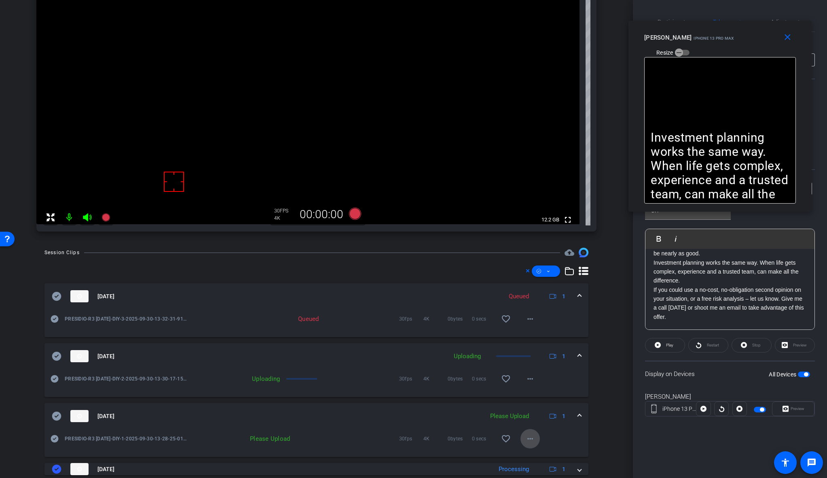
click at [528, 442] on mat-icon "more_horiz" at bounding box center [530, 439] width 10 height 10
click at [548, 402] on span "Upload" at bounding box center [539, 402] width 32 height 10
click at [572, 413] on div "Sep 30, 2025 Uploading 1" at bounding box center [315, 416] width 526 height 12
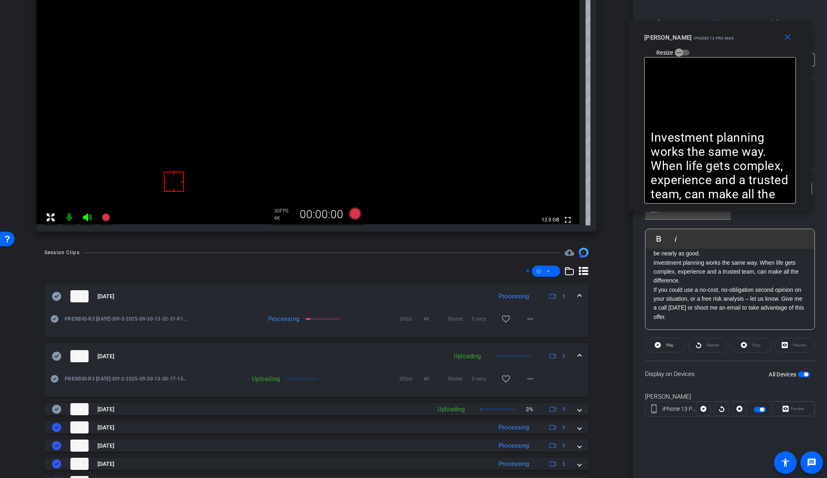
click at [578, 354] on span at bounding box center [579, 356] width 3 height 8
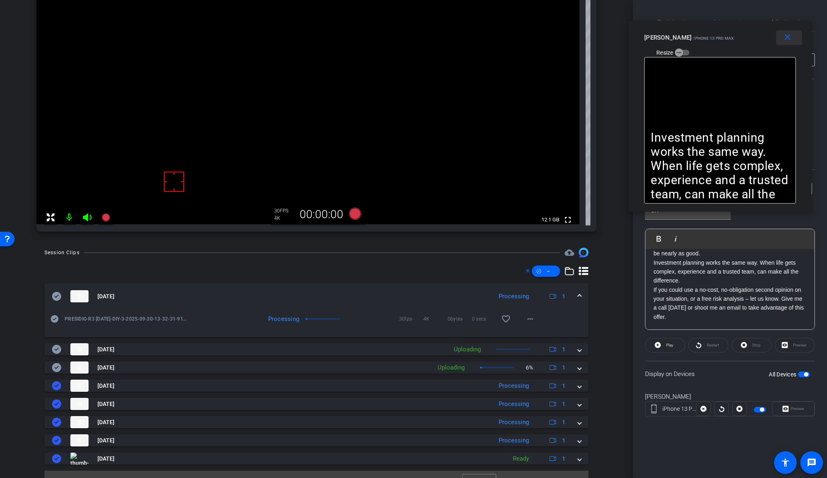
click at [784, 38] on mat-icon "close" at bounding box center [788, 37] width 10 height 10
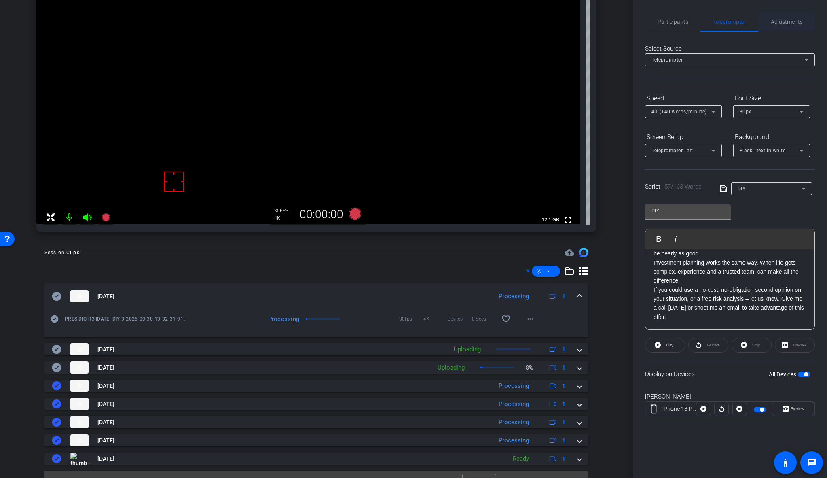
click at [780, 22] on span "Adjustments" at bounding box center [787, 22] width 32 height 6
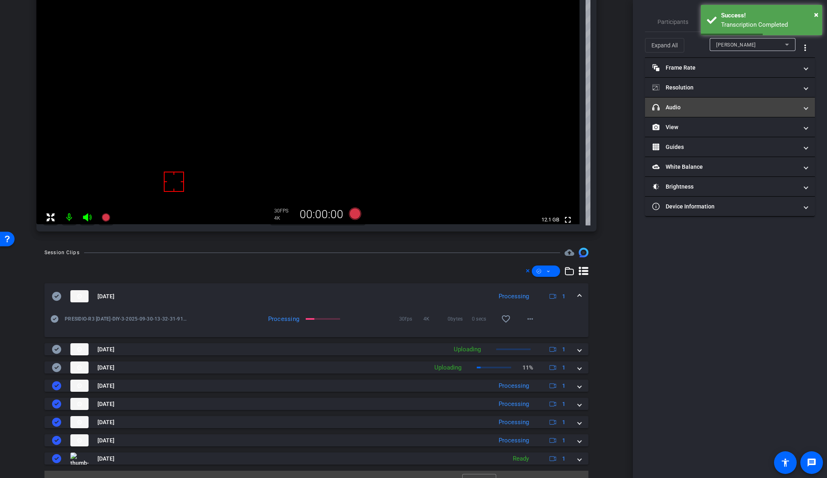
click at [691, 106] on mat-panel-title "headphone icon Audio" at bounding box center [725, 107] width 146 height 8
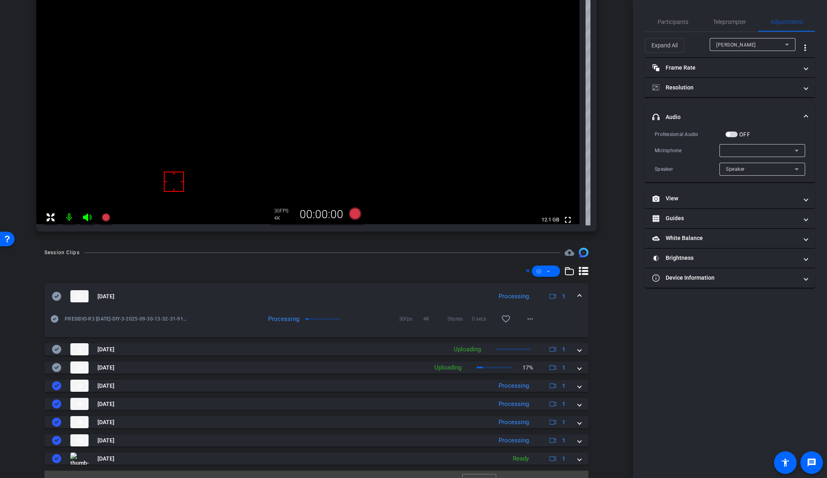
click at [753, 150] on div at bounding box center [760, 151] width 69 height 10
click at [757, 168] on span "iPhone Microphone" at bounding box center [749, 166] width 47 height 10
click at [729, 131] on span "button" at bounding box center [732, 134] width 12 height 6
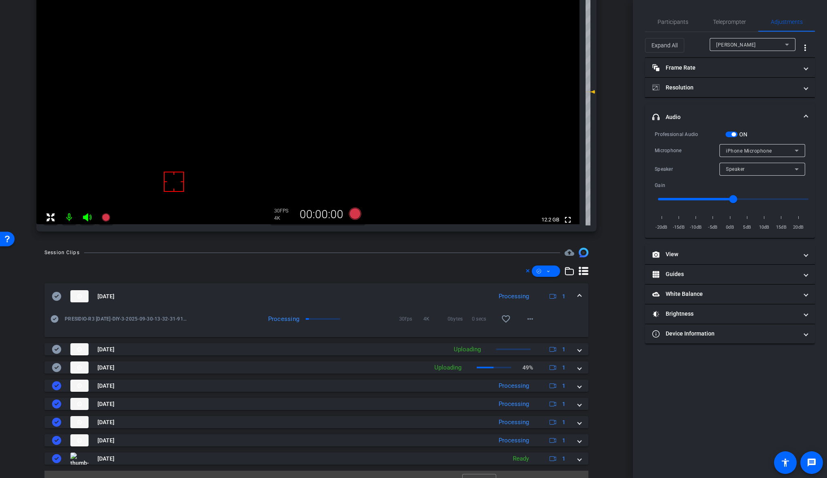
click at [578, 294] on span at bounding box center [579, 296] width 3 height 8
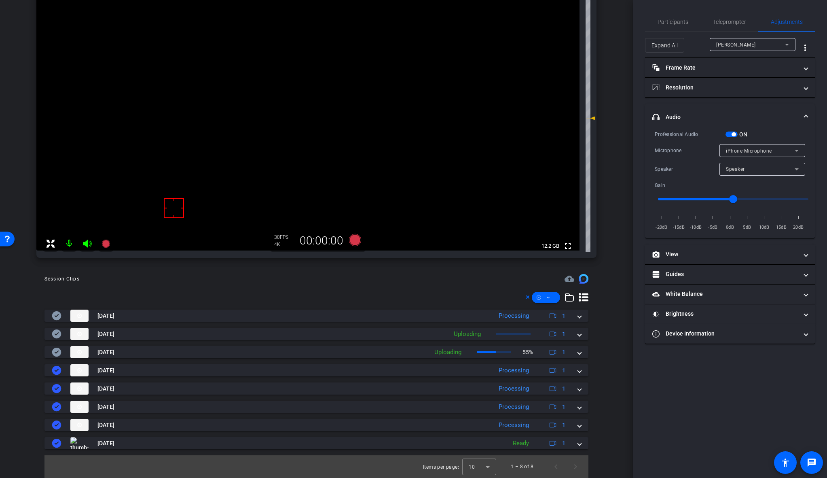
scroll to position [0, 0]
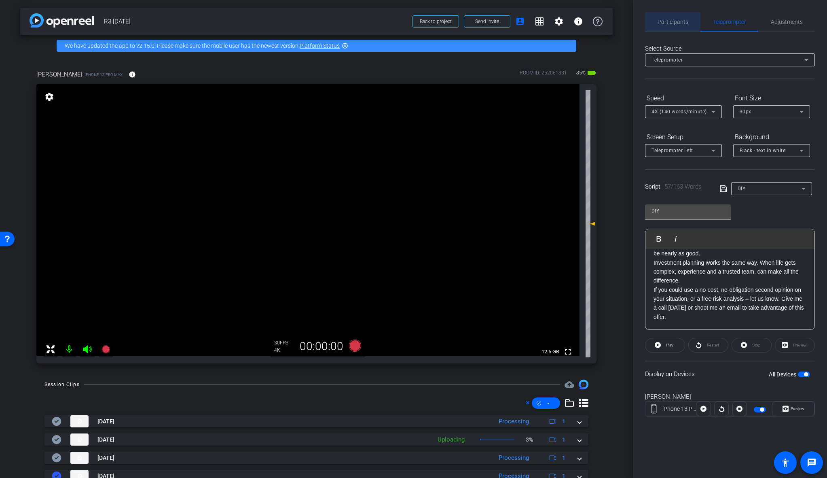
click at [675, 19] on span "Participants" at bounding box center [673, 22] width 31 height 6
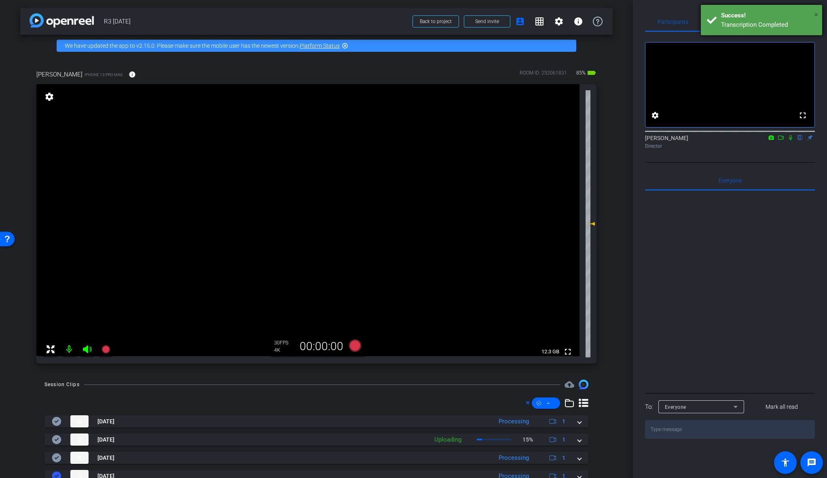
click at [784, 13] on span "×" at bounding box center [816, 15] width 4 height 10
click at [784, 23] on span "Adjustments" at bounding box center [787, 22] width 32 height 6
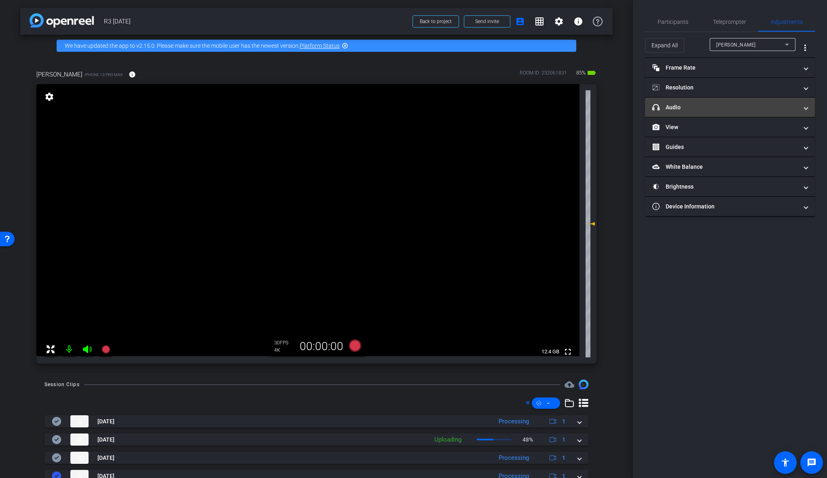
click at [698, 108] on mat-panel-title "headphone icon Audio" at bounding box center [725, 107] width 146 height 8
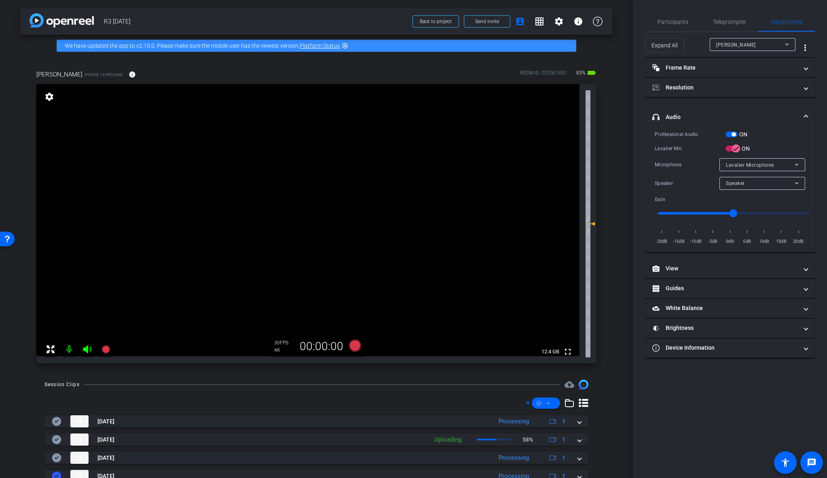
click at [736, 134] on span "button" at bounding box center [734, 134] width 4 height 4
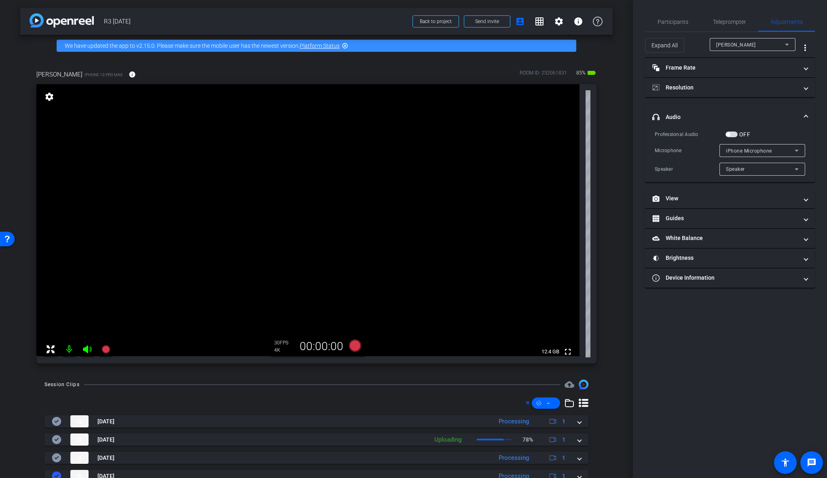
click at [784, 114] on span at bounding box center [805, 117] width 3 height 8
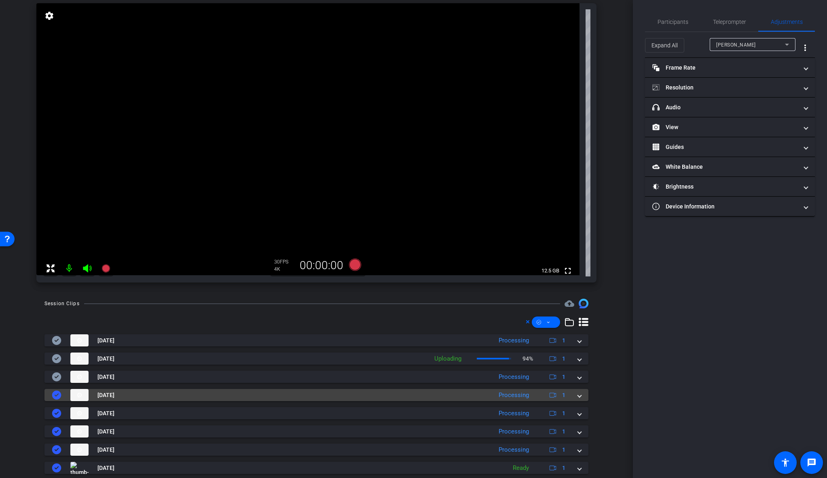
scroll to position [40, 0]
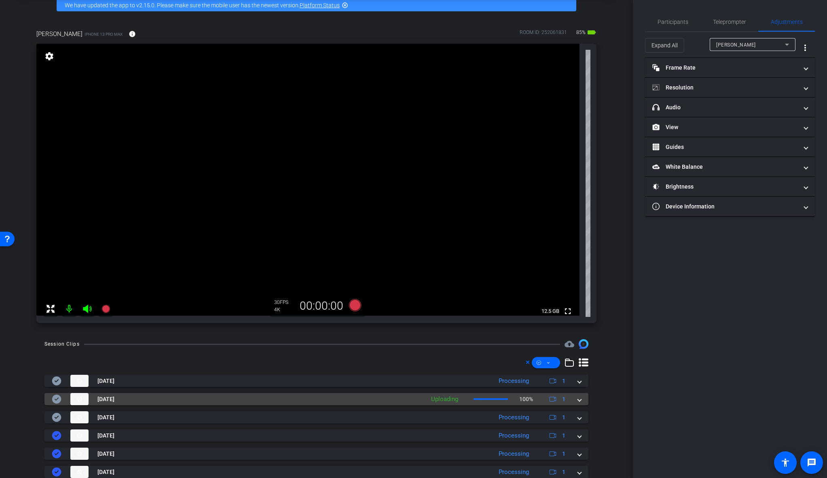
click at [578, 398] on span at bounding box center [579, 399] width 3 height 8
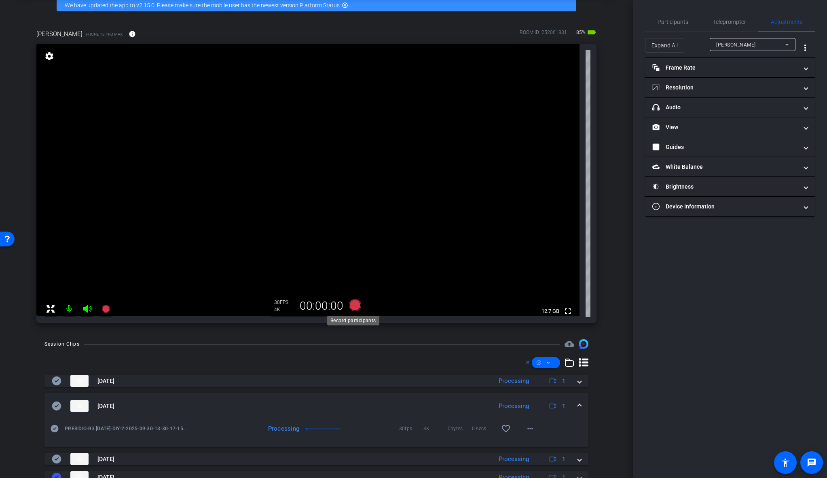
click at [350, 303] on icon at bounding box center [355, 305] width 12 height 12
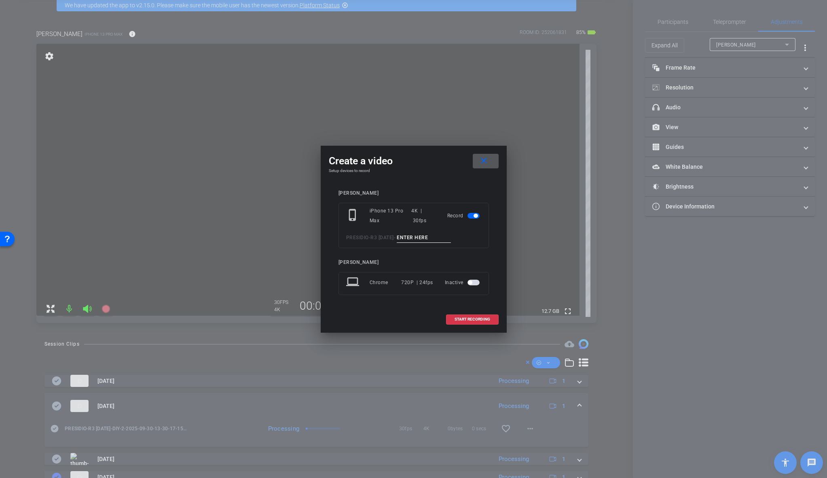
click at [438, 237] on input at bounding box center [424, 238] width 54 height 10
type input "-"
type input "B-Roll 1"
click at [473, 317] on span "START RECORDING" at bounding box center [473, 319] width 36 height 4
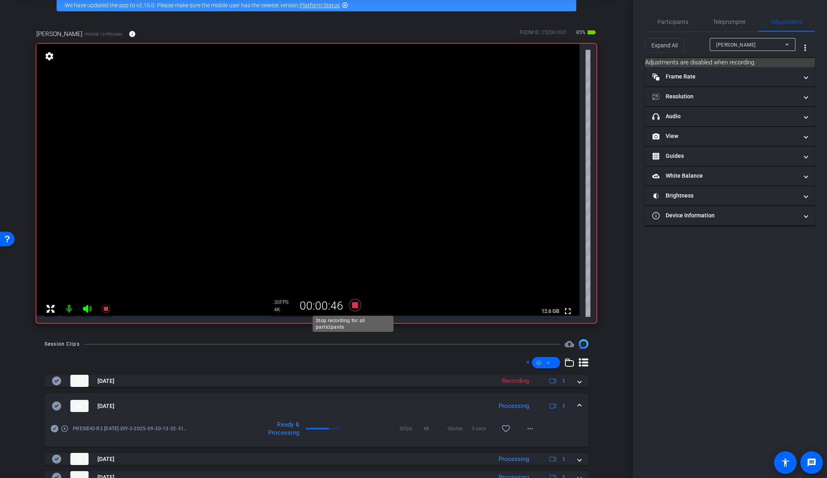
click at [355, 305] on icon at bounding box center [355, 305] width 12 height 12
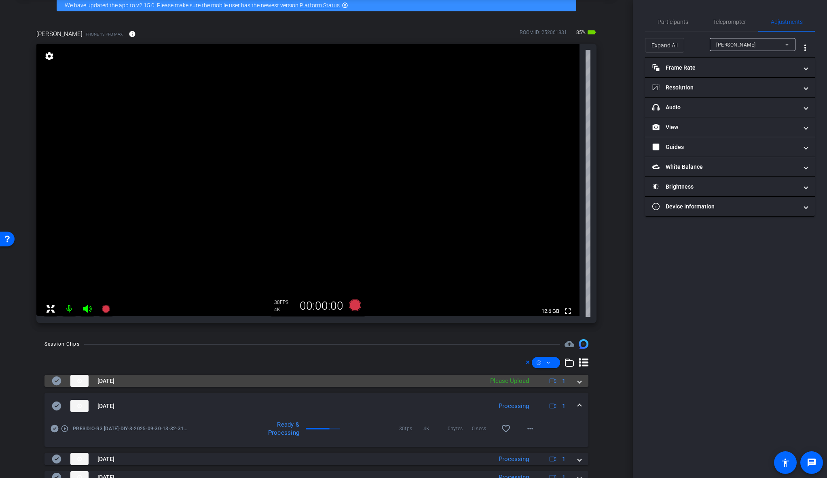
click at [578, 380] on span at bounding box center [579, 381] width 3 height 8
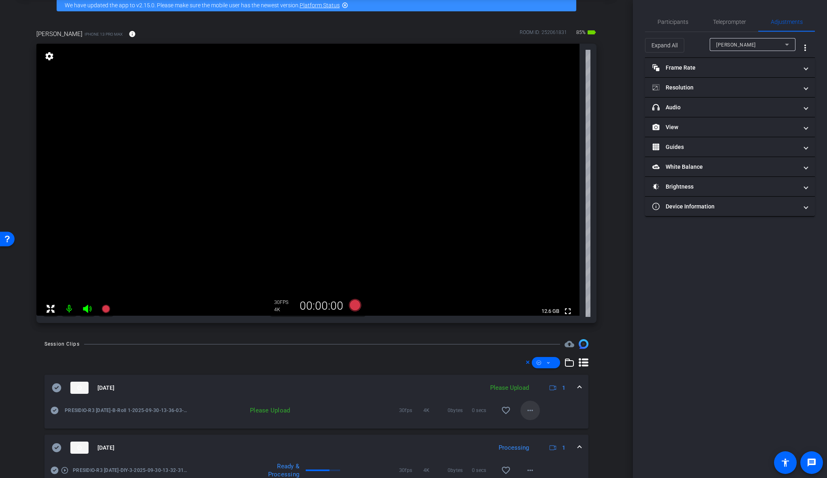
click at [527, 415] on mat-icon "more_horiz" at bounding box center [530, 410] width 10 height 10
click at [537, 427] on span "Upload" at bounding box center [539, 427] width 32 height 10
click at [578, 386] on span at bounding box center [579, 387] width 3 height 8
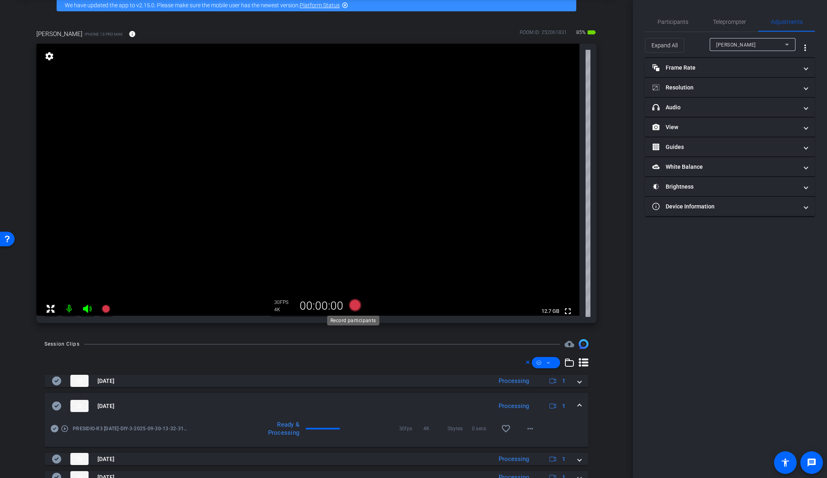
click at [355, 309] on icon at bounding box center [355, 305] width 12 height 12
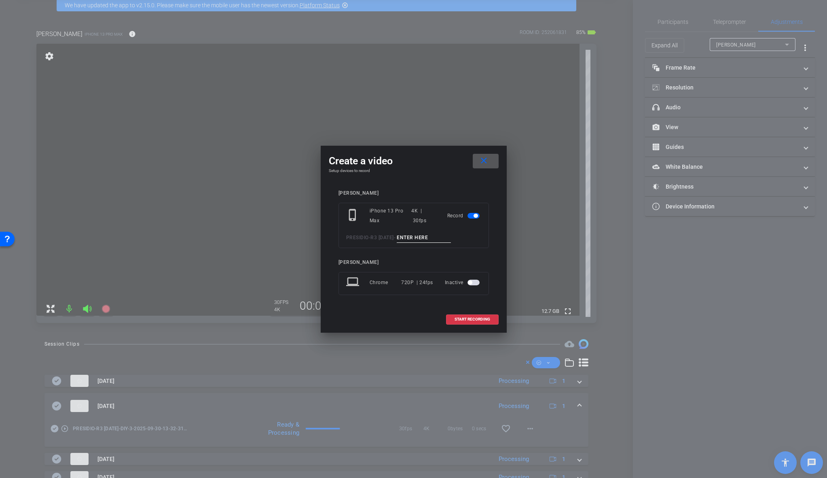
click at [441, 239] on input at bounding box center [424, 238] width 54 height 10
paste input "DIY_1"
type input "D"
type input "BRoll 2"
click at [466, 318] on span "START RECORDING" at bounding box center [473, 319] width 36 height 4
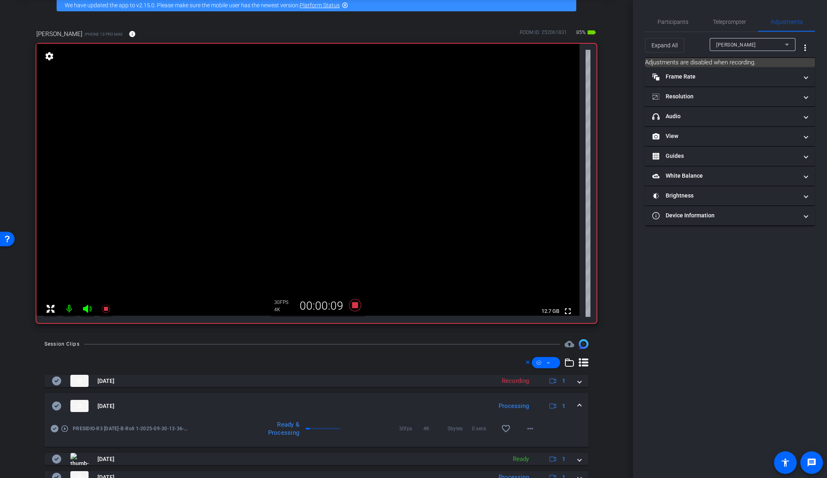
click at [578, 404] on mat-expansion-panel-header "Sep 30, 2025 Processing 1" at bounding box center [316, 406] width 544 height 26
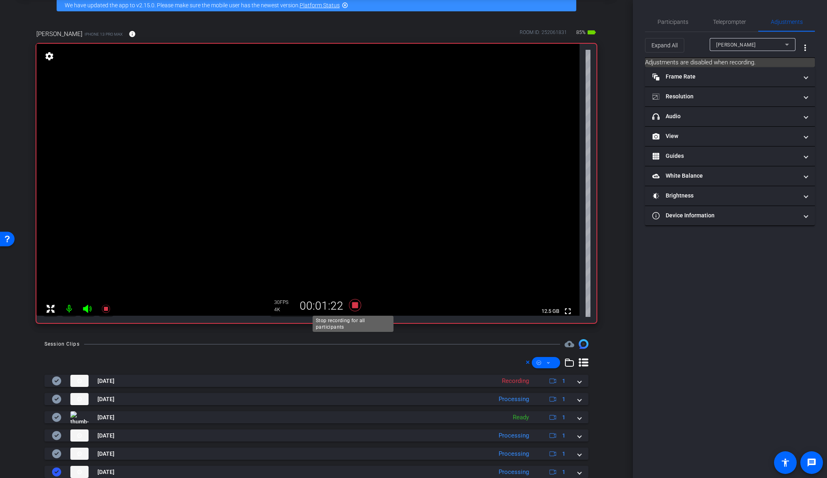
click at [353, 303] on icon at bounding box center [355, 305] width 12 height 12
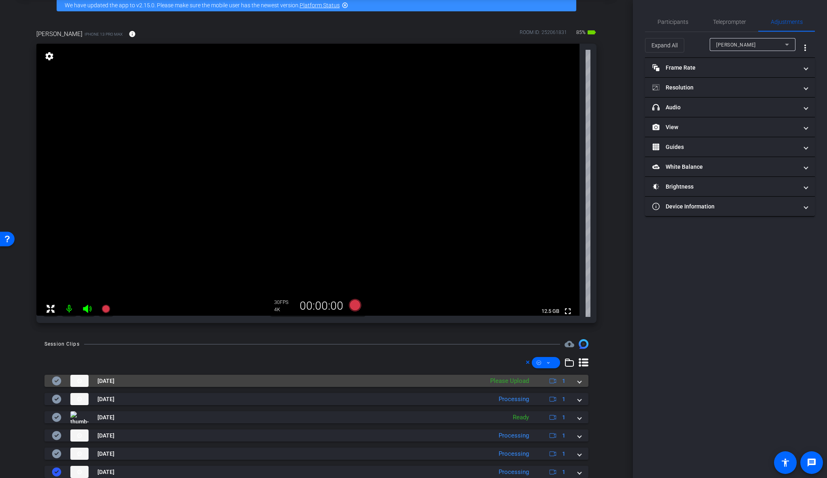
click at [580, 383] on mat-expansion-panel-header "Sep 30, 2025 Please Upload 1" at bounding box center [316, 381] width 544 height 12
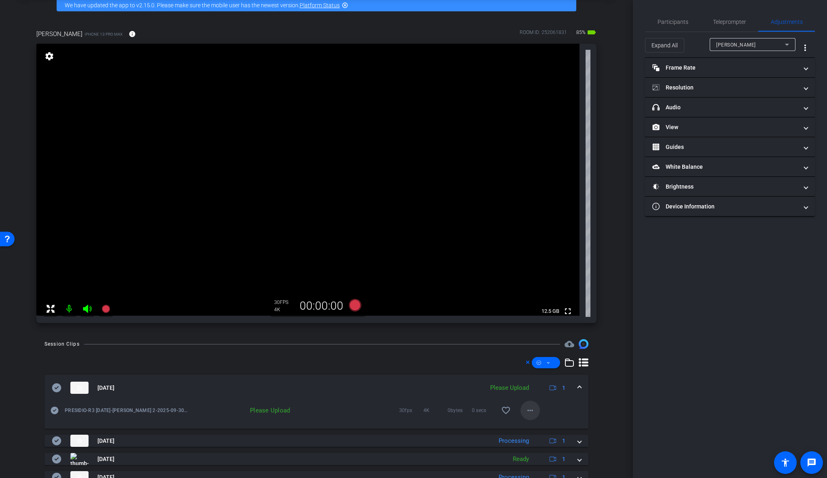
click at [529, 408] on mat-icon "more_horiz" at bounding box center [530, 410] width 10 height 10
click at [539, 426] on span "Upload" at bounding box center [539, 427] width 32 height 10
click at [352, 304] on icon at bounding box center [355, 305] width 12 height 12
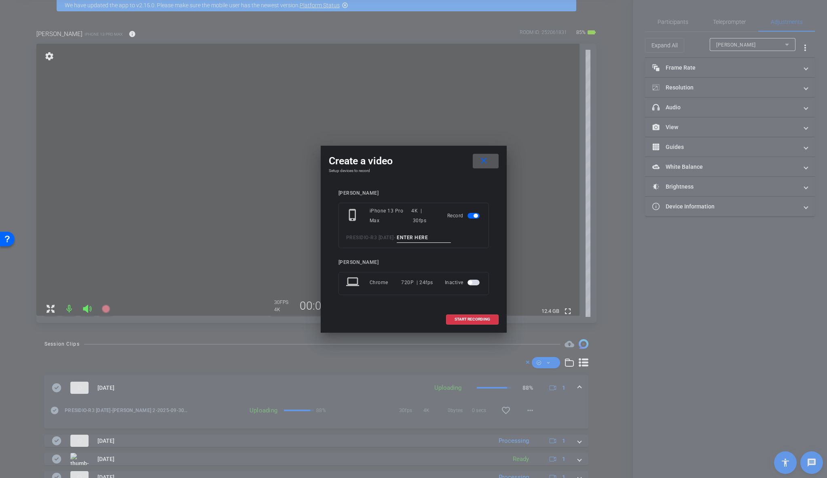
click at [436, 235] on input at bounding box center [424, 238] width 54 height 10
type input "BRoll 3"
click at [469, 319] on span "START RECORDING" at bounding box center [473, 319] width 36 height 4
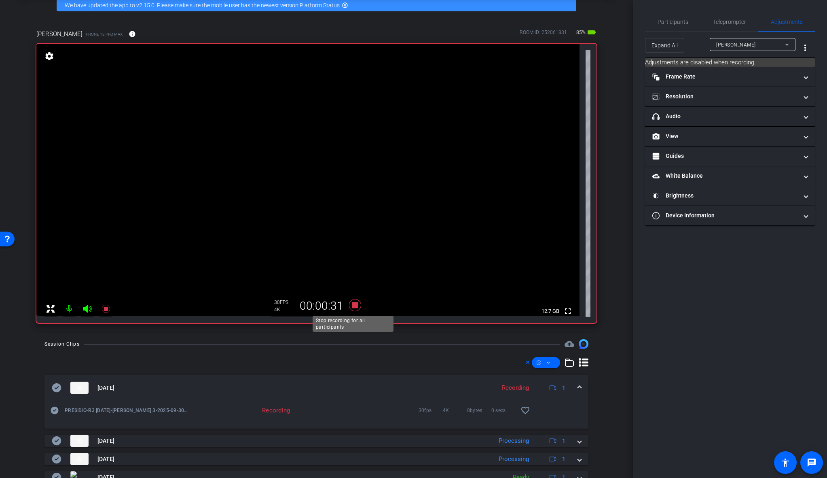
click at [349, 305] on icon at bounding box center [354, 305] width 19 height 15
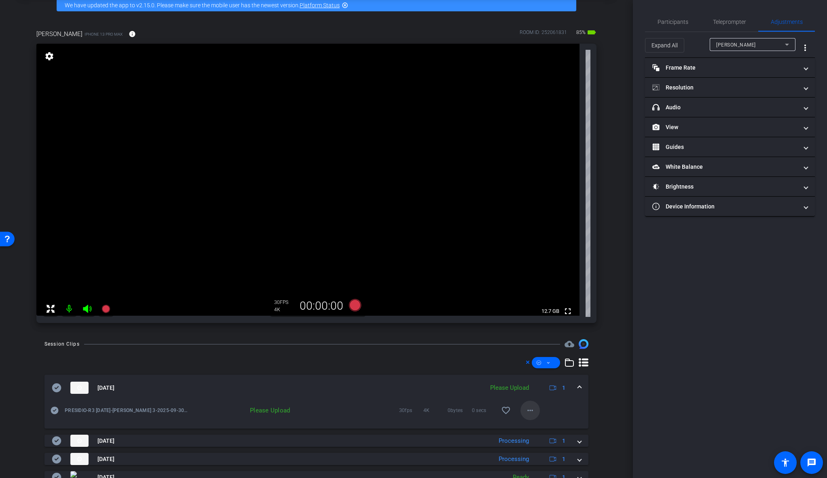
click at [529, 410] on mat-icon "more_horiz" at bounding box center [530, 410] width 10 height 10
click at [537, 427] on span "Upload" at bounding box center [539, 427] width 32 height 10
click at [578, 383] on span at bounding box center [579, 387] width 3 height 8
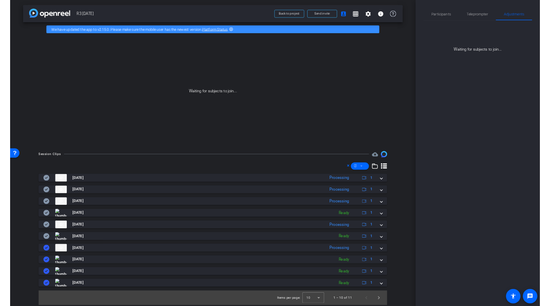
scroll to position [0, 0]
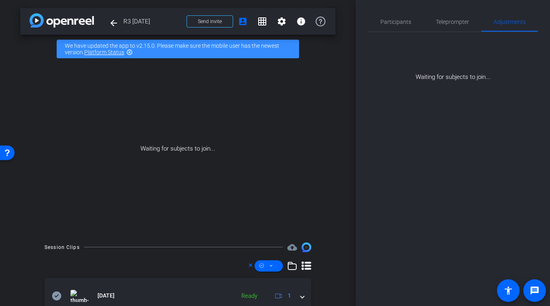
click at [418, 154] on div "Participants Teleprompter Adjustments settings Molly Roland flip Director Every…" at bounding box center [453, 153] width 194 height 306
click at [421, 205] on div "Participants Teleprompter Adjustments settings Molly Roland flip Director Every…" at bounding box center [453, 153] width 194 height 306
click at [273, 263] on span at bounding box center [268, 265] width 28 height 19
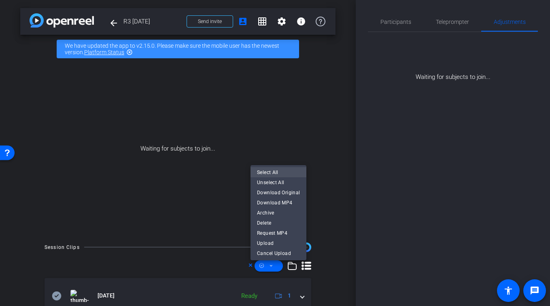
click at [282, 173] on span "Select All" at bounding box center [278, 172] width 43 height 10
click at [343, 201] on div at bounding box center [275, 153] width 550 height 306
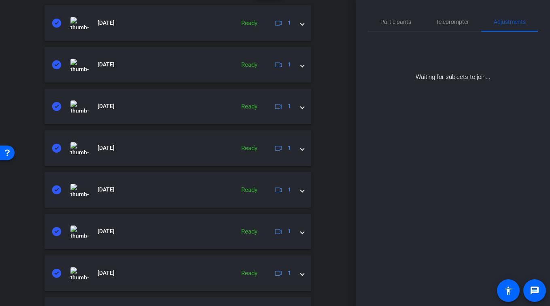
scroll to position [169, 0]
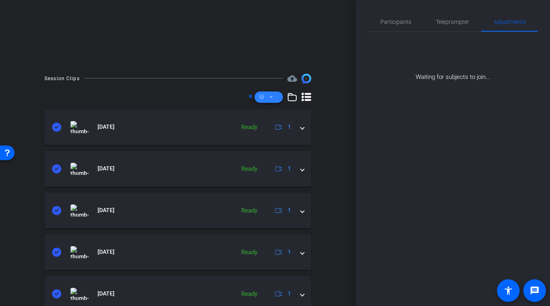
click at [262, 99] on span at bounding box center [268, 96] width 28 height 19
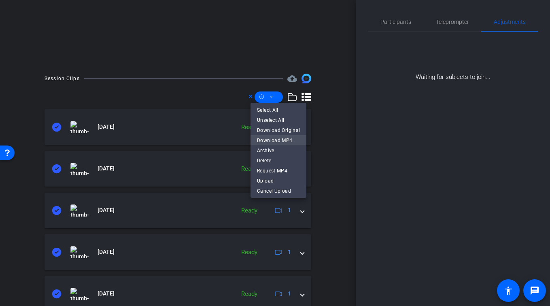
click at [282, 139] on span "Download MP4" at bounding box center [278, 140] width 43 height 10
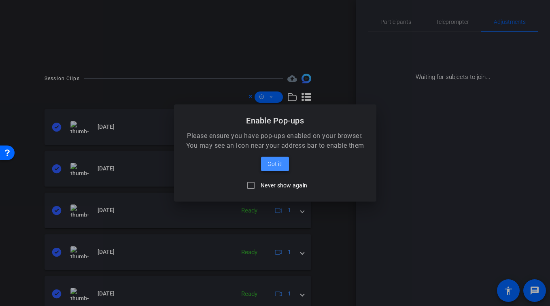
click at [279, 161] on span "Got it!" at bounding box center [274, 164] width 15 height 10
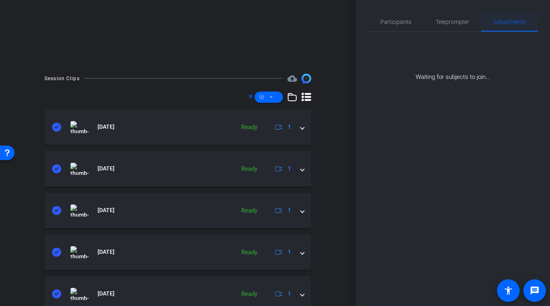
click at [493, 23] on span "Adjustments" at bounding box center [509, 22] width 32 height 6
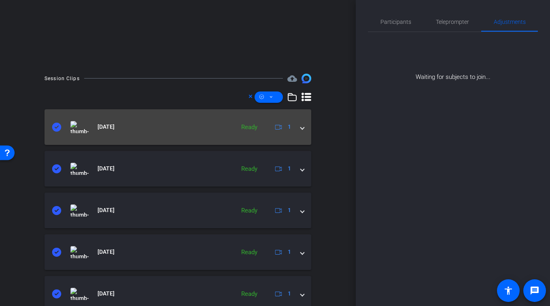
click at [177, 139] on mat-expansion-panel-header "Sep 30, 2025 Ready 1" at bounding box center [177, 127] width 267 height 36
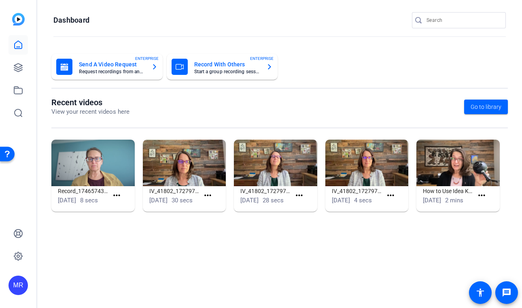
click at [468, 20] on input "Search" at bounding box center [462, 20] width 73 height 10
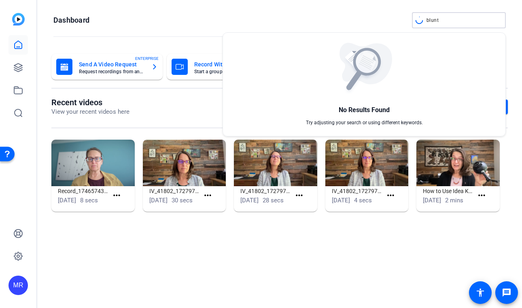
type input "blunt"
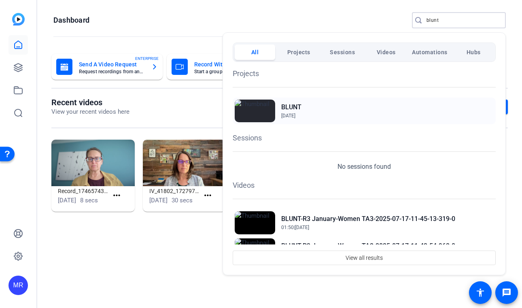
click at [286, 104] on h2 "BLUNT" at bounding box center [291, 107] width 20 height 10
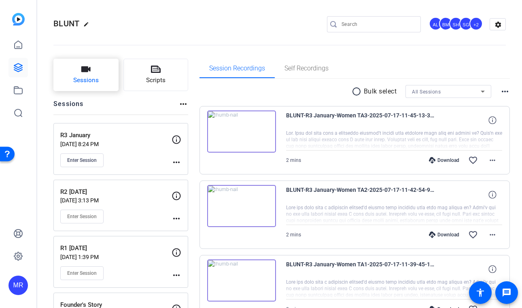
click at [88, 80] on span "Sessions" at bounding box center [85, 80] width 25 height 9
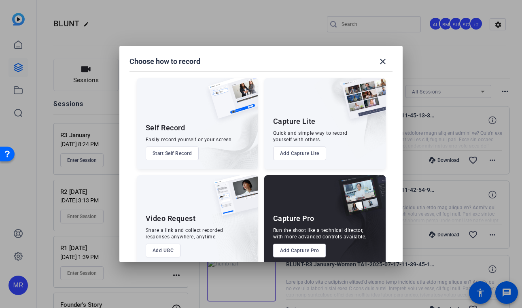
click at [303, 249] on button "Add Capture Pro" at bounding box center [299, 250] width 53 height 14
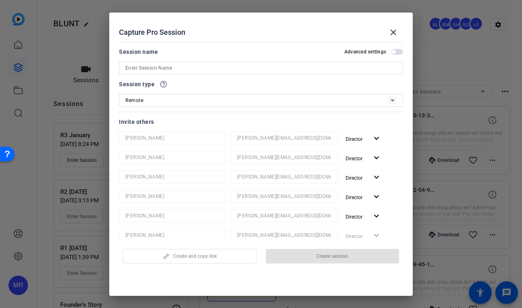
click at [506, 263] on div at bounding box center [261, 154] width 522 height 308
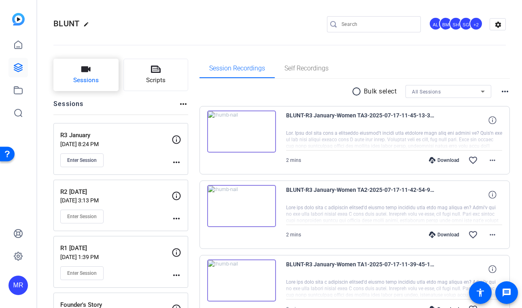
click at [94, 83] on span "Sessions" at bounding box center [85, 80] width 25 height 9
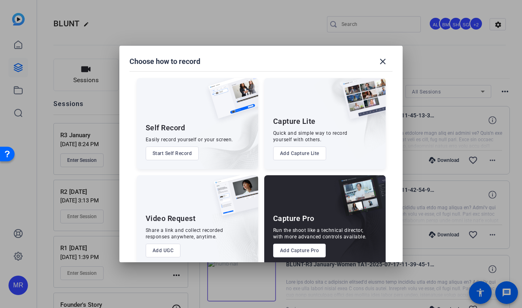
click at [309, 252] on button "Add Capture Pro" at bounding box center [299, 250] width 53 height 14
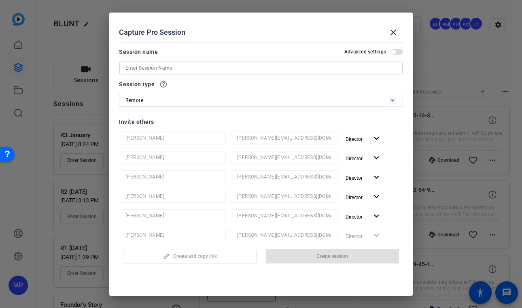
click at [150, 69] on input at bounding box center [260, 68] width 271 height 10
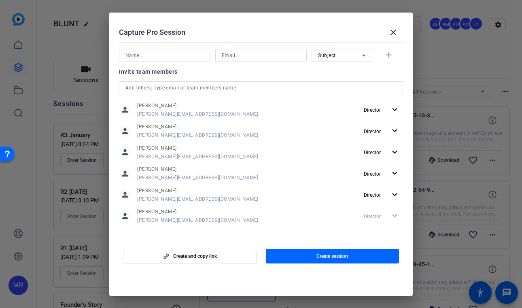
scroll to position [201, 0]
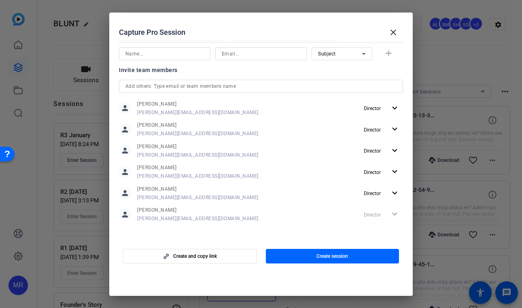
type input "R3 August"
click at [159, 88] on input "text" at bounding box center [260, 86] width 271 height 10
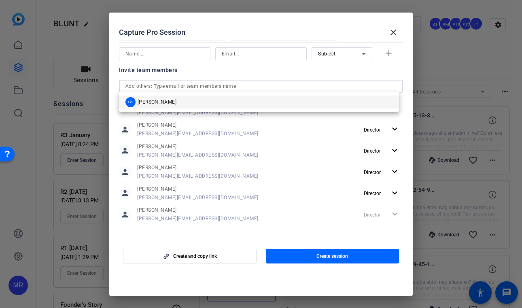
click at [166, 110] on div "LG Laura Garfield" at bounding box center [259, 101] width 280 height 19
click at [166, 106] on div "LG Laura Garfield" at bounding box center [150, 102] width 51 height 10
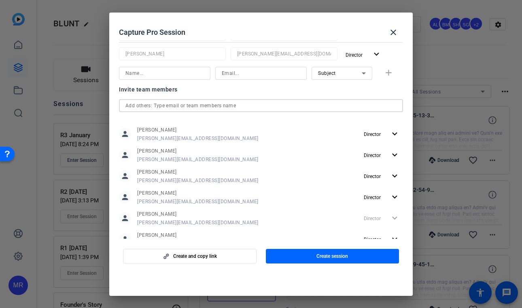
scroll to position [22, 0]
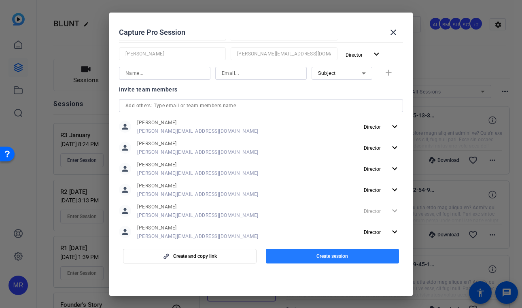
click at [299, 257] on span "button" at bounding box center [332, 255] width 133 height 19
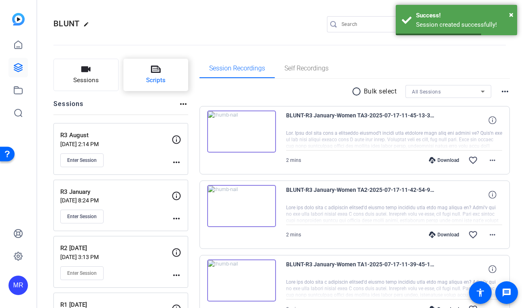
click at [152, 82] on span "Scripts" at bounding box center [155, 80] width 19 height 9
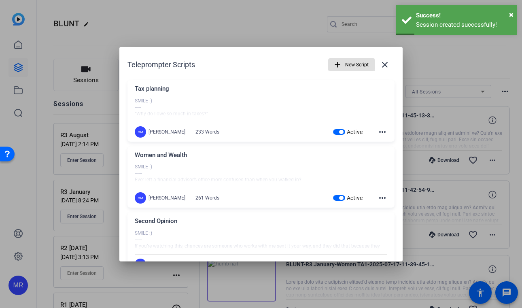
click at [334, 131] on span "button" at bounding box center [339, 132] width 12 height 6
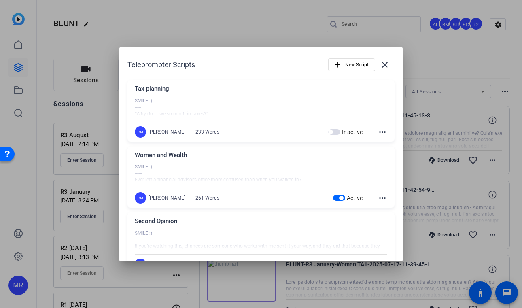
click at [339, 197] on span "button" at bounding box center [341, 198] width 4 height 4
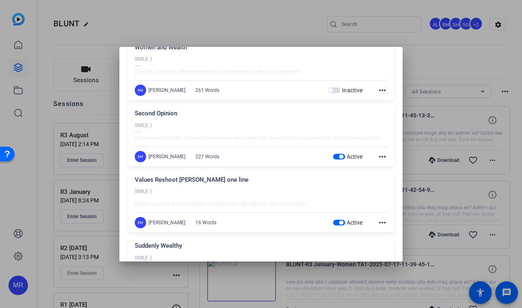
scroll to position [121, 0]
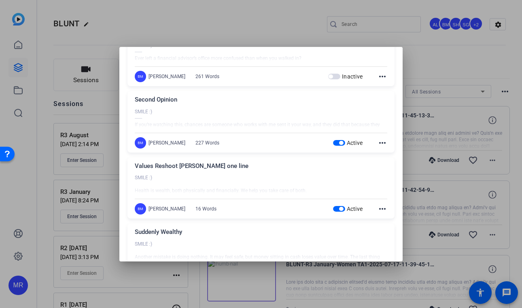
click at [336, 144] on span "button" at bounding box center [339, 143] width 12 height 6
click at [339, 207] on span "button" at bounding box center [341, 209] width 4 height 4
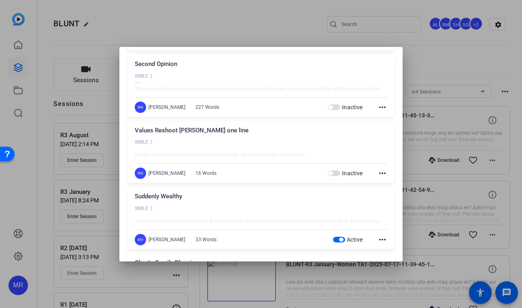
scroll to position [202, 0]
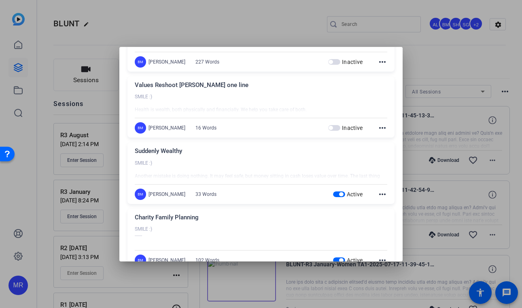
click at [339, 192] on span "button" at bounding box center [341, 194] width 4 height 4
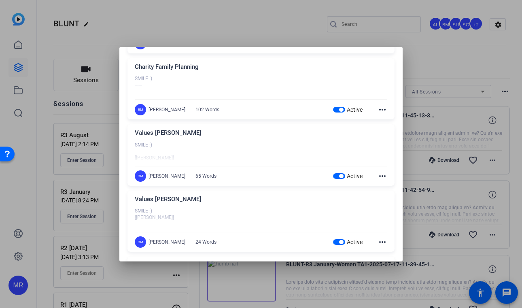
scroll to position [364, 0]
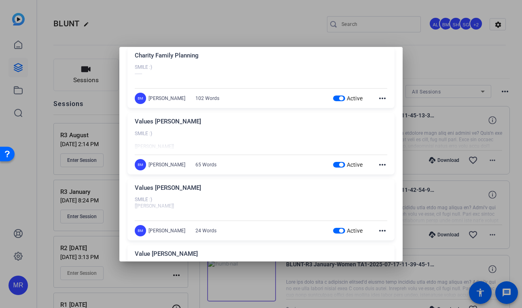
click at [339, 97] on span "button" at bounding box center [341, 98] width 4 height 4
click at [339, 163] on span "button" at bounding box center [341, 165] width 4 height 4
click at [339, 230] on span "button" at bounding box center [341, 231] width 4 height 4
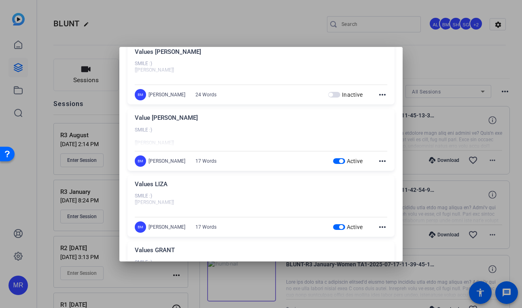
scroll to position [526, 0]
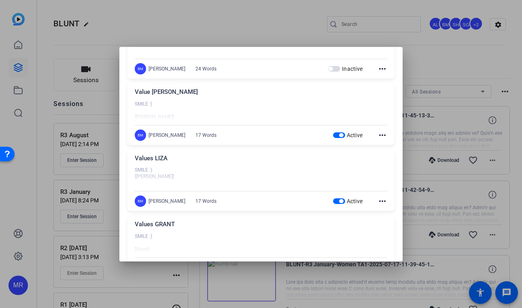
click at [339, 133] on span "button" at bounding box center [341, 135] width 4 height 4
click at [334, 197] on div "Active" at bounding box center [348, 201] width 30 height 8
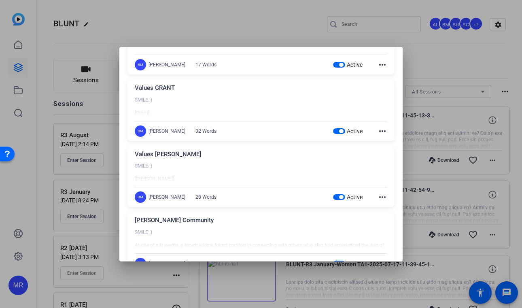
scroll to position [688, 0]
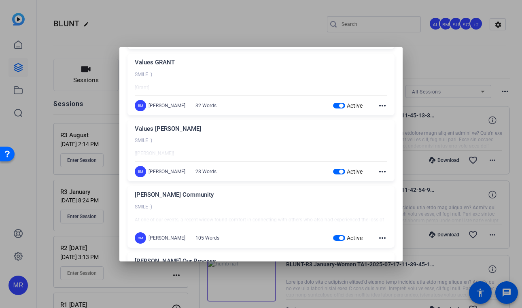
click at [339, 106] on span "button" at bounding box center [341, 106] width 4 height 4
click at [339, 170] on span "button" at bounding box center [341, 171] width 4 height 4
click at [339, 236] on span "button" at bounding box center [341, 238] width 4 height 4
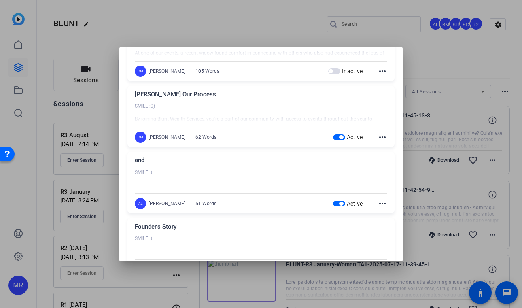
scroll to position [930, 0]
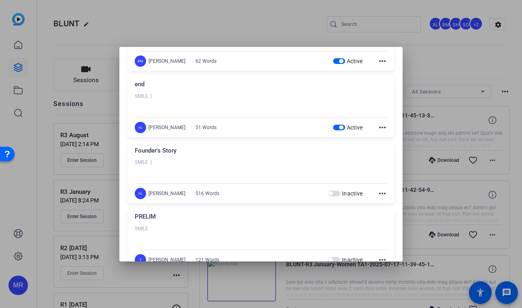
click at [339, 59] on span "button" at bounding box center [341, 61] width 4 height 4
click at [339, 127] on span "button" at bounding box center [341, 127] width 4 height 4
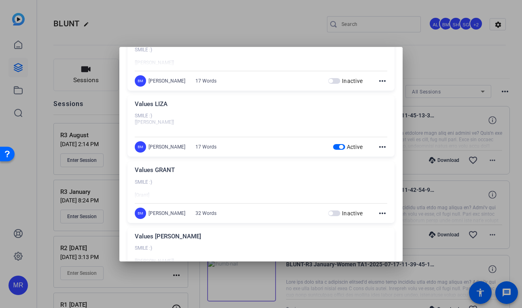
scroll to position [585, 0]
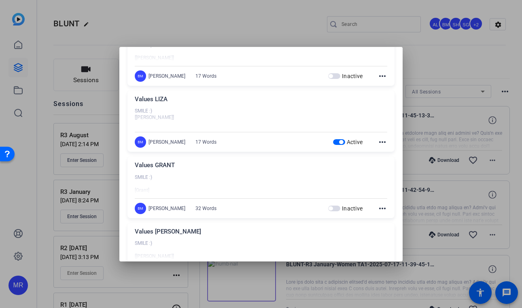
click at [336, 143] on span "button" at bounding box center [339, 142] width 12 height 6
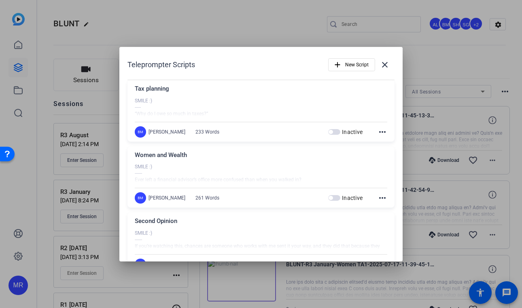
scroll to position [0, 0]
click at [351, 67] on span "New Script" at bounding box center [356, 64] width 23 height 15
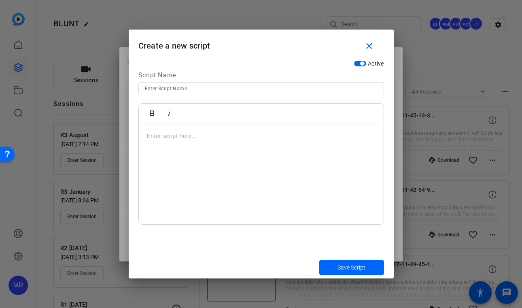
click at [184, 88] on input at bounding box center [261, 89] width 233 height 10
type input "Meet The Team - [PERSON_NAME]"
click at [167, 136] on p at bounding box center [261, 135] width 229 height 9
click at [201, 176] on p at bounding box center [261, 172] width 229 height 9
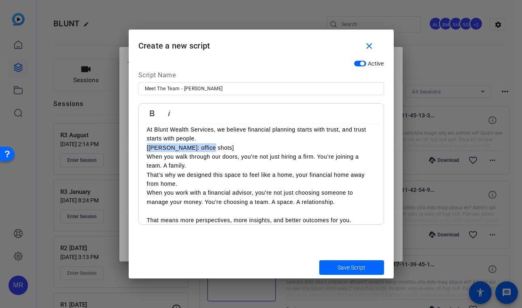
drag, startPoint x: 201, startPoint y: 148, endPoint x: 138, endPoint y: 147, distance: 62.3
click at [139, 147] on div "SMILE --------------- At Blunt Wealth Services, we believe financial planning s…" at bounding box center [261, 156] width 245 height 152
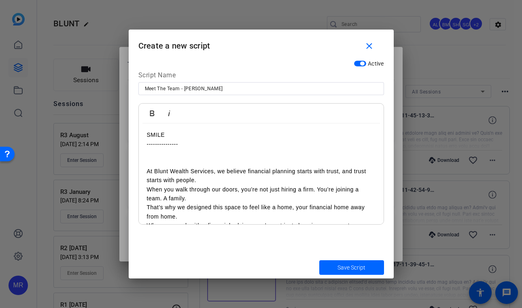
scroll to position [42, 0]
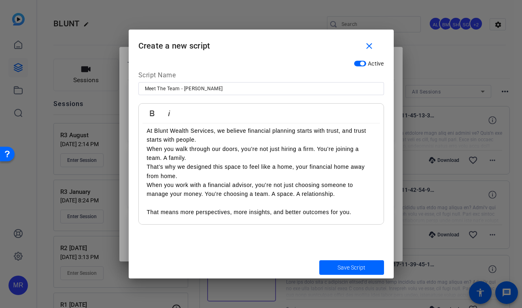
click at [231, 201] on p at bounding box center [261, 203] width 229 height 9
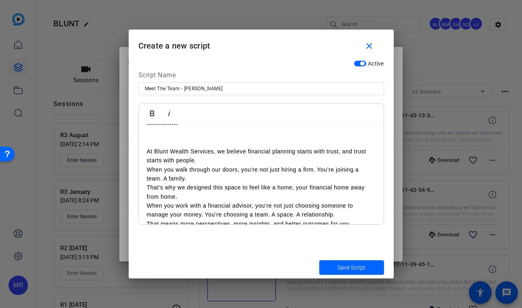
scroll to position [32, 0]
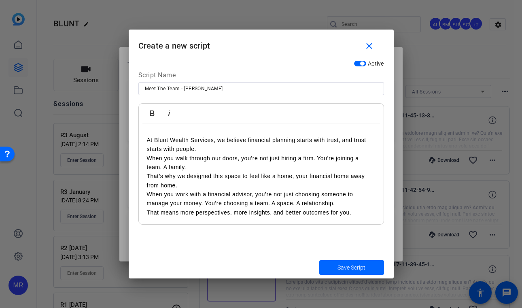
click at [368, 208] on p "That means more perspectives, more insights, and better outcomes for you." at bounding box center [261, 212] width 229 height 9
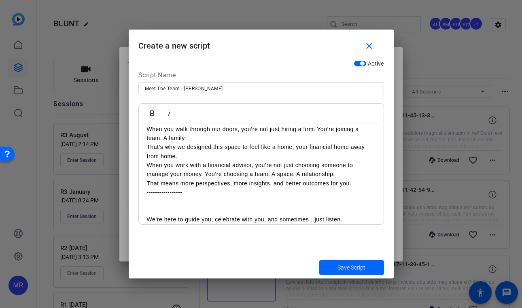
scroll to position [88, 0]
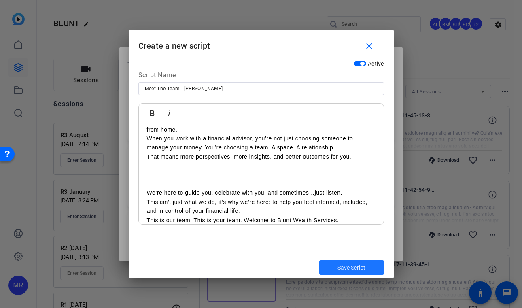
click at [353, 267] on span "Save Script" at bounding box center [351, 267] width 28 height 8
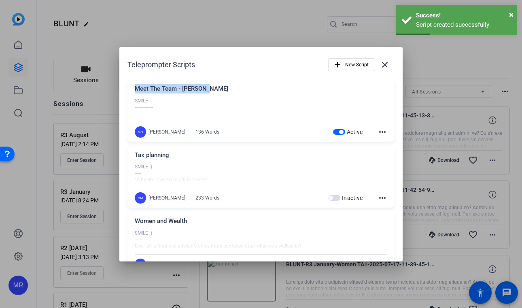
drag, startPoint x: 203, startPoint y: 86, endPoint x: 132, endPoint y: 85, distance: 71.6
click at [132, 85] on div "Meet The Team - Danielle SMILE --------------- At Blunt Wealth Services, we bel…" at bounding box center [260, 110] width 267 height 61
copy div "Meet The Team - [PERSON_NAME]"
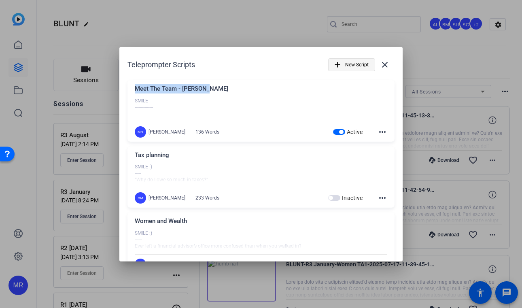
click at [349, 67] on span "New Script" at bounding box center [356, 64] width 23 height 15
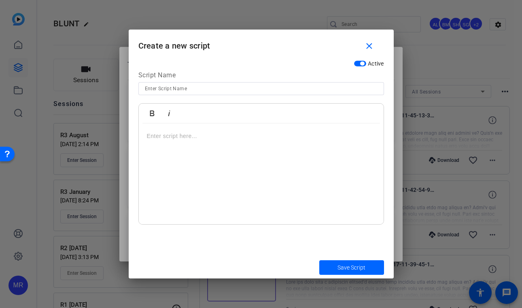
click at [201, 87] on input at bounding box center [261, 89] width 233 height 10
paste input "Meet The Team - [PERSON_NAME]"
type input "Meet The Team - [PERSON_NAME]"
click at [169, 144] on div at bounding box center [261, 173] width 245 height 101
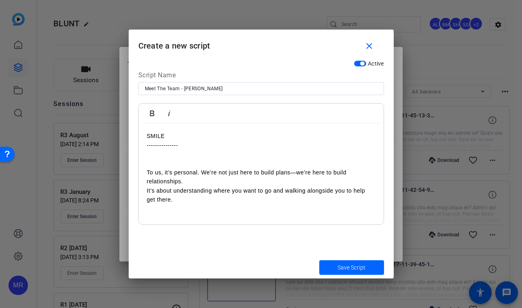
click at [347, 267] on span "Save Script" at bounding box center [351, 267] width 28 height 8
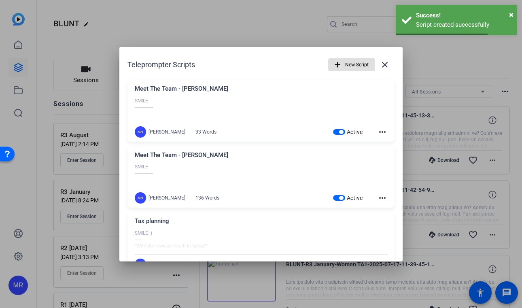
click at [354, 65] on span "New Script" at bounding box center [356, 64] width 23 height 15
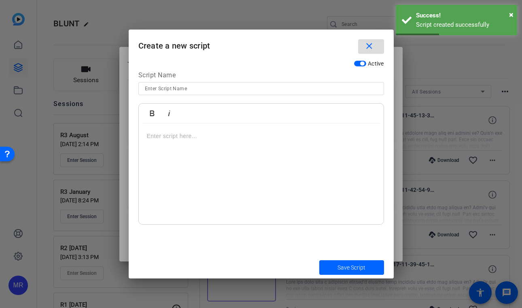
click at [366, 49] on mat-icon "close" at bounding box center [369, 46] width 10 height 10
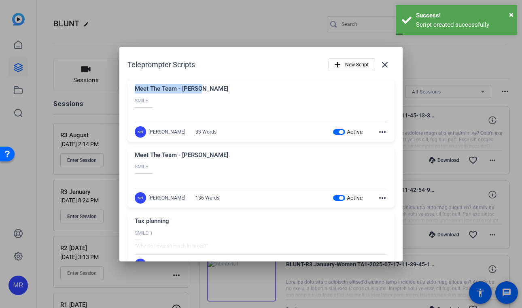
drag, startPoint x: 203, startPoint y: 86, endPoint x: 122, endPoint y: 87, distance: 81.3
copy div "Meet The Team - [PERSON_NAME]"
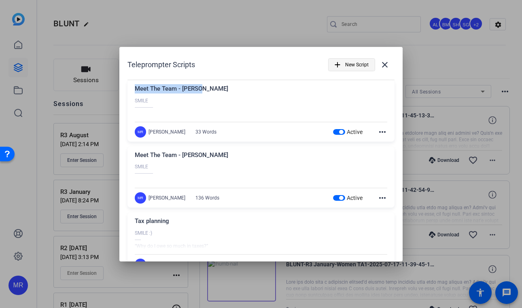
click at [351, 64] on span "New Script" at bounding box center [356, 64] width 23 height 15
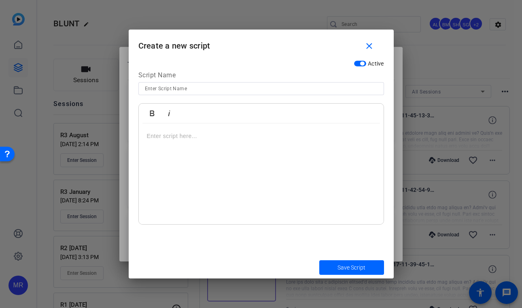
click at [190, 92] on input at bounding box center [261, 89] width 233 height 10
paste input "Meet The Team - [PERSON_NAME]"
type input "Meet The Team - Jack"
click at [181, 127] on div at bounding box center [261, 173] width 245 height 101
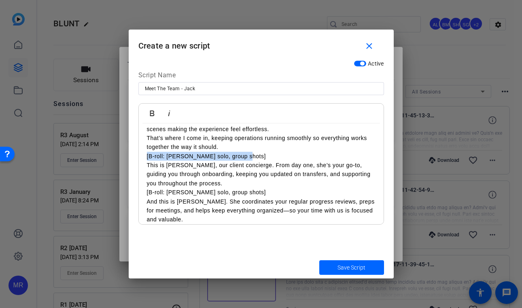
drag, startPoint x: 254, startPoint y: 155, endPoint x: 141, endPoint y: 158, distance: 112.9
click at [141, 158] on div "SMILE --------------------- While our advisors focus on building your plan, the…" at bounding box center [261, 147] width 245 height 170
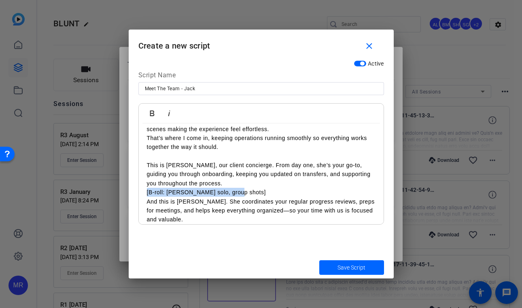
drag, startPoint x: 252, startPoint y: 191, endPoint x: 141, endPoint y: 196, distance: 110.9
click at [141, 196] on div "SMILE --------------------- While our advisors focus on building your plan, the…" at bounding box center [261, 147] width 245 height 170
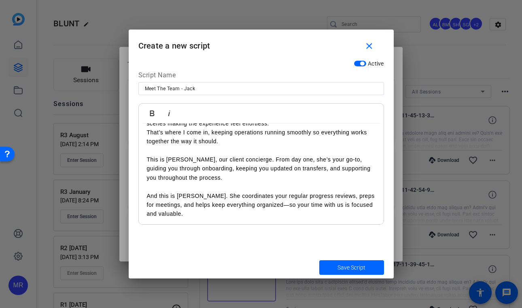
scroll to position [69, 0]
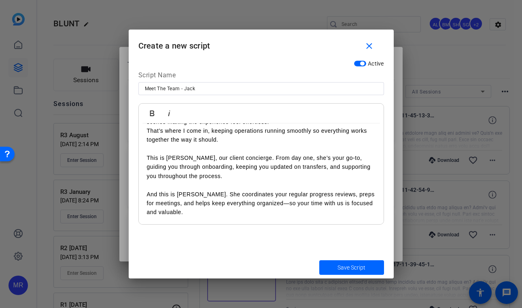
click at [363, 267] on span "Save Script" at bounding box center [351, 267] width 28 height 8
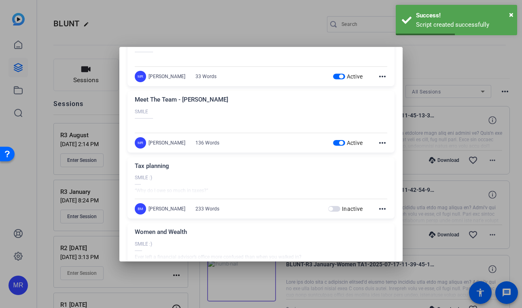
scroll to position [0, 0]
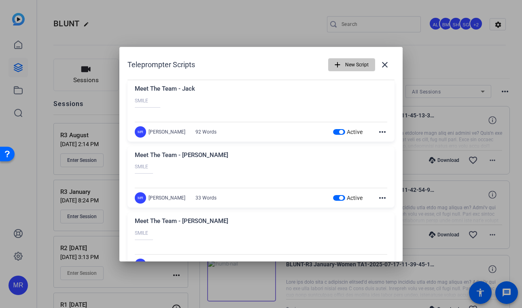
click at [339, 64] on span "button" at bounding box center [351, 64] width 46 height 19
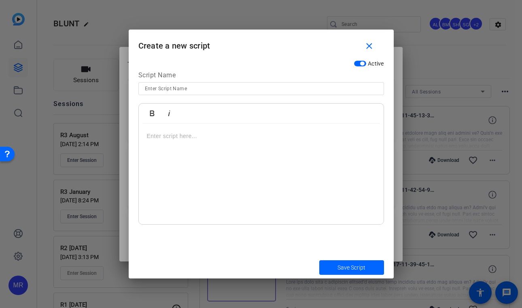
click at [211, 93] on input at bounding box center [261, 89] width 233 height 10
type input "Holiday Message - [PERSON_NAME]"
click at [164, 137] on p at bounding box center [261, 135] width 229 height 9
click at [188, 182] on p at bounding box center [261, 181] width 229 height 9
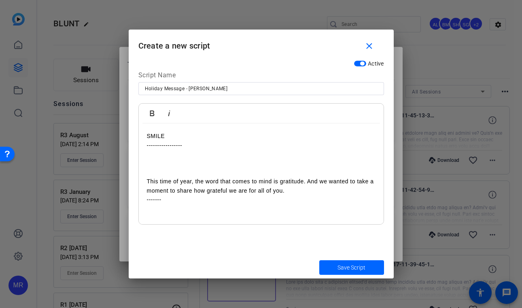
scroll to position [7, 0]
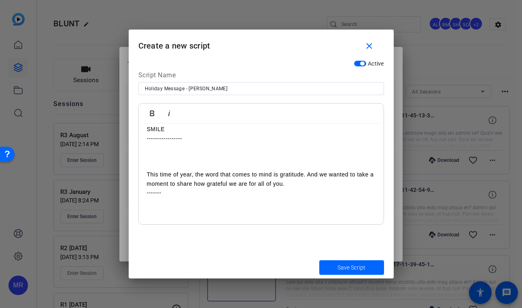
click at [159, 219] on p at bounding box center [261, 219] width 229 height 9
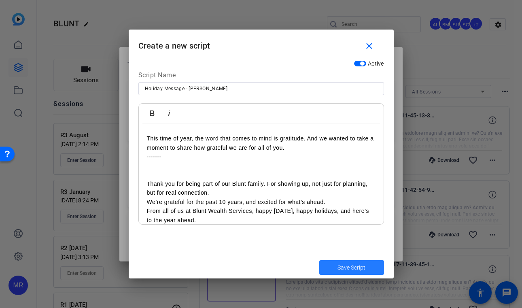
click at [349, 265] on span "Save Script" at bounding box center [351, 267] width 28 height 8
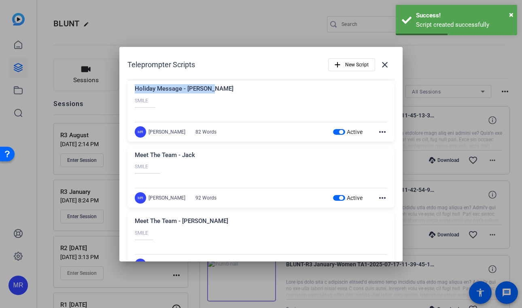
drag, startPoint x: 217, startPoint y: 88, endPoint x: 134, endPoint y: 91, distance: 83.0
click at [134, 91] on div "Holiday Message - Danielle SMILE ----------------- This time of year, the word …" at bounding box center [260, 110] width 267 height 61
copy div "Holiday Message - [PERSON_NAME]"
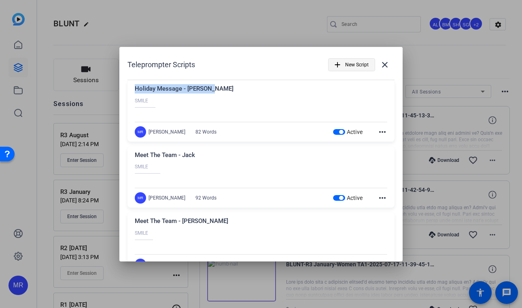
click at [345, 70] on span "New Script" at bounding box center [356, 64] width 23 height 15
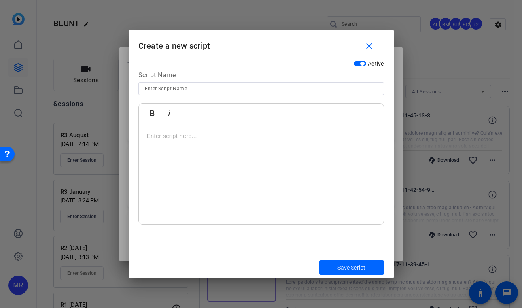
click at [224, 91] on input at bounding box center [261, 89] width 233 height 10
paste input "Holiday Message - [PERSON_NAME]"
type input "Holiday Message - [PERSON_NAME]"
click at [181, 137] on p at bounding box center [261, 135] width 229 height 9
click at [170, 167] on p at bounding box center [261, 163] width 229 height 9
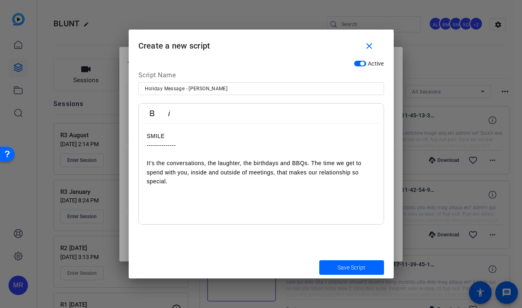
click at [145, 161] on div "SMILE -------------- It’s the conversations, the laughter, the birthdays and BB…" at bounding box center [261, 173] width 245 height 101
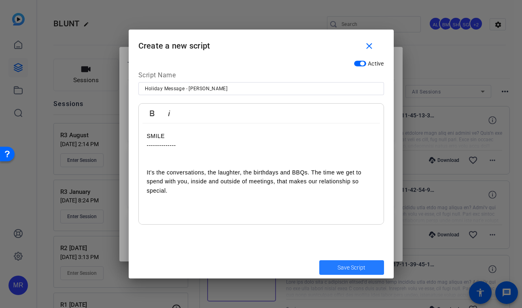
click at [344, 265] on span "Save Script" at bounding box center [351, 267] width 28 height 8
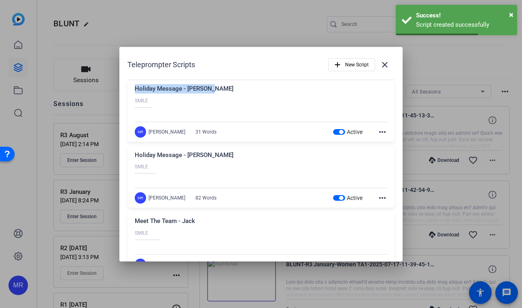
drag, startPoint x: 218, startPoint y: 87, endPoint x: 131, endPoint y: 90, distance: 87.4
click at [131, 90] on div "Holiday Message - Veronica SMILE -------------- It’s the conversations, the lau…" at bounding box center [260, 110] width 267 height 61
copy div "Holiday Message - [PERSON_NAME]"
click at [345, 63] on span "New Script" at bounding box center [356, 64] width 23 height 15
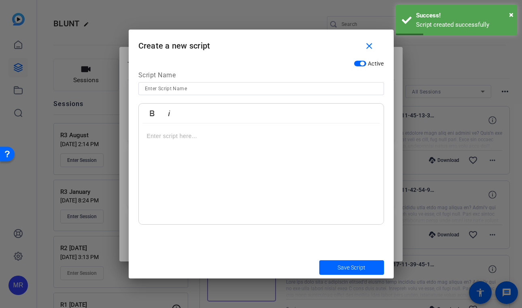
click at [198, 91] on input at bounding box center [261, 89] width 233 height 10
paste input "Holiday Message - [PERSON_NAME]"
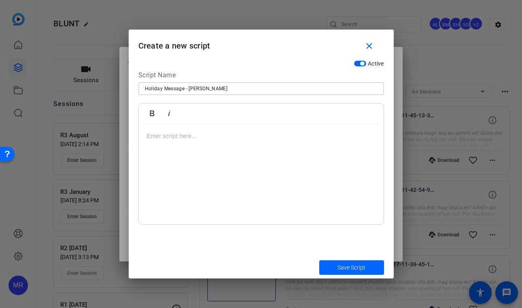
type input "Holiday Message - [PERSON_NAME]"
click at [171, 144] on div at bounding box center [261, 173] width 245 height 101
click at [174, 167] on p at bounding box center [261, 163] width 229 height 9
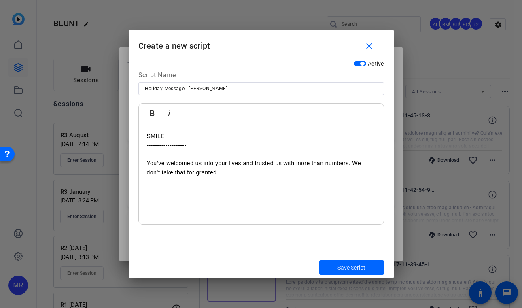
click at [142, 163] on div "SMILE ------------------- You’ve welcomed us into your lives and trusted us wit…" at bounding box center [261, 173] width 245 height 101
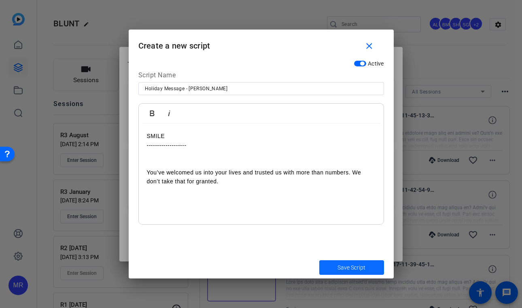
click at [349, 270] on span "Save Script" at bounding box center [351, 267] width 28 height 8
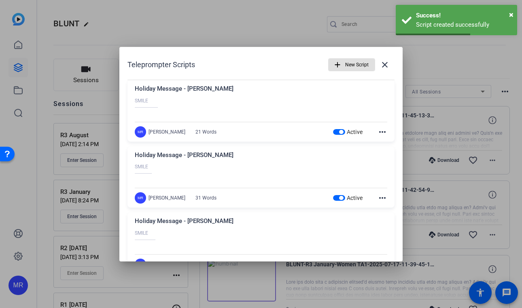
click at [339, 65] on span "button" at bounding box center [351, 64] width 46 height 19
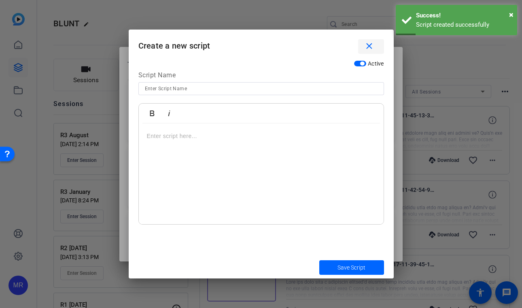
drag, startPoint x: 368, startPoint y: 43, endPoint x: 363, endPoint y: 44, distance: 5.0
click at [368, 42] on mat-icon "close" at bounding box center [369, 46] width 10 height 10
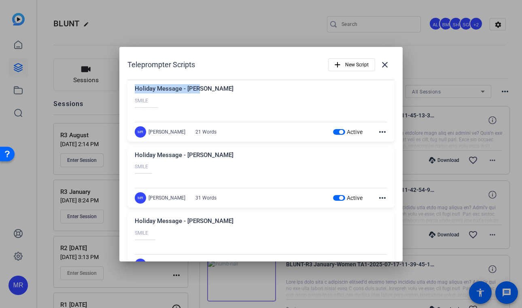
drag, startPoint x: 213, startPoint y: 86, endPoint x: 122, endPoint y: 91, distance: 91.2
copy div "Holiday Message - [PERSON_NAME]"
click at [345, 71] on span "New Script" at bounding box center [356, 64] width 23 height 15
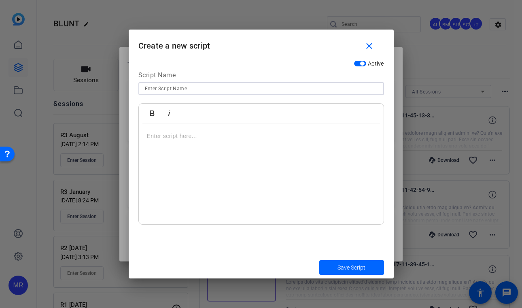
click at [163, 90] on input at bounding box center [261, 89] width 233 height 10
paste input "Holiday Message - [PERSON_NAME]"
type input "Holiday Message - [PERSON_NAME]"
click at [203, 138] on p at bounding box center [261, 135] width 229 height 9
click at [182, 184] on p at bounding box center [261, 181] width 229 height 9
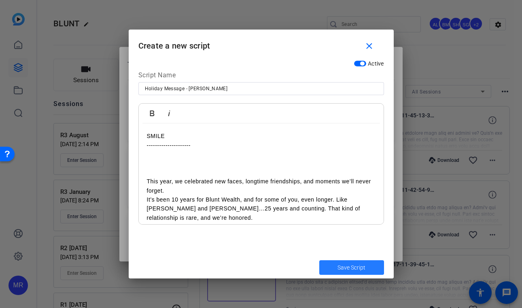
click at [343, 265] on span "Save Script" at bounding box center [351, 267] width 28 height 8
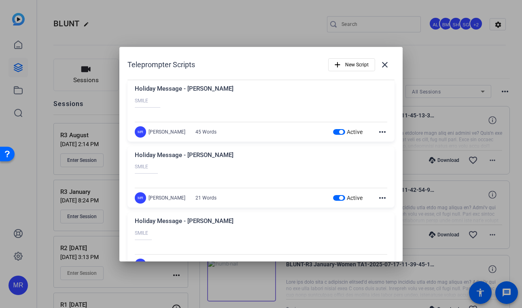
click at [513, 262] on div at bounding box center [261, 154] width 522 height 308
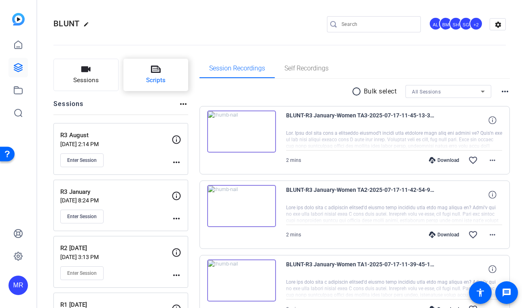
click at [159, 74] on button "Scripts" at bounding box center [155, 75] width 65 height 32
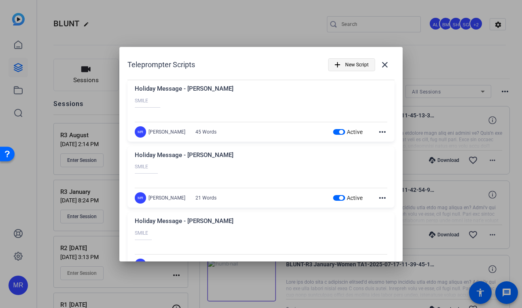
click at [345, 64] on span "New Script" at bounding box center [356, 64] width 23 height 15
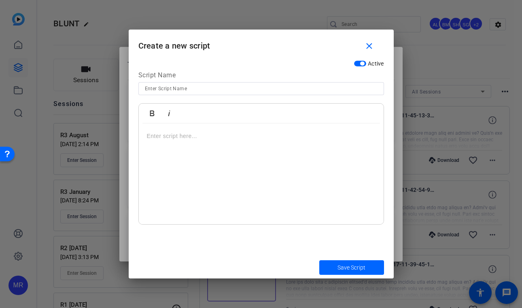
click at [205, 89] on input at bounding box center [261, 89] width 233 height 10
type input "Family Meetings - [PERSON_NAME]"
click at [176, 138] on p at bounding box center [261, 135] width 229 height 9
click at [176, 188] on div "SMILE ------------------------" at bounding box center [261, 173] width 245 height 101
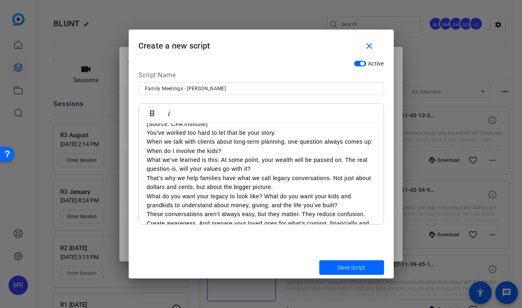
scroll to position [26, 0]
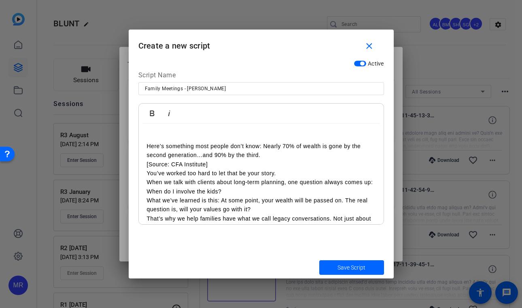
drag, startPoint x: 199, startPoint y: 165, endPoint x: 125, endPoint y: 167, distance: 74.1
click at [125, 167] on div "Teleprompter Scripts add New Script close Holiday Message - Carrie SMILE ------…" at bounding box center [261, 154] width 522 height 308
click at [144, 200] on div "SMILE ------------------------ Here’s something most people don’t know: Nearly …" at bounding box center [261, 241] width 245 height 288
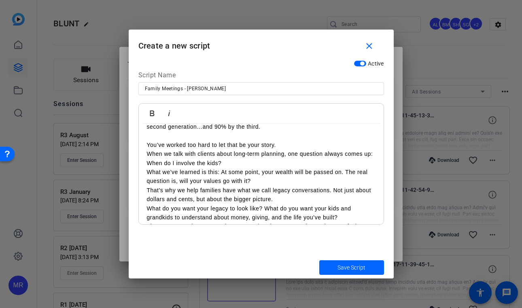
scroll to position [67, 0]
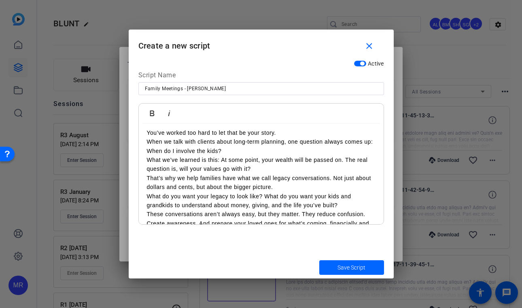
click at [144, 171] on div "SMILE ------------------------ Here’s something most people don’t know: Nearly …" at bounding box center [261, 201] width 245 height 288
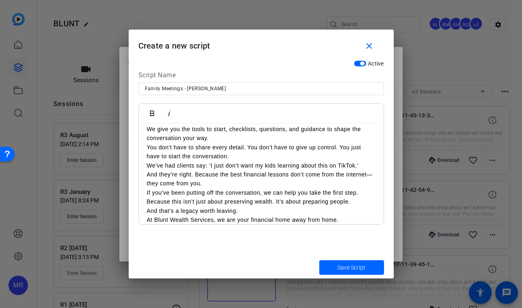
scroll to position [205, 0]
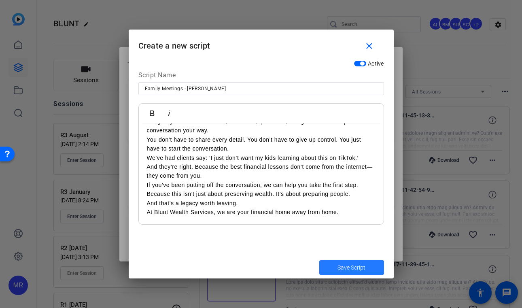
click at [337, 266] on span "Save Script" at bounding box center [351, 267] width 28 height 8
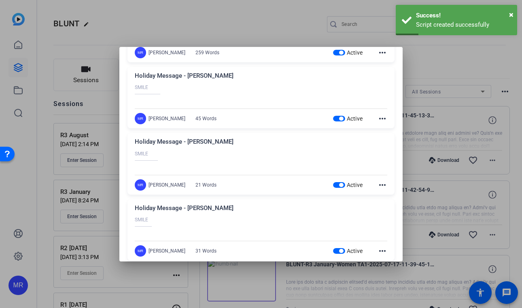
scroll to position [0, 0]
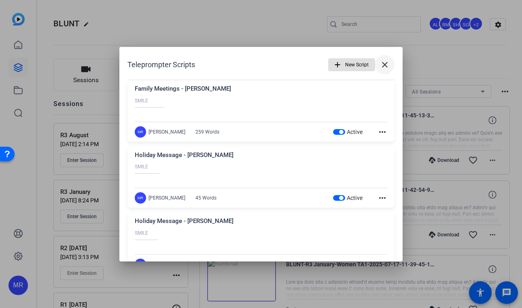
click at [384, 64] on mat-icon "close" at bounding box center [385, 65] width 10 height 10
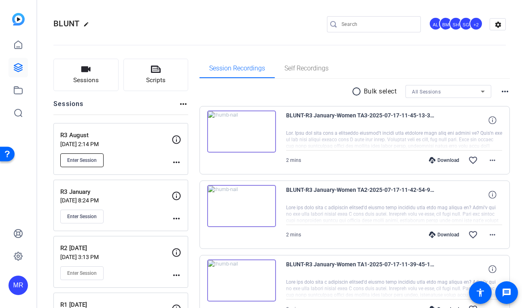
click at [88, 161] on span "Enter Session" at bounding box center [82, 160] width 30 height 6
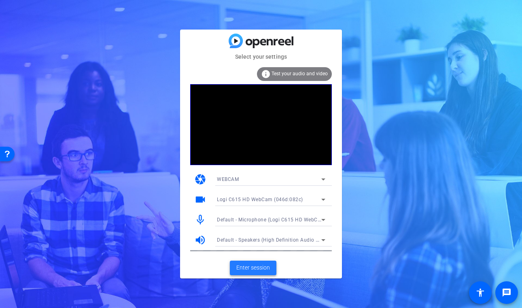
click at [243, 270] on span "Enter session" at bounding box center [253, 267] width 34 height 8
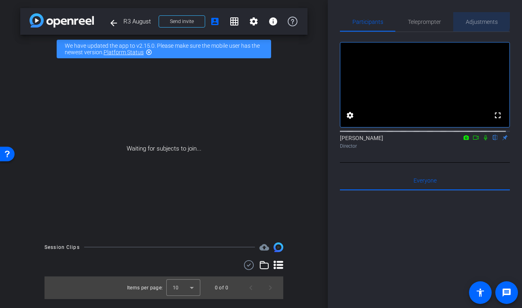
click at [470, 17] on span "Adjustments" at bounding box center [482, 21] width 32 height 19
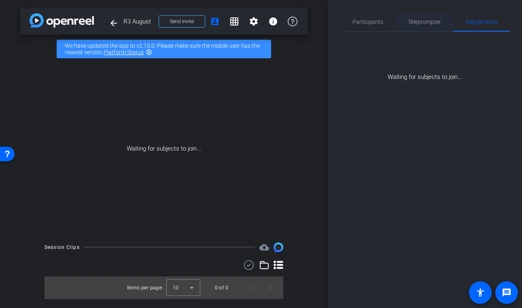
click at [423, 25] on span "Teleprompter" at bounding box center [424, 21] width 33 height 19
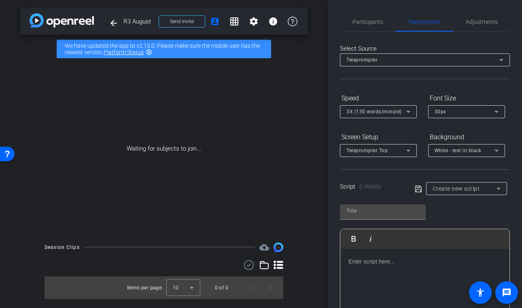
click at [445, 151] on span "White - text in black" at bounding box center [457, 151] width 47 height 6
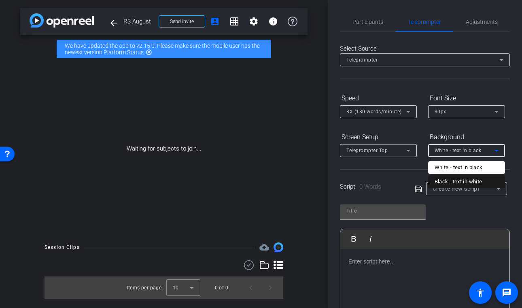
click at [452, 180] on div "Black - text in white" at bounding box center [458, 182] width 48 height 10
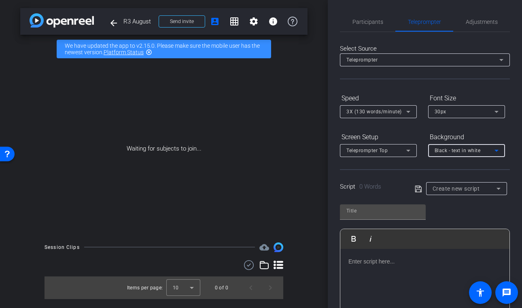
click at [403, 148] on div "Teleprompter Top" at bounding box center [376, 150] width 60 height 10
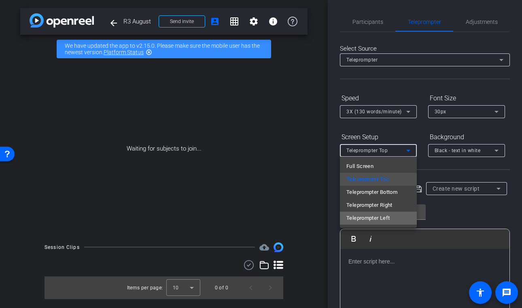
click at [396, 218] on mat-option "Teleprompter Left" at bounding box center [378, 218] width 77 height 13
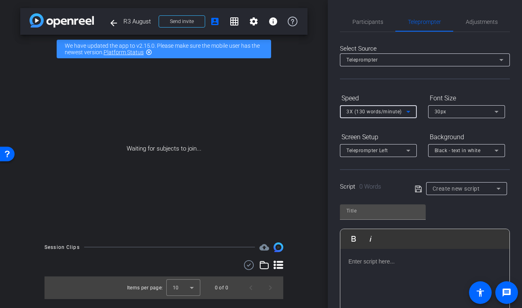
click at [385, 113] on span "3X (130 words/minute)" at bounding box center [373, 112] width 55 height 6
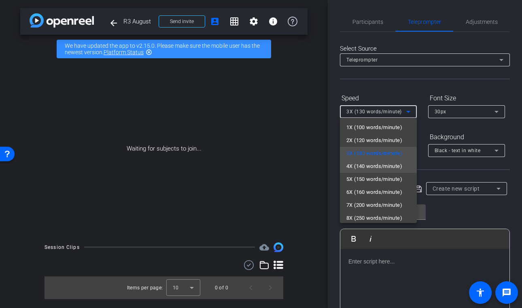
click at [382, 169] on span "4X (140 words/minute)" at bounding box center [374, 166] width 56 height 10
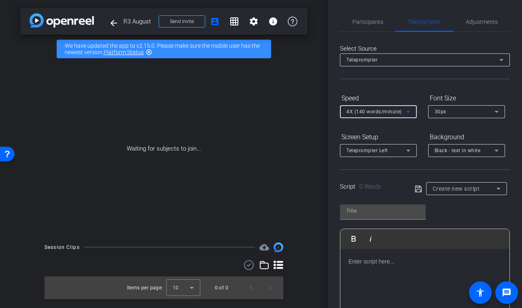
click at [440, 186] on span "Create new script" at bounding box center [455, 188] width 47 height 6
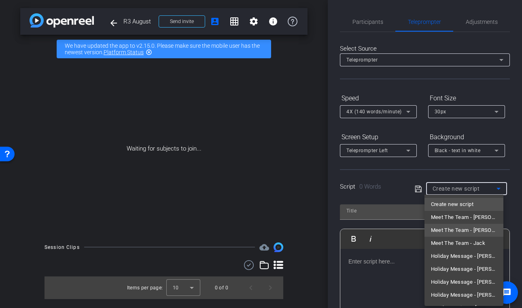
scroll to position [11, 0]
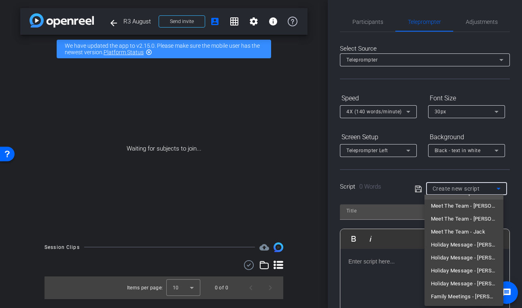
click at [389, 196] on div at bounding box center [261, 154] width 522 height 308
